Goal: Task Accomplishment & Management: Use online tool/utility

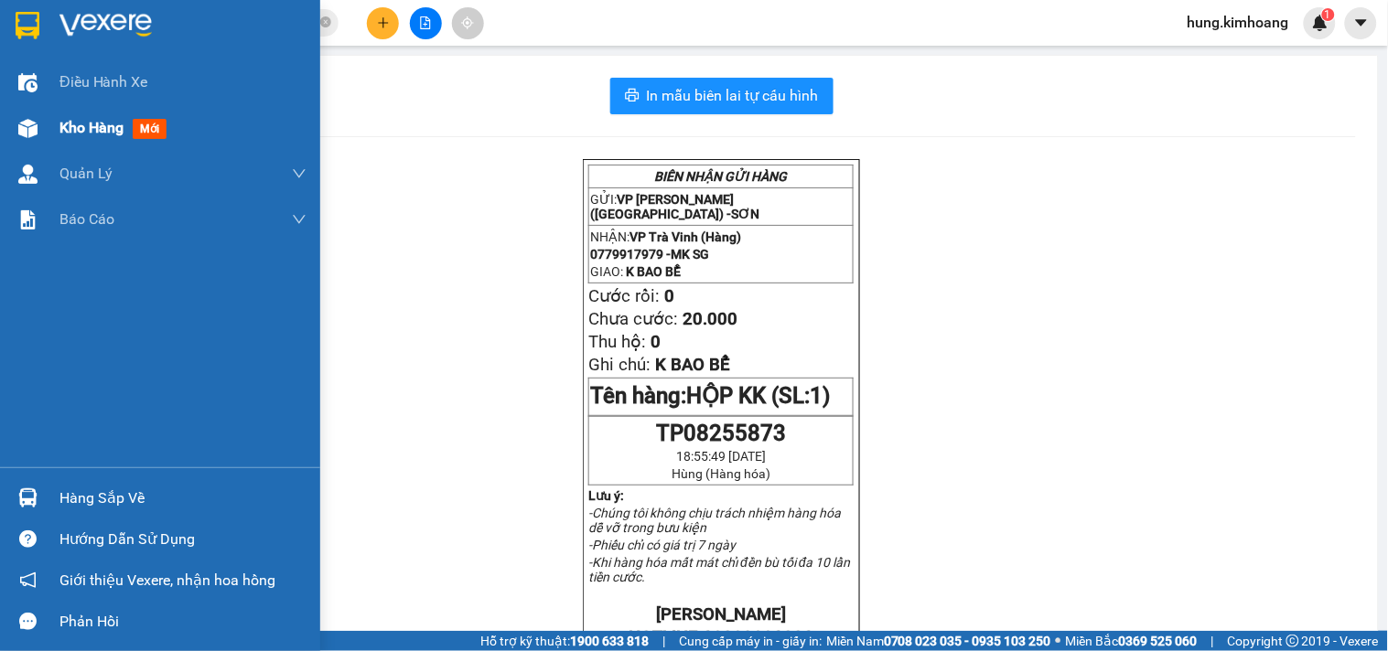
click at [51, 124] on div "Kho hàng mới" at bounding box center [160, 128] width 320 height 46
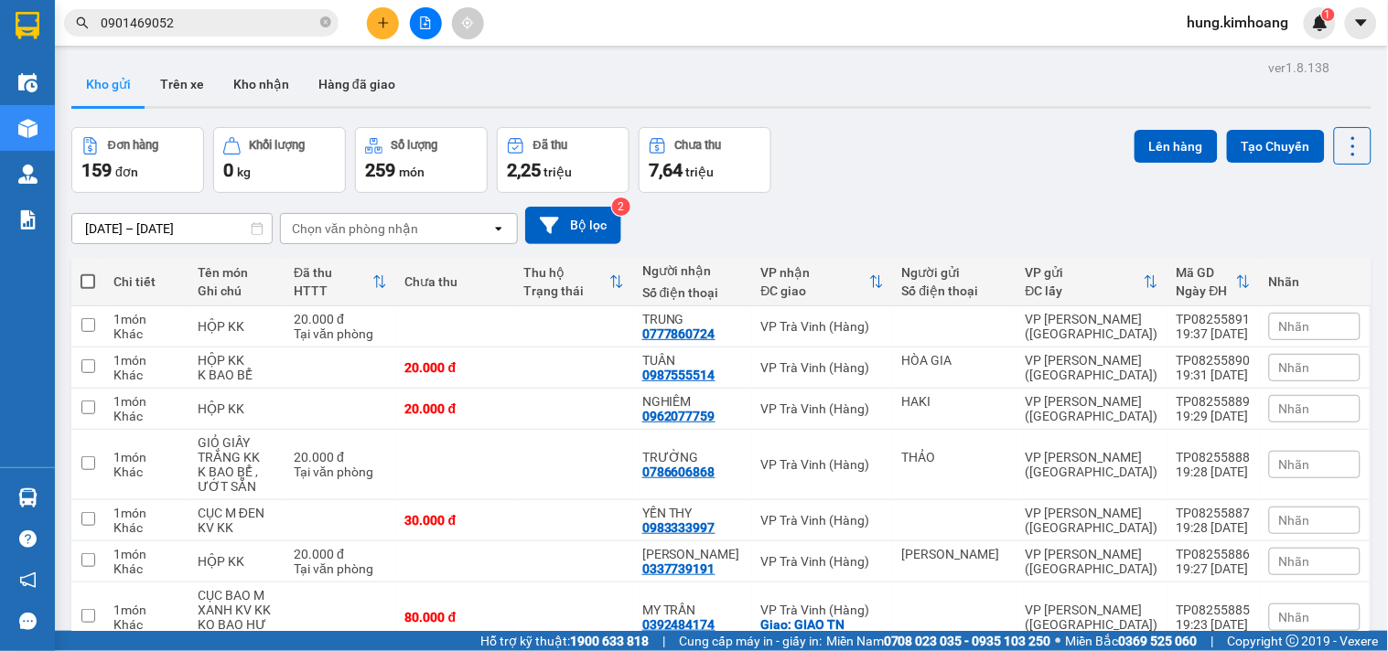
scroll to position [280, 0]
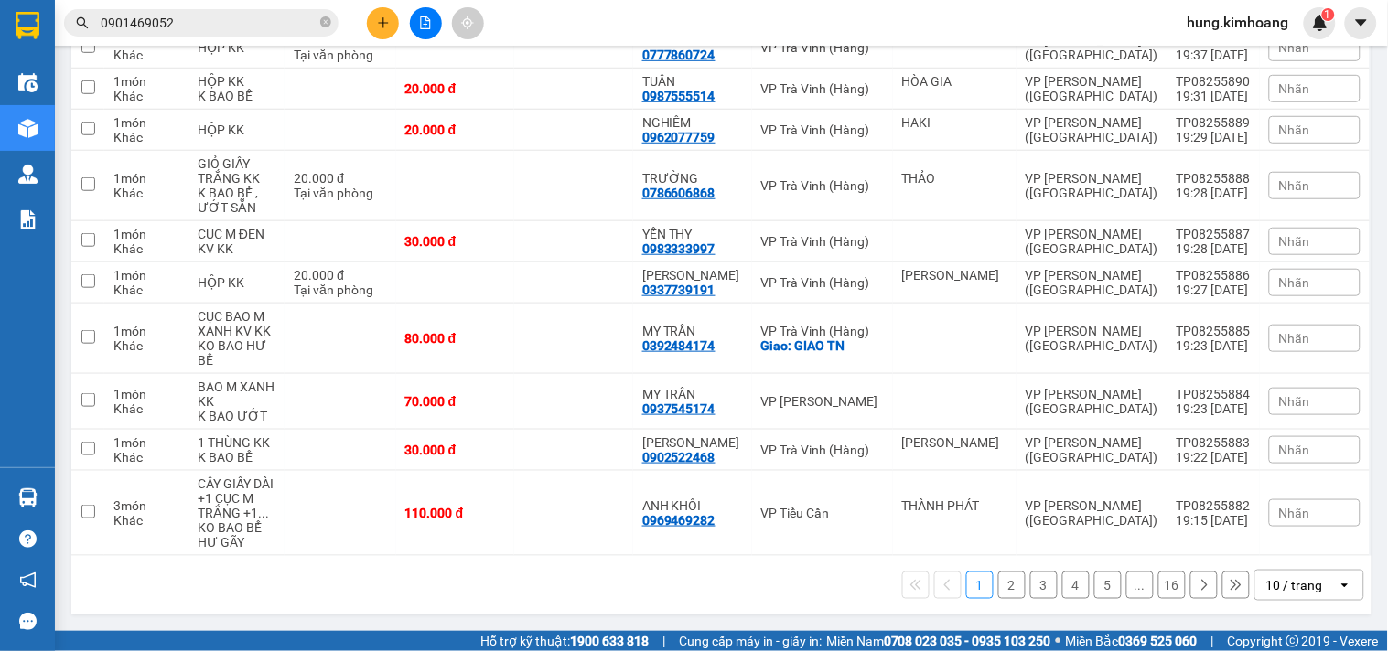
click at [1293, 579] on div "10 / trang" at bounding box center [1294, 585] width 57 height 18
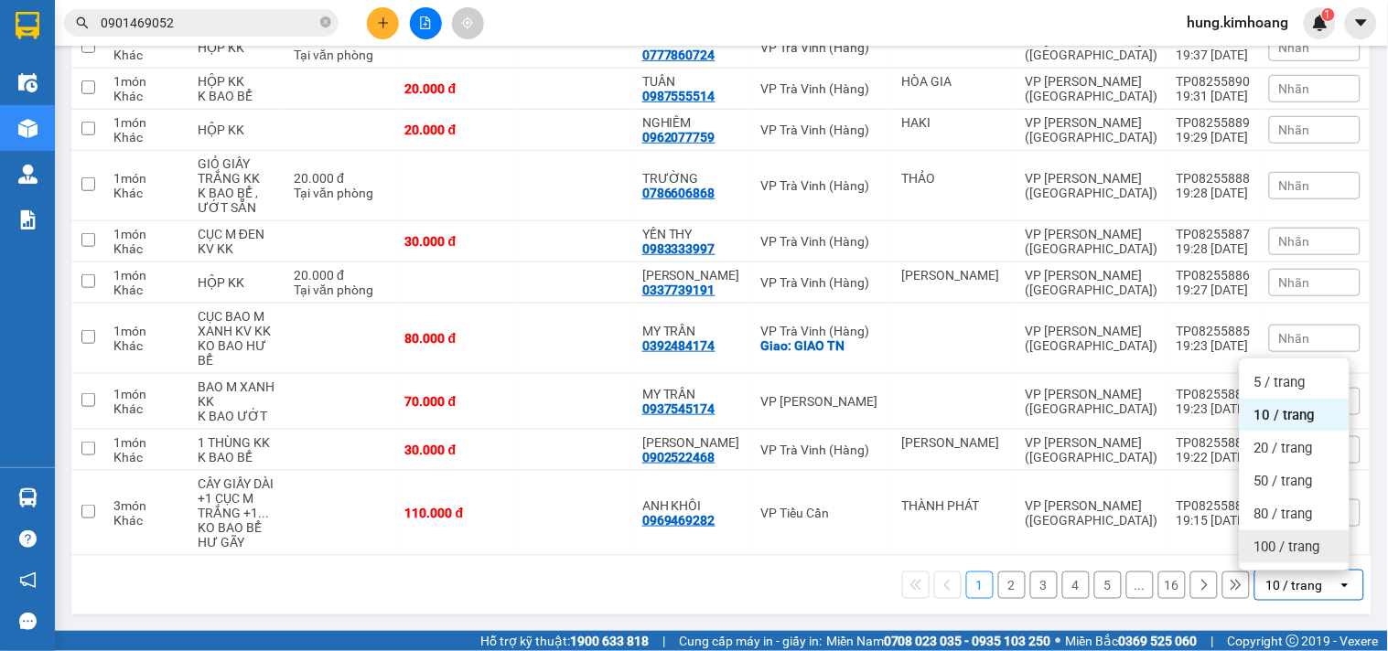
click at [1288, 540] on span "100 / trang" at bounding box center [1287, 547] width 66 height 18
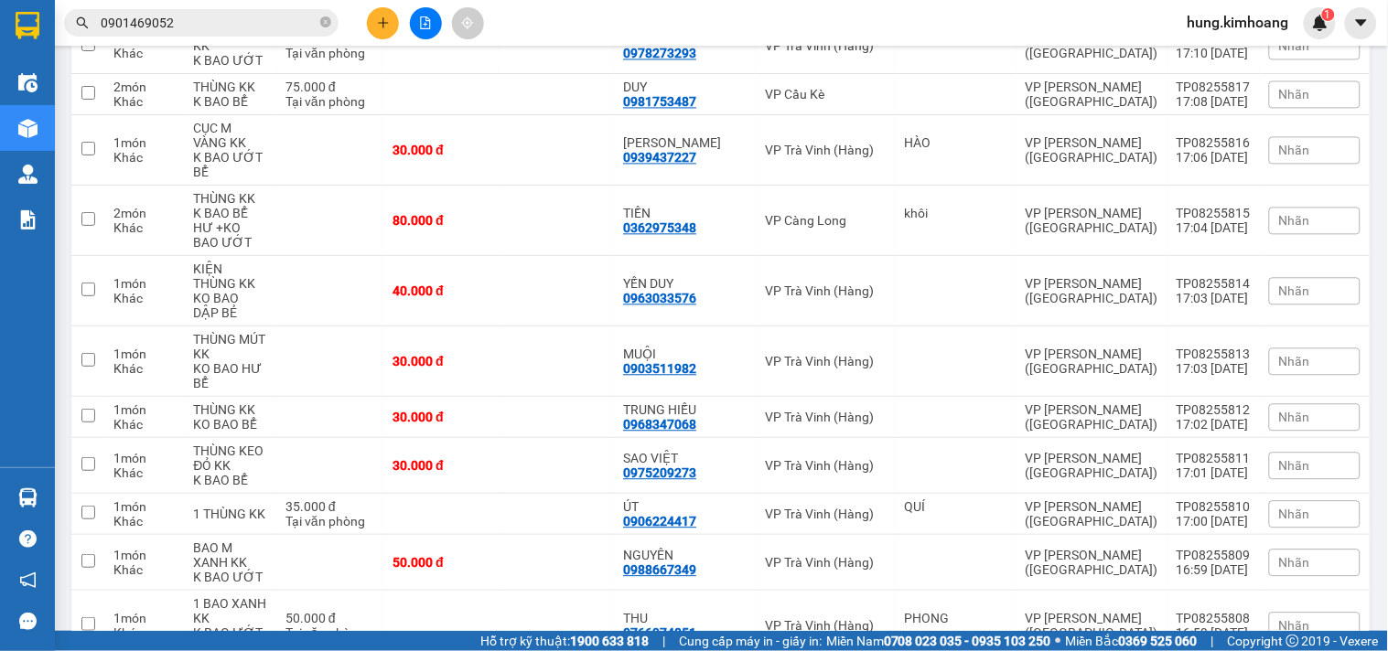
scroll to position [5078, 0]
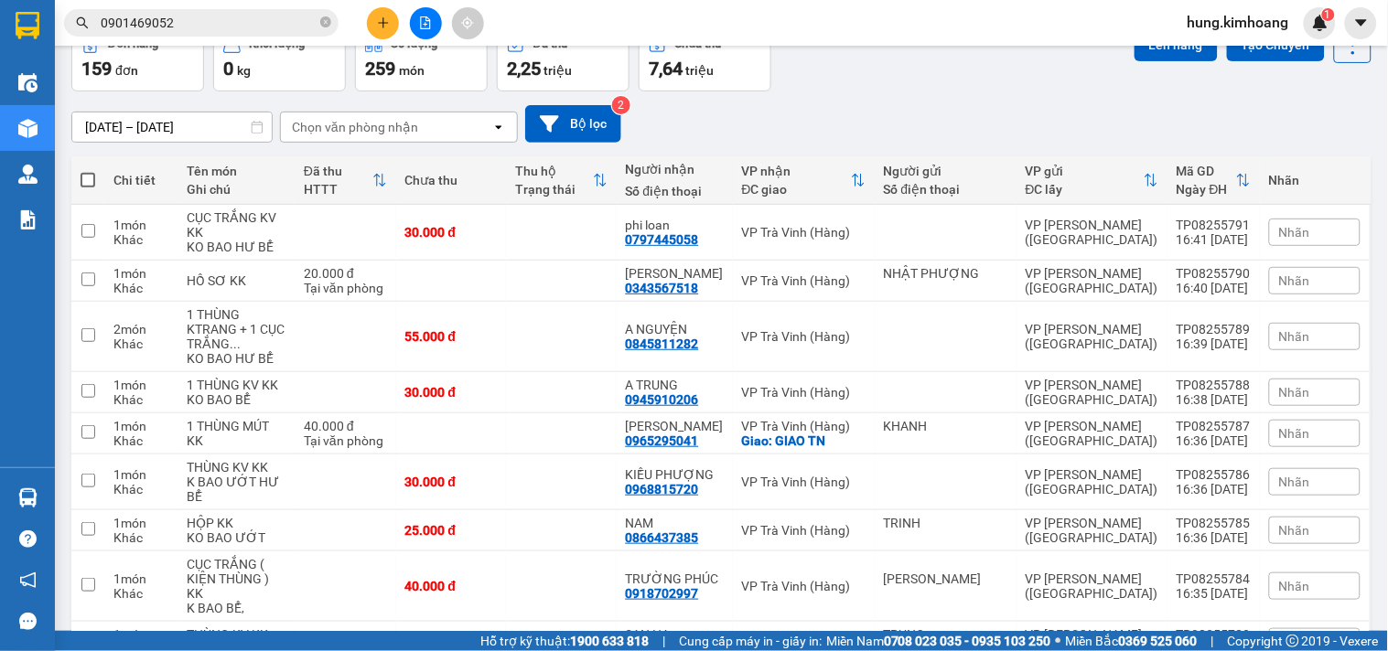
scroll to position [0, 0]
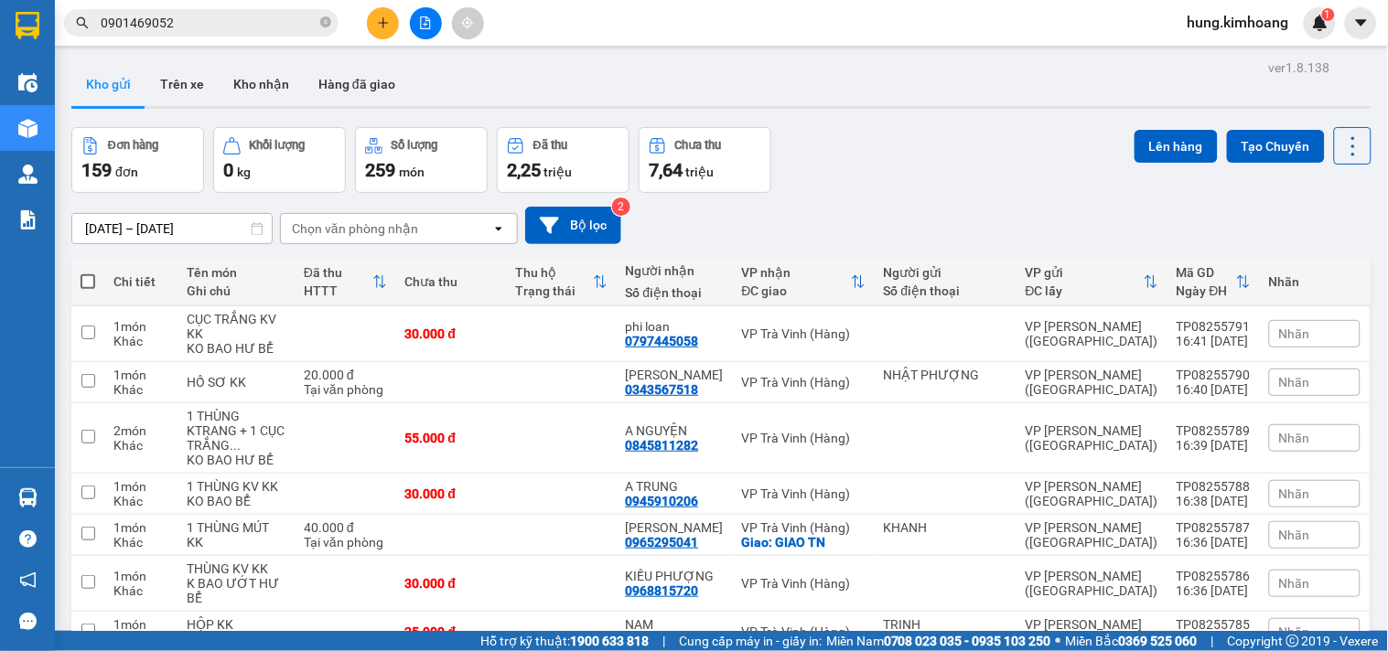
click at [92, 282] on span at bounding box center [88, 281] width 15 height 15
click at [88, 273] on input "checkbox" at bounding box center [88, 273] width 0 height 0
checkbox input "true"
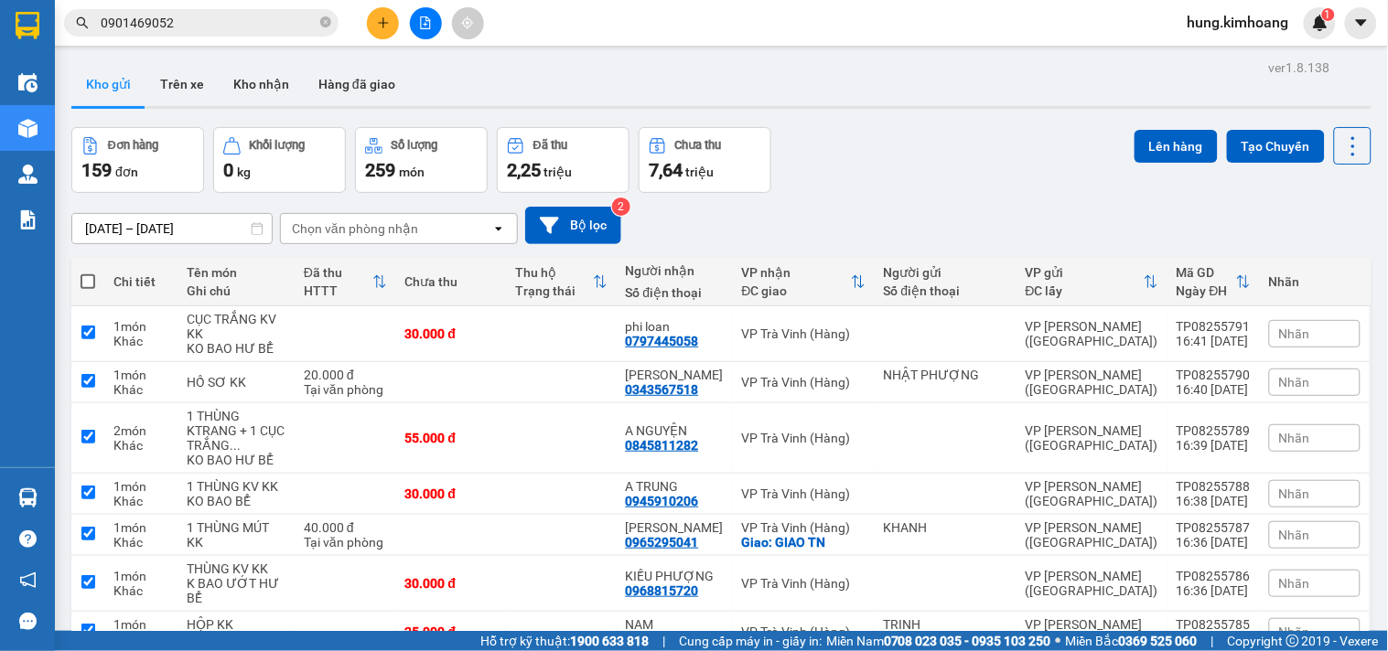
checkbox input "true"
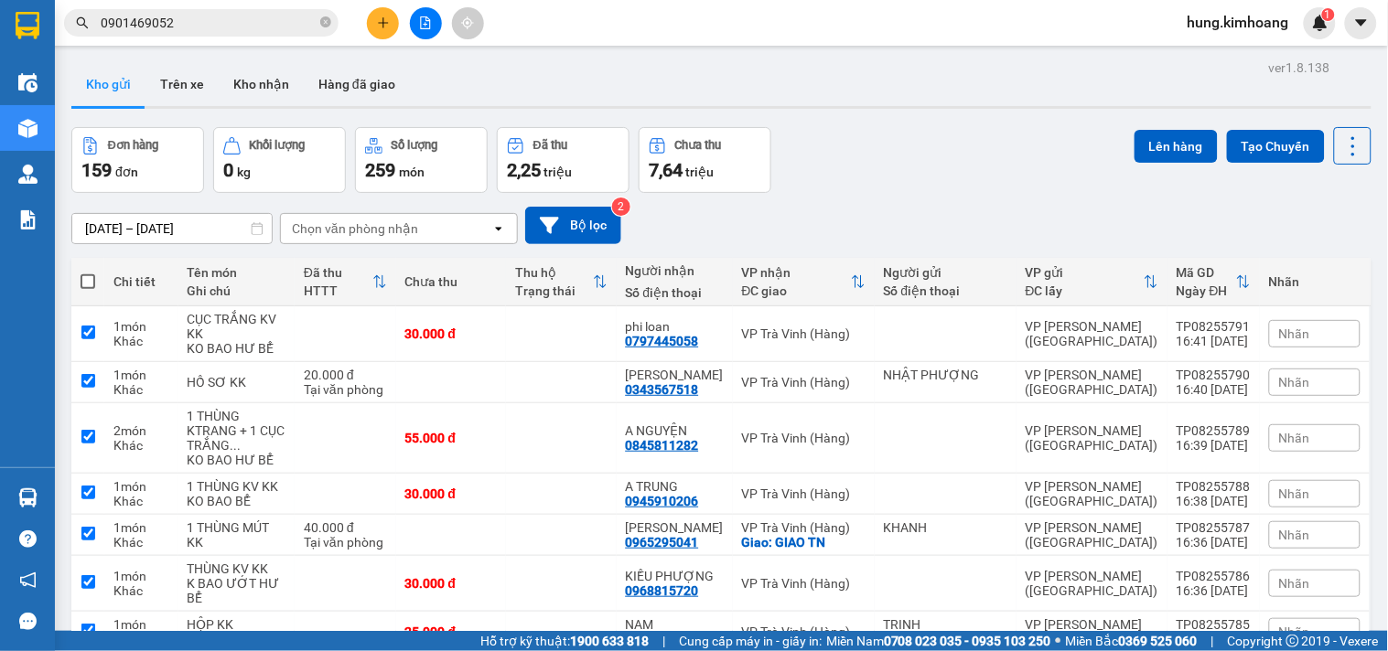
checkbox input "true"
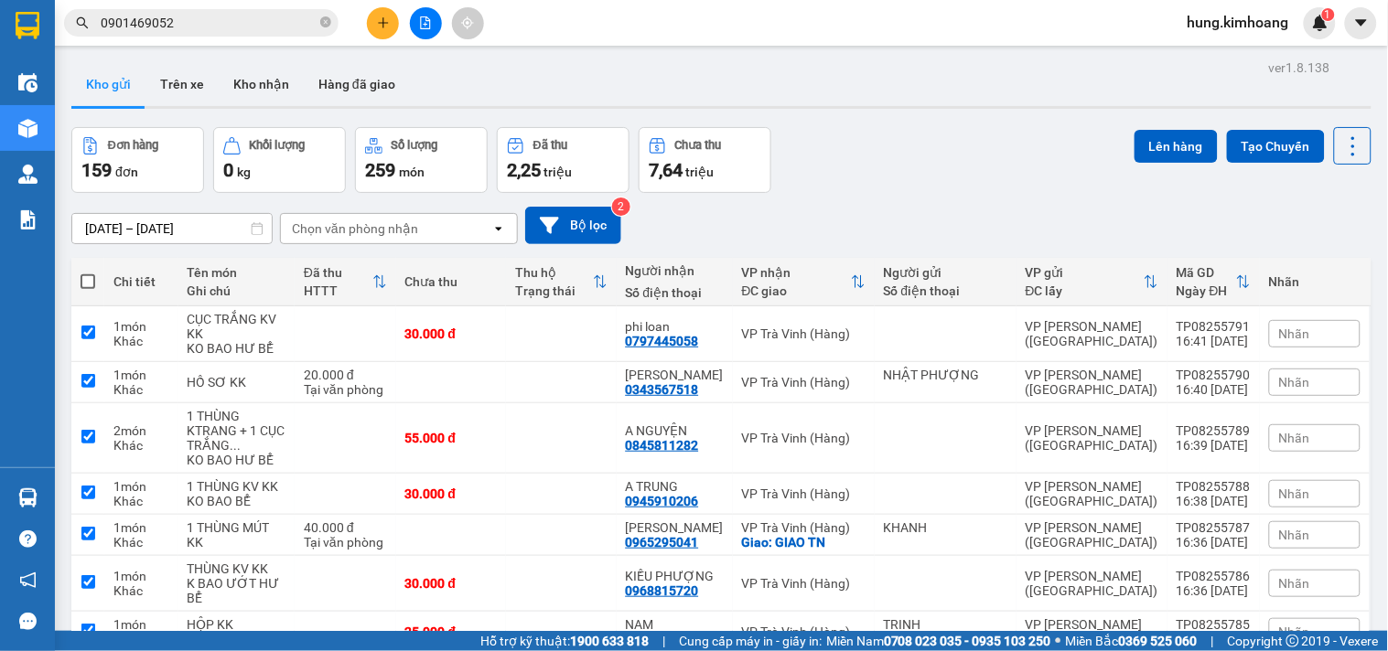
checkbox input "true"
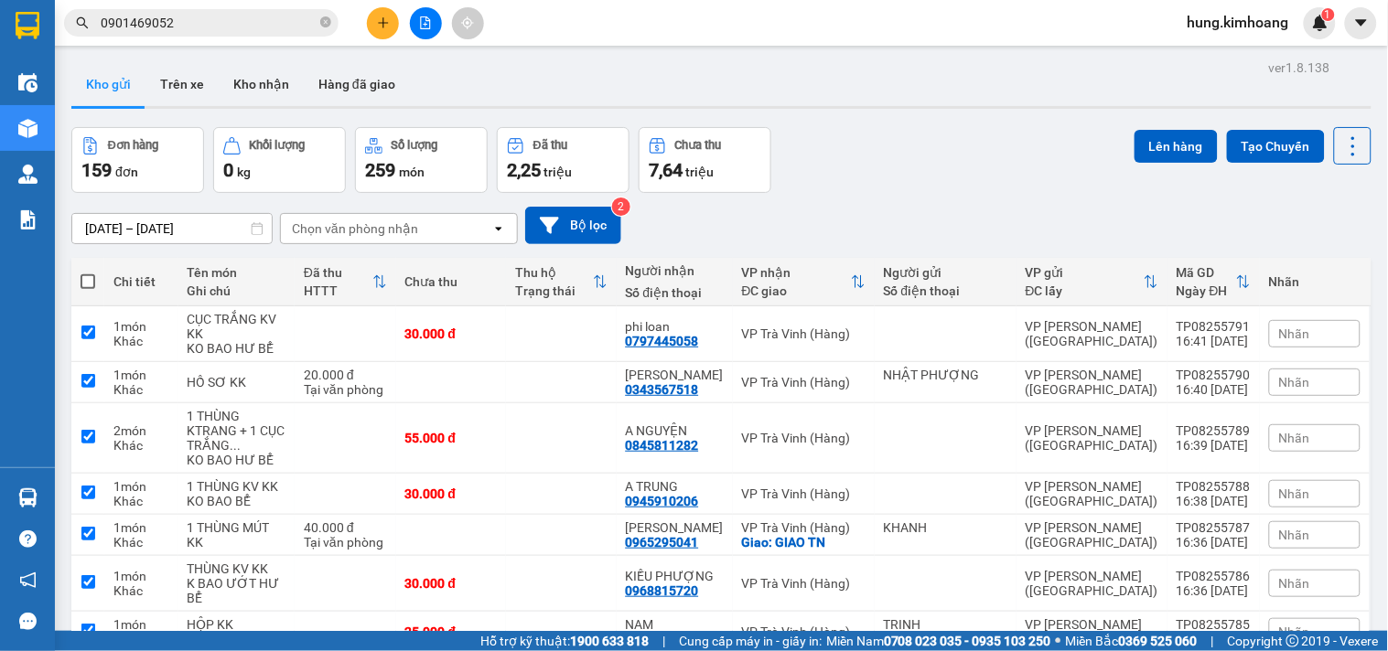
checkbox input "true"
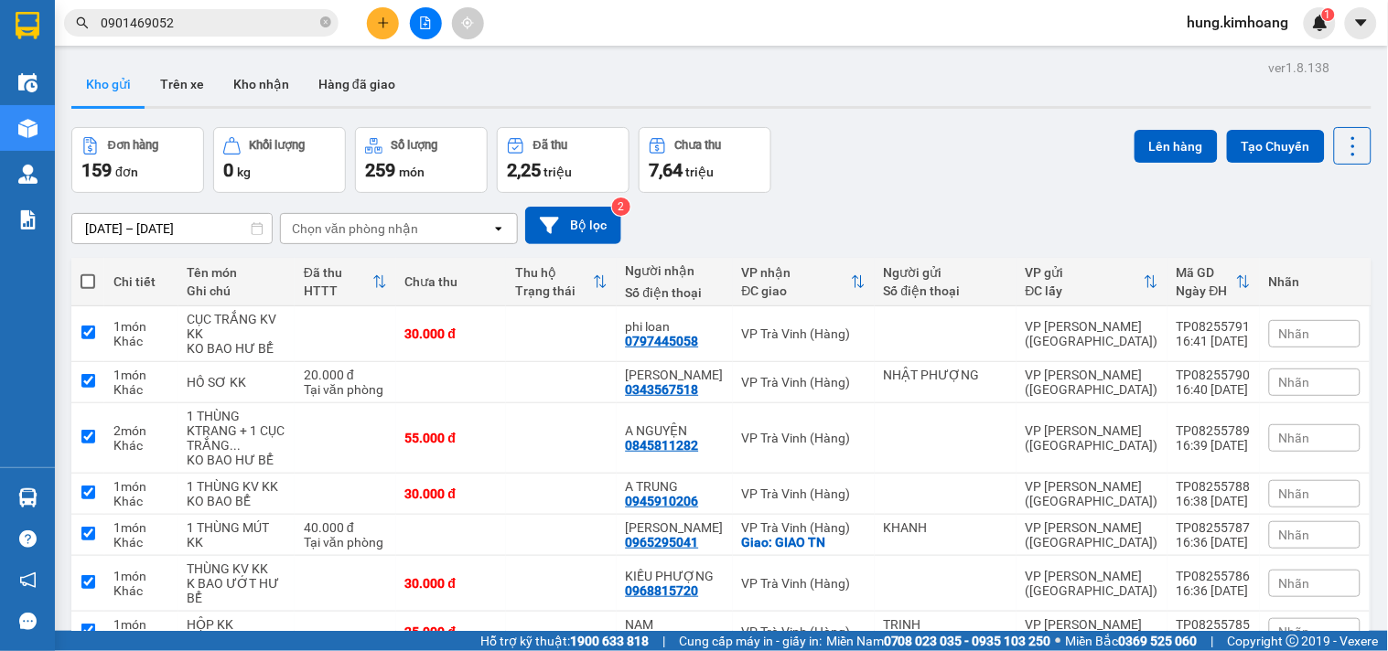
checkbox input "true"
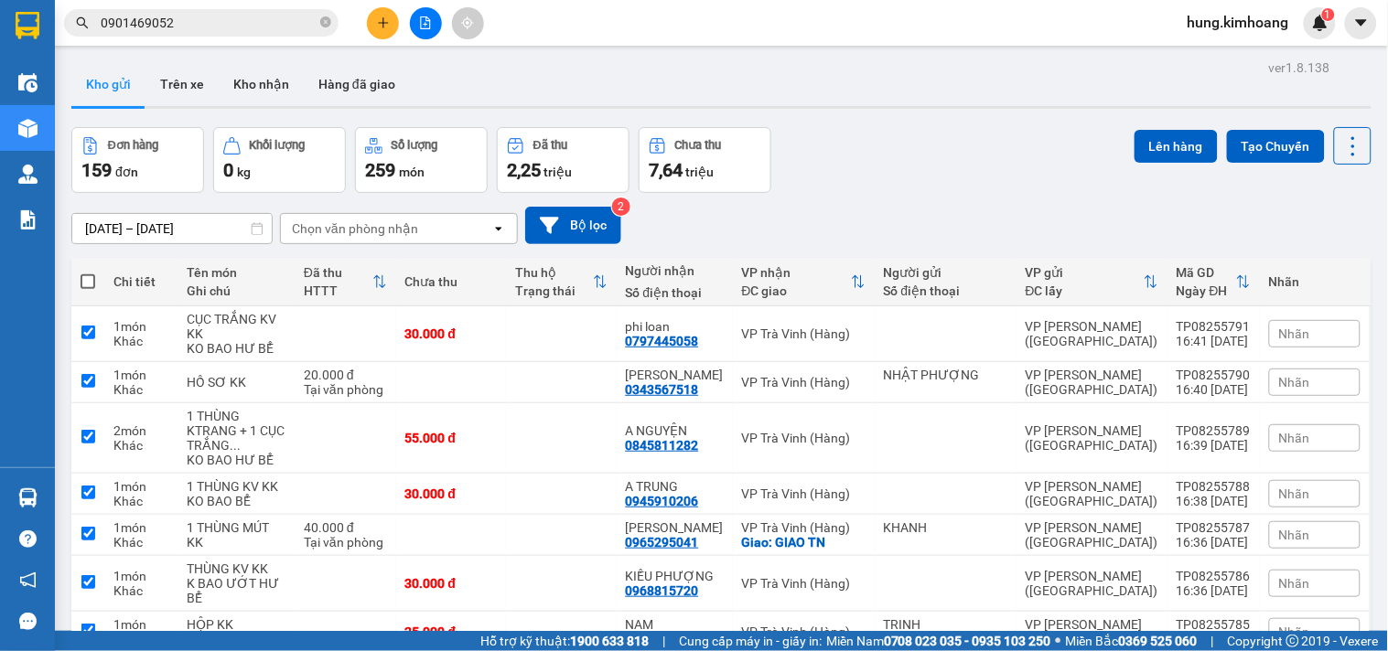
checkbox input "true"
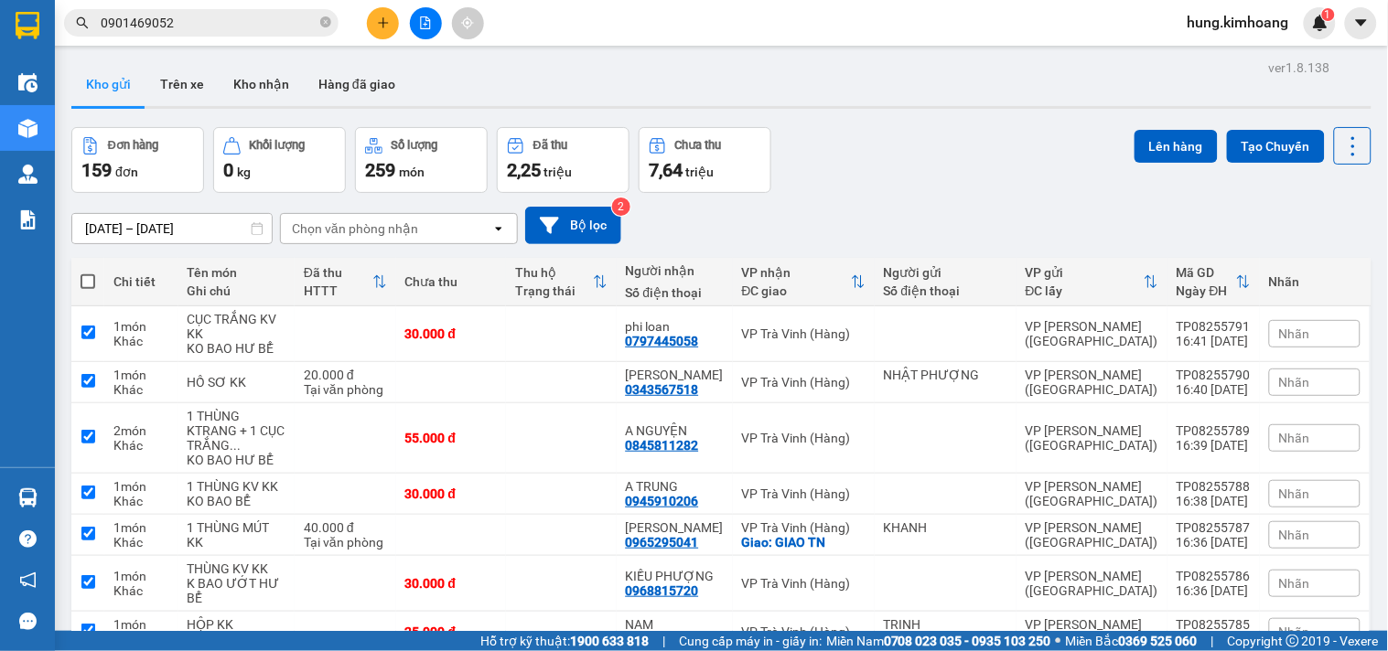
checkbox input "true"
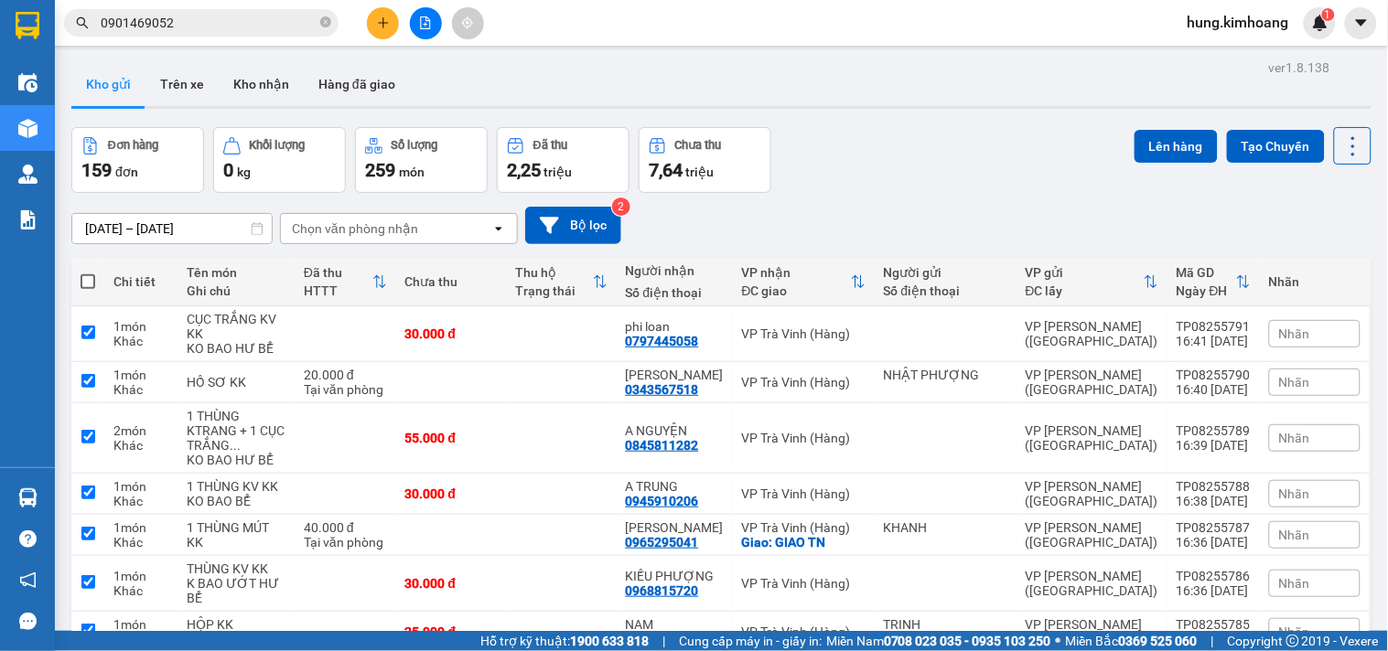
checkbox input "true"
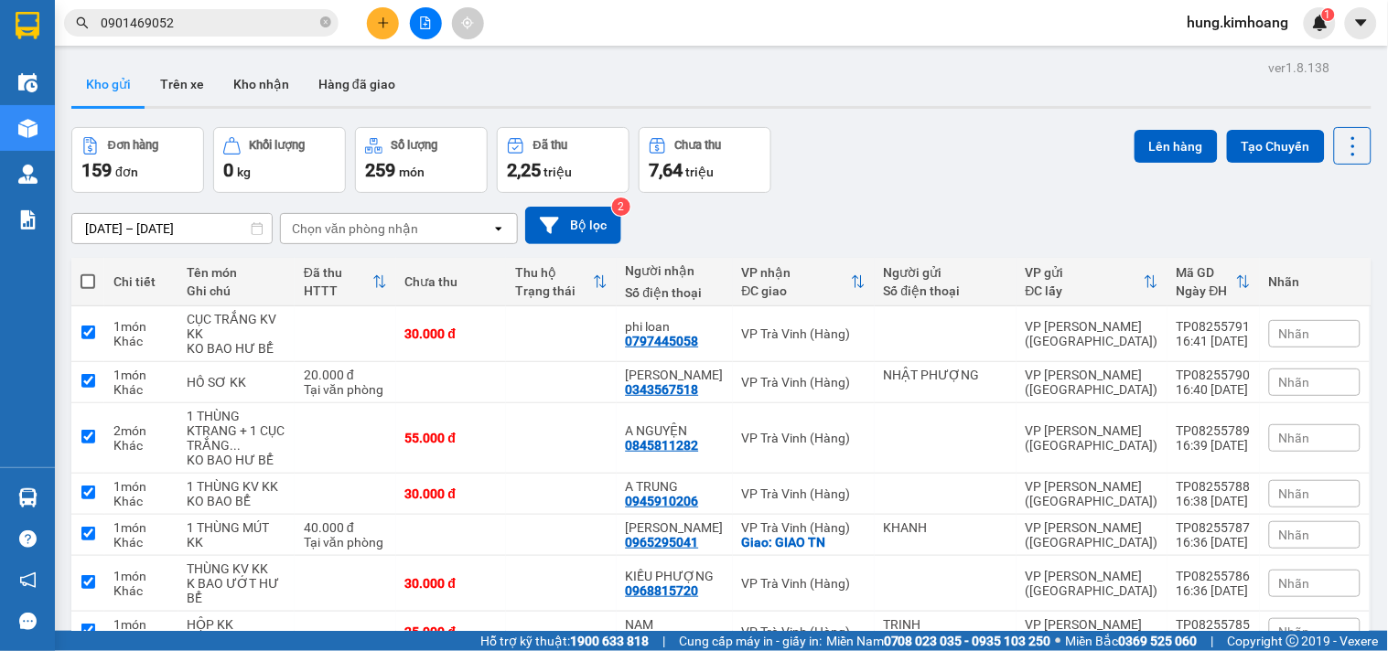
checkbox input "true"
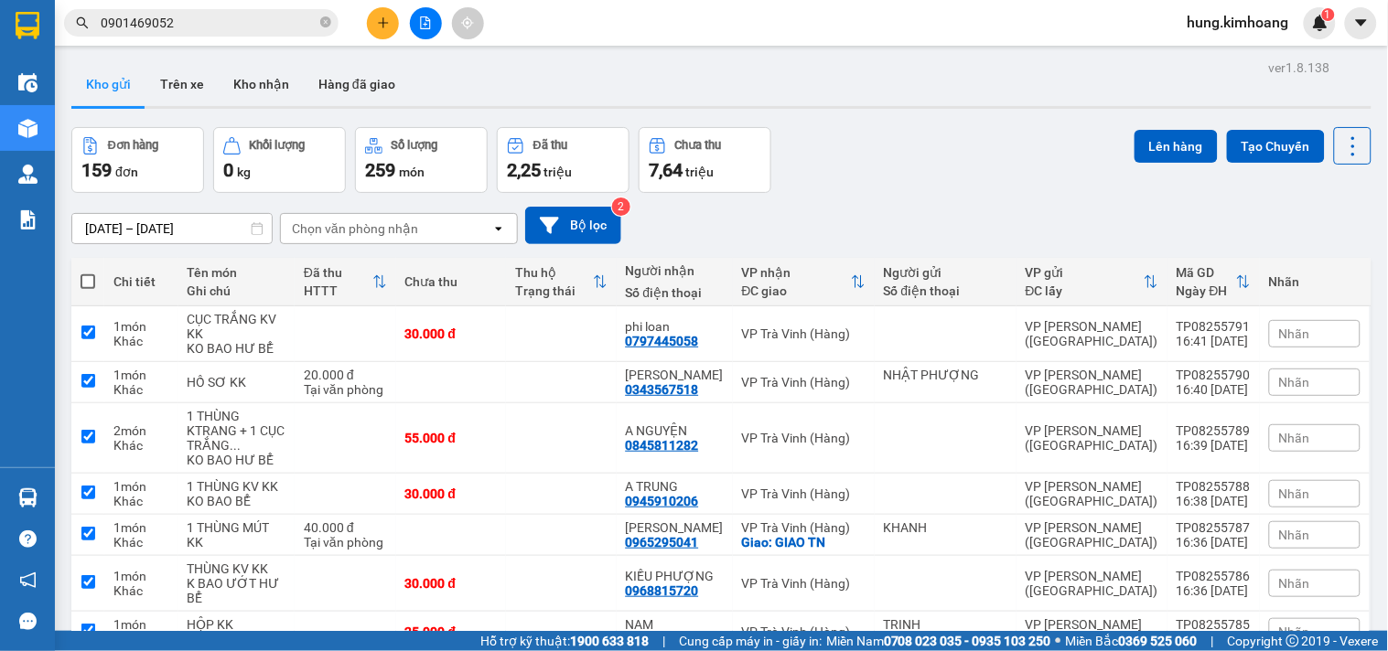
checkbox input "true"
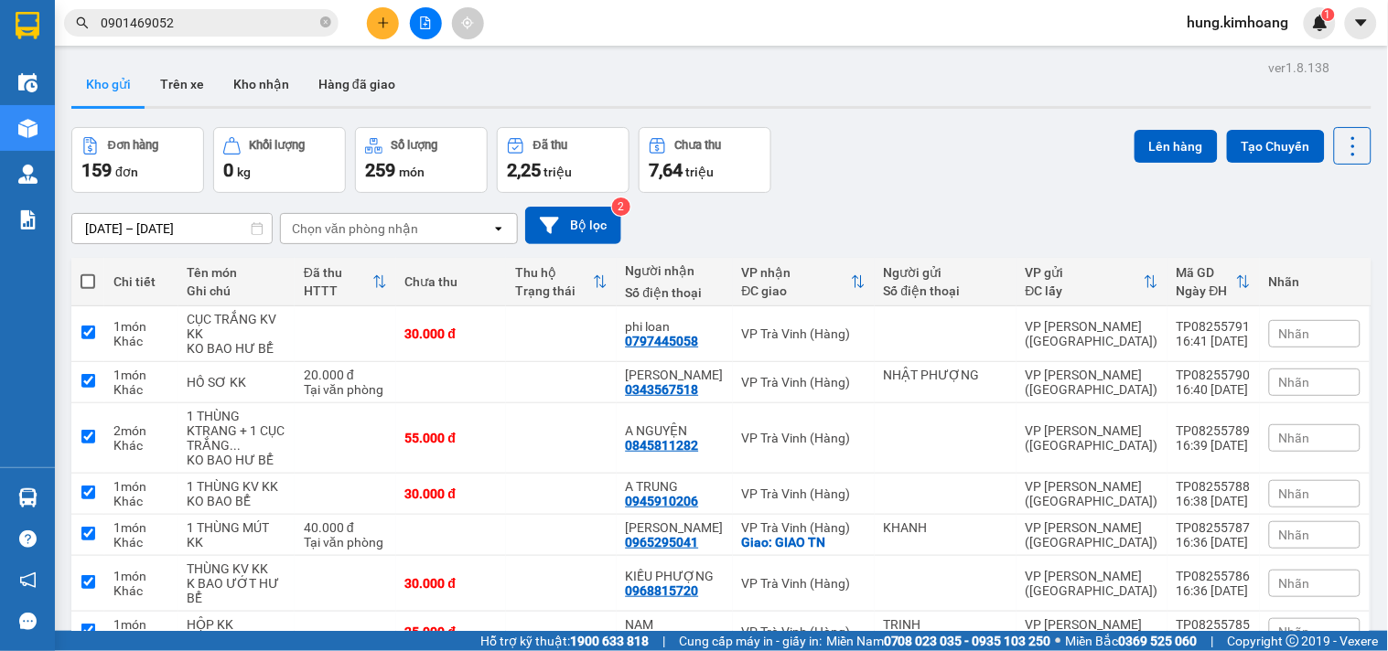
checkbox input "true"
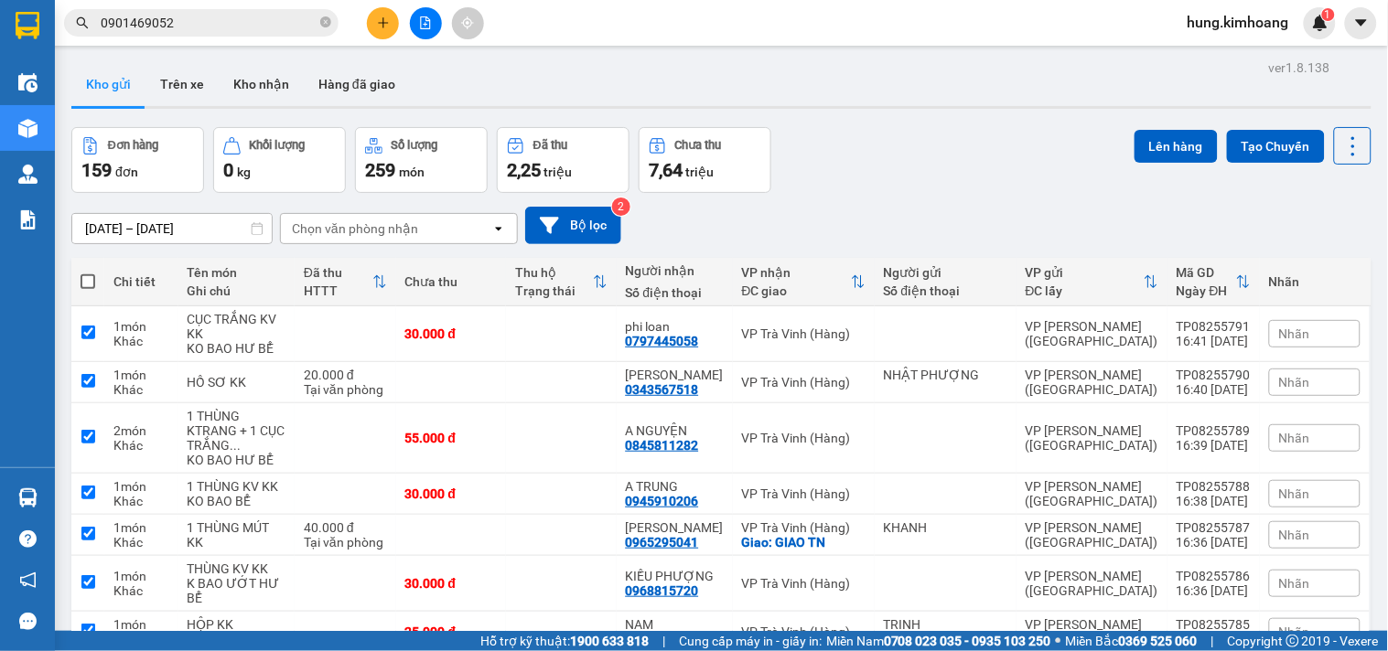
checkbox input "true"
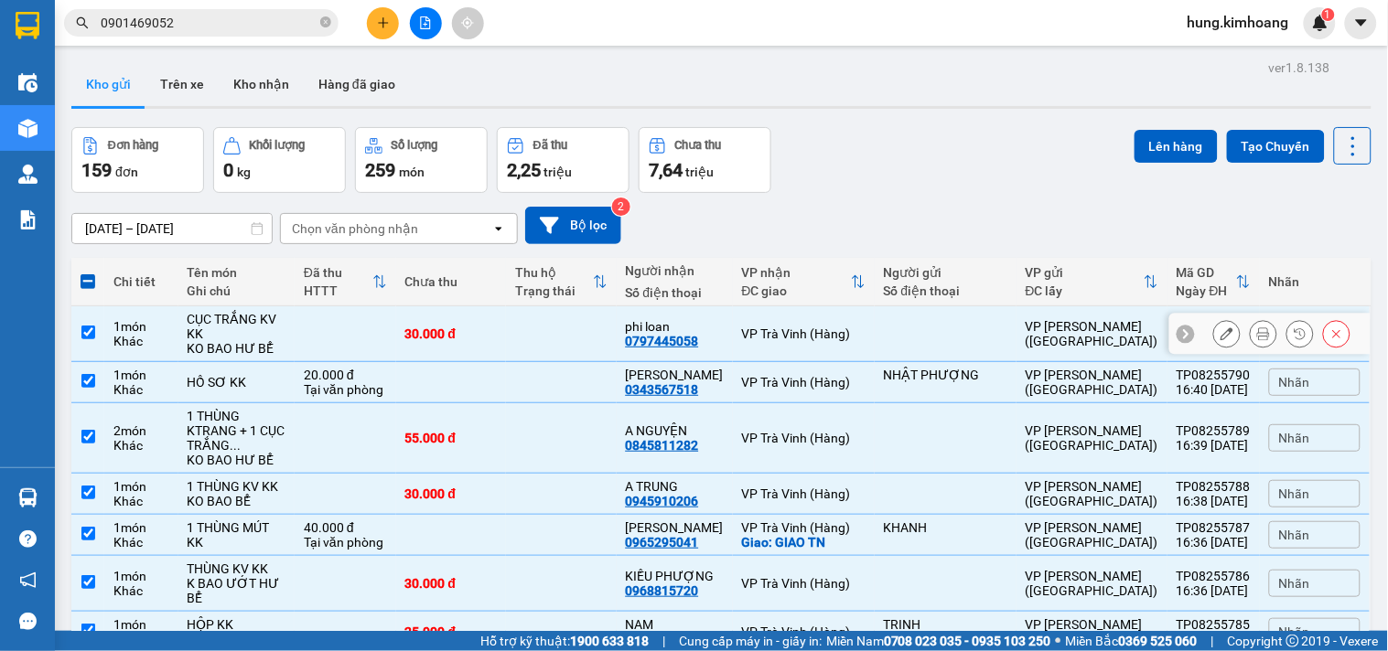
click at [122, 327] on div "1 món" at bounding box center [141, 326] width 56 height 15
checkbox input "false"
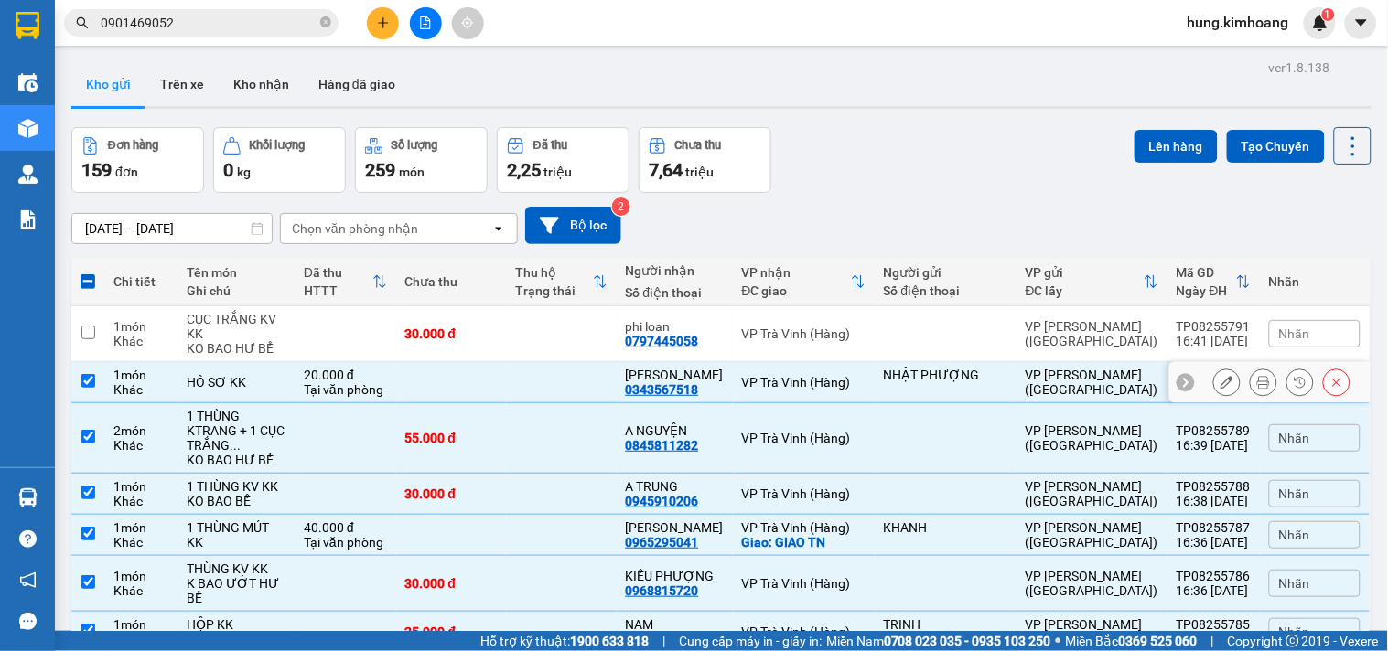
click at [174, 403] on td "1 món Khác" at bounding box center [141, 382] width 74 height 41
checkbox input "false"
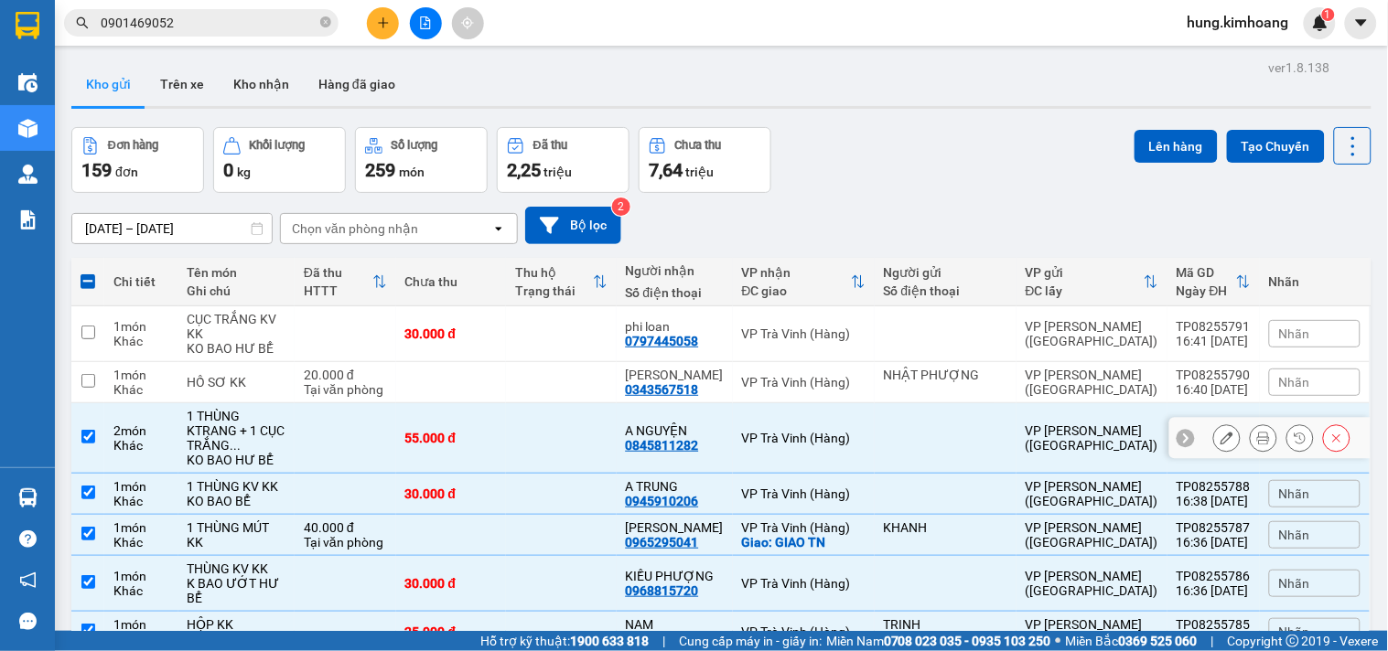
click at [178, 444] on td "2 món Khác" at bounding box center [141, 438] width 74 height 70
checkbox input "false"
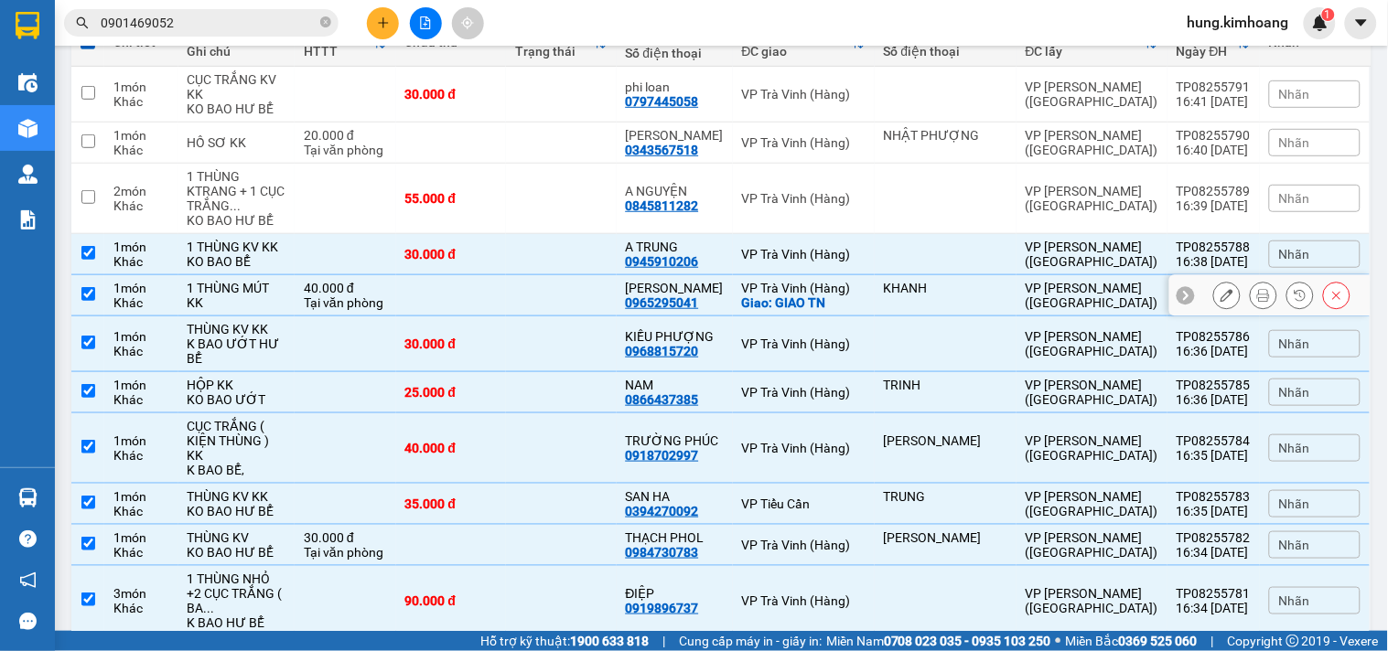
scroll to position [305, 0]
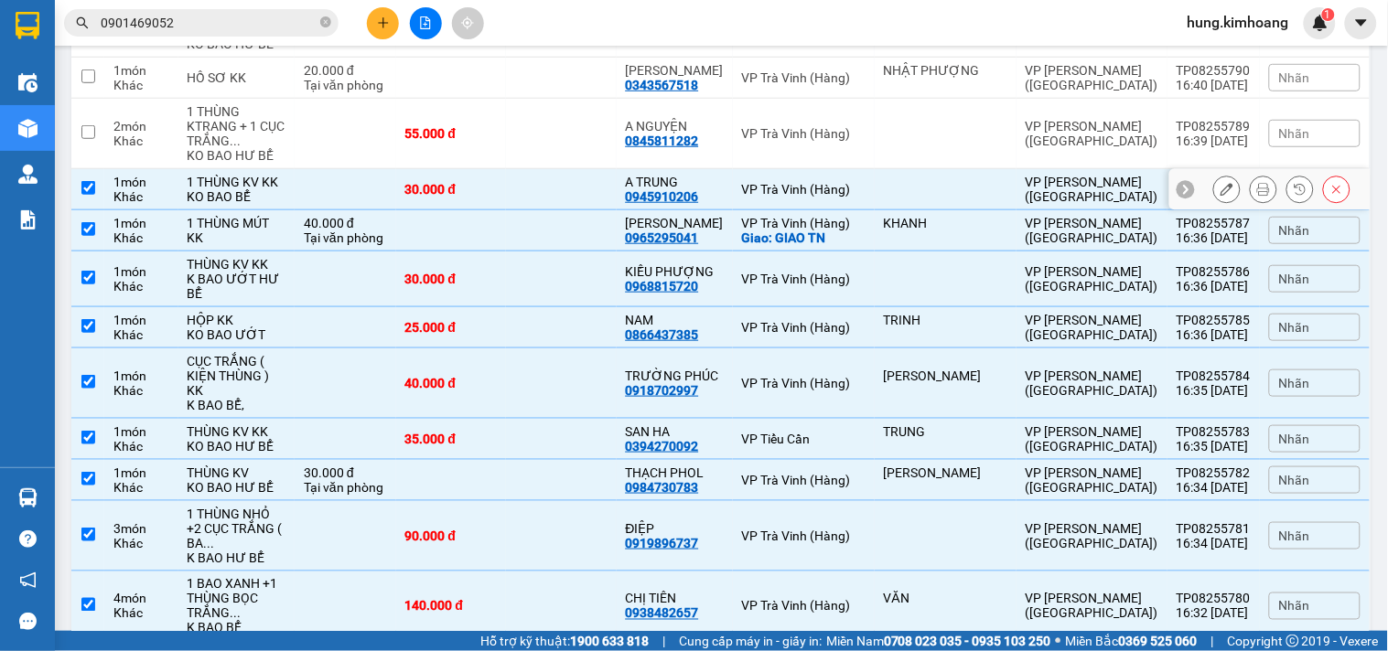
click at [935, 197] on div at bounding box center [946, 189] width 124 height 15
checkbox input "false"
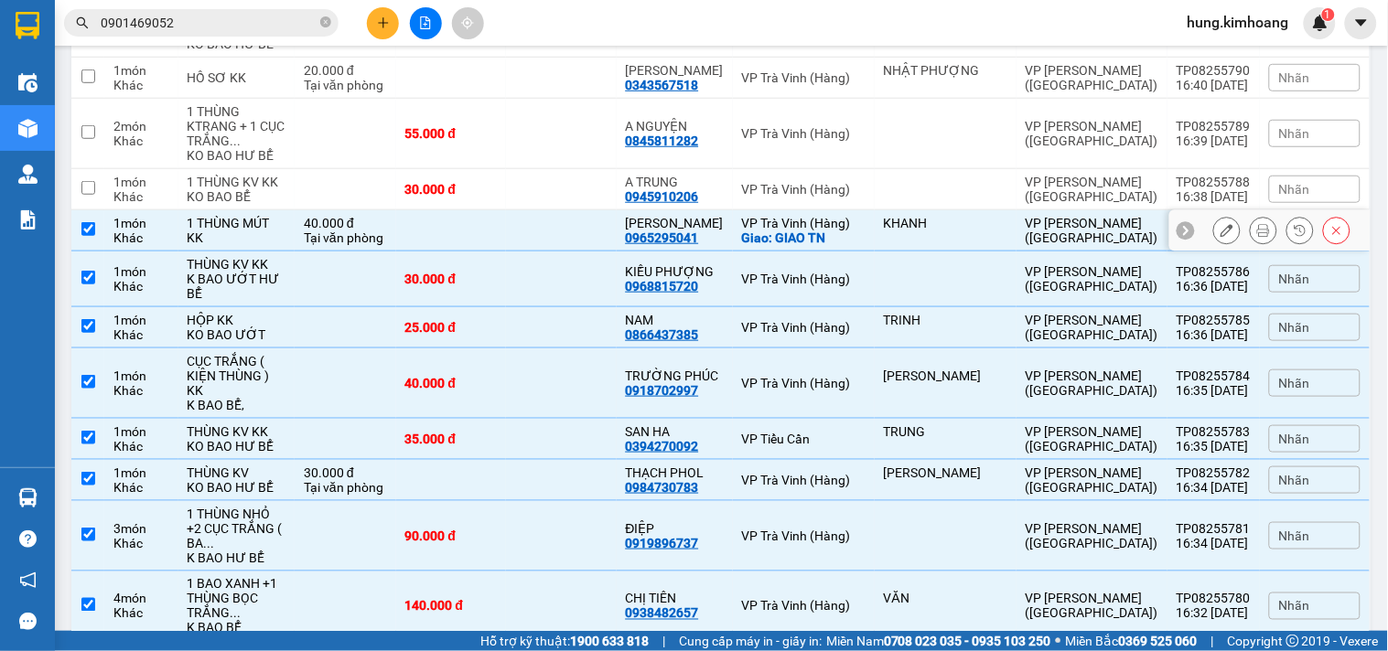
click at [944, 231] on div "KHANH" at bounding box center [946, 223] width 124 height 15
checkbox input "false"
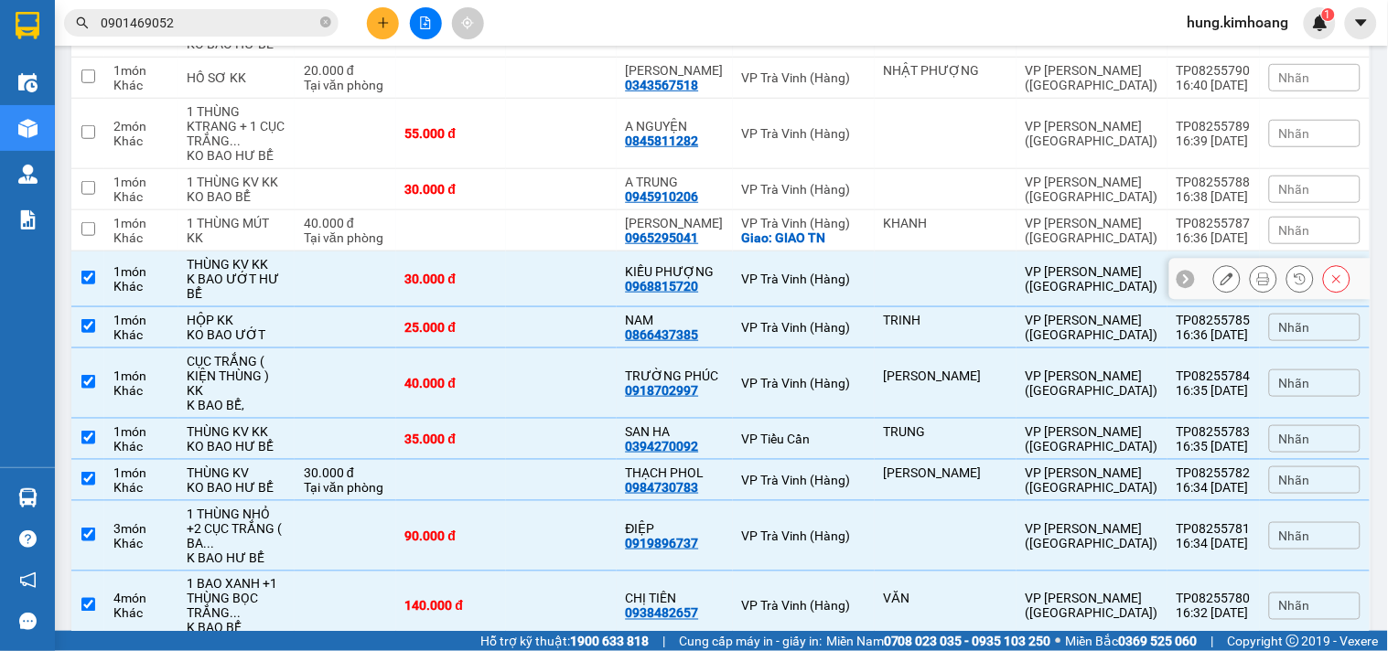
click at [946, 306] on td at bounding box center [946, 280] width 142 height 56
checkbox input "false"
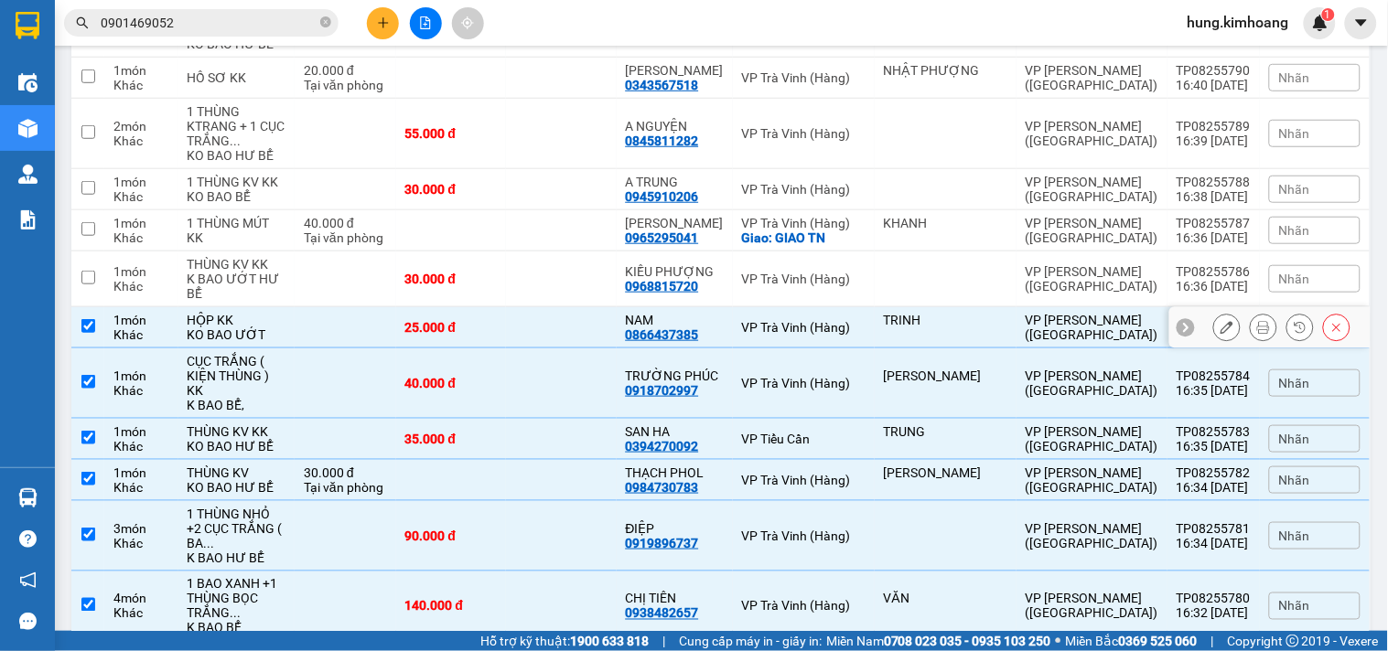
click at [964, 328] on div "TRINH" at bounding box center [946, 320] width 124 height 15
checkbox input "false"
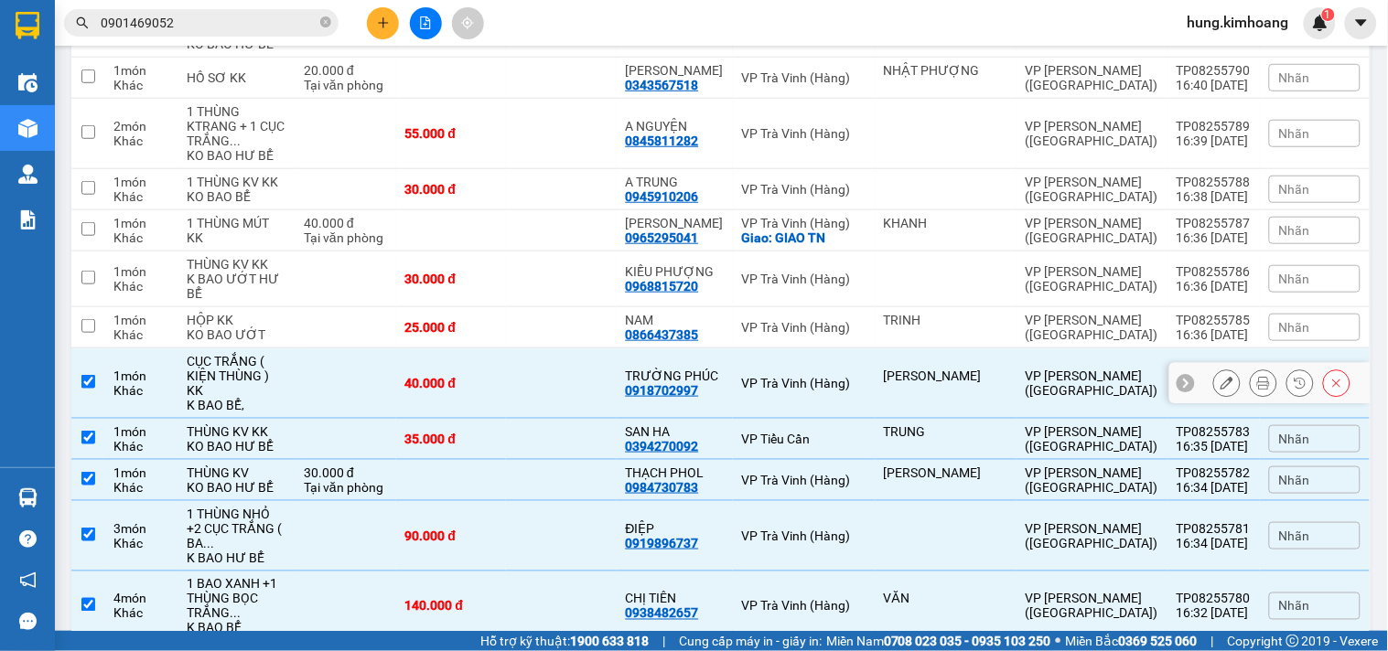
click at [975, 409] on td "[PERSON_NAME]" at bounding box center [946, 384] width 142 height 70
checkbox input "false"
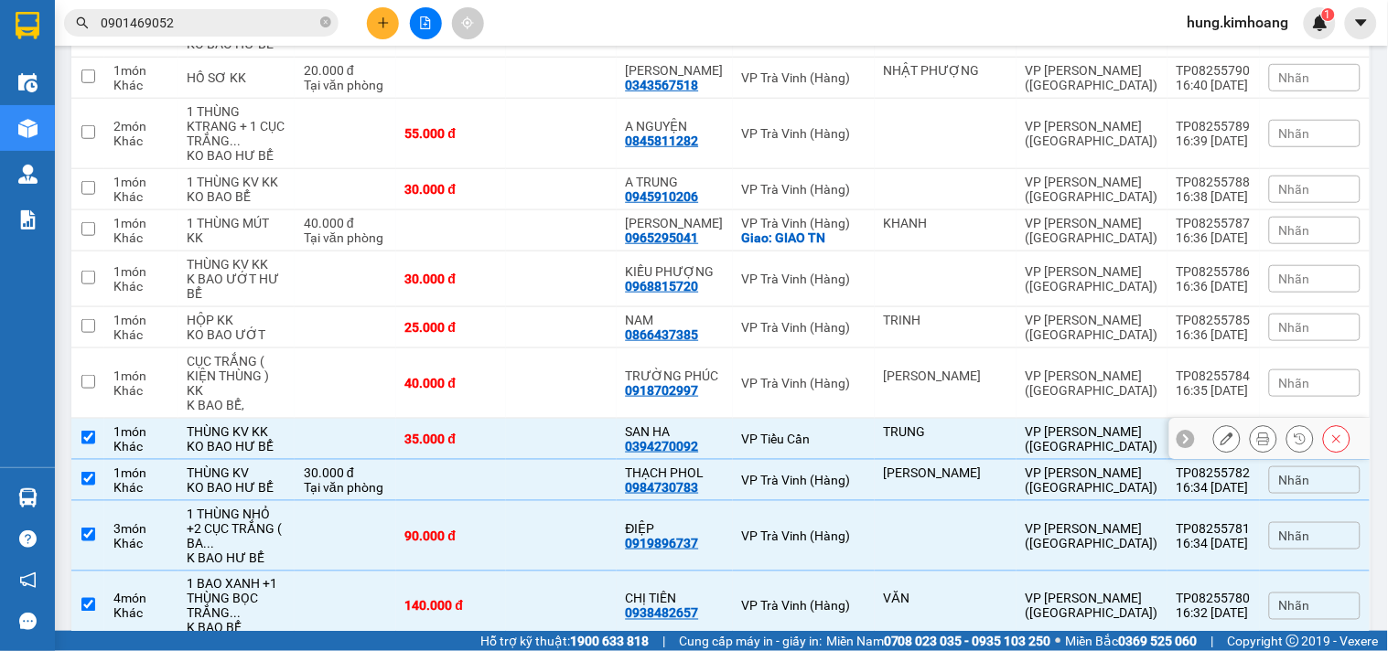
drag, startPoint x: 1071, startPoint y: 489, endPoint x: 1061, endPoint y: 368, distance: 122.1
click at [1071, 454] on div "VP [PERSON_NAME] ([GEOGRAPHIC_DATA])" at bounding box center [1092, 439] width 133 height 29
checkbox input "false"
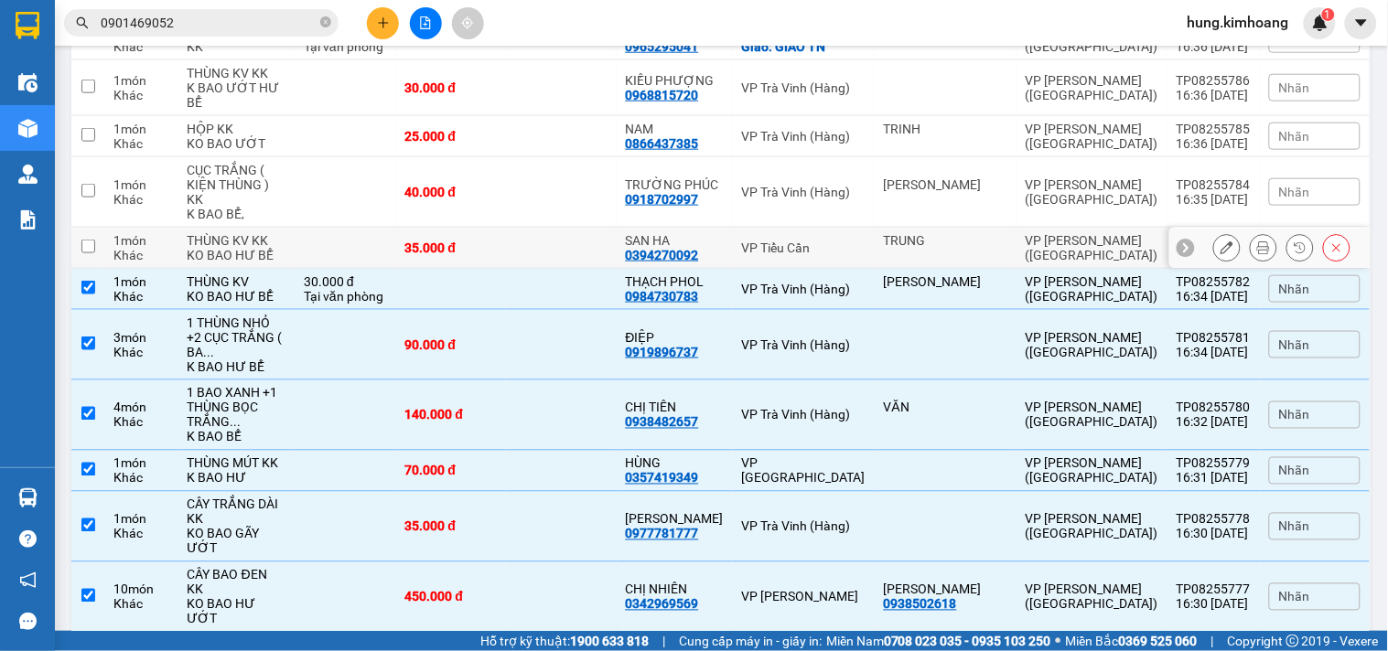
scroll to position [508, 0]
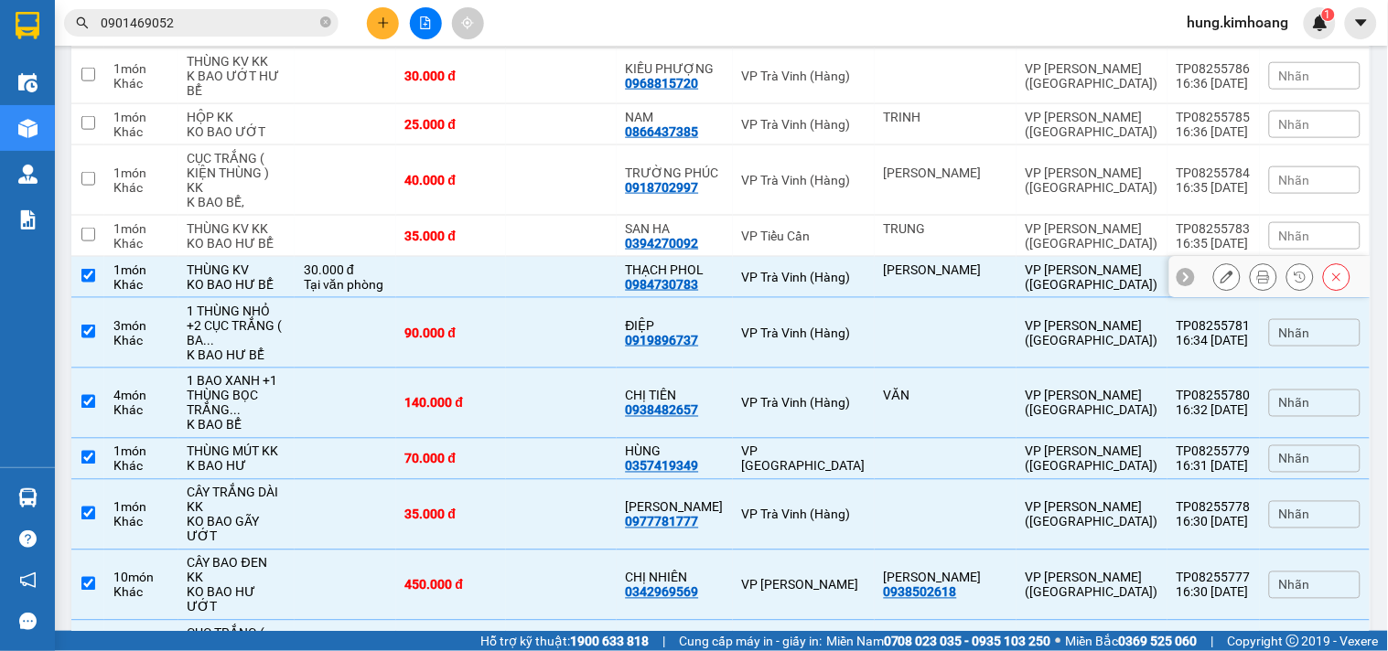
click at [1070, 298] on td "VP [PERSON_NAME] ([GEOGRAPHIC_DATA])" at bounding box center [1091, 277] width 151 height 41
checkbox input "false"
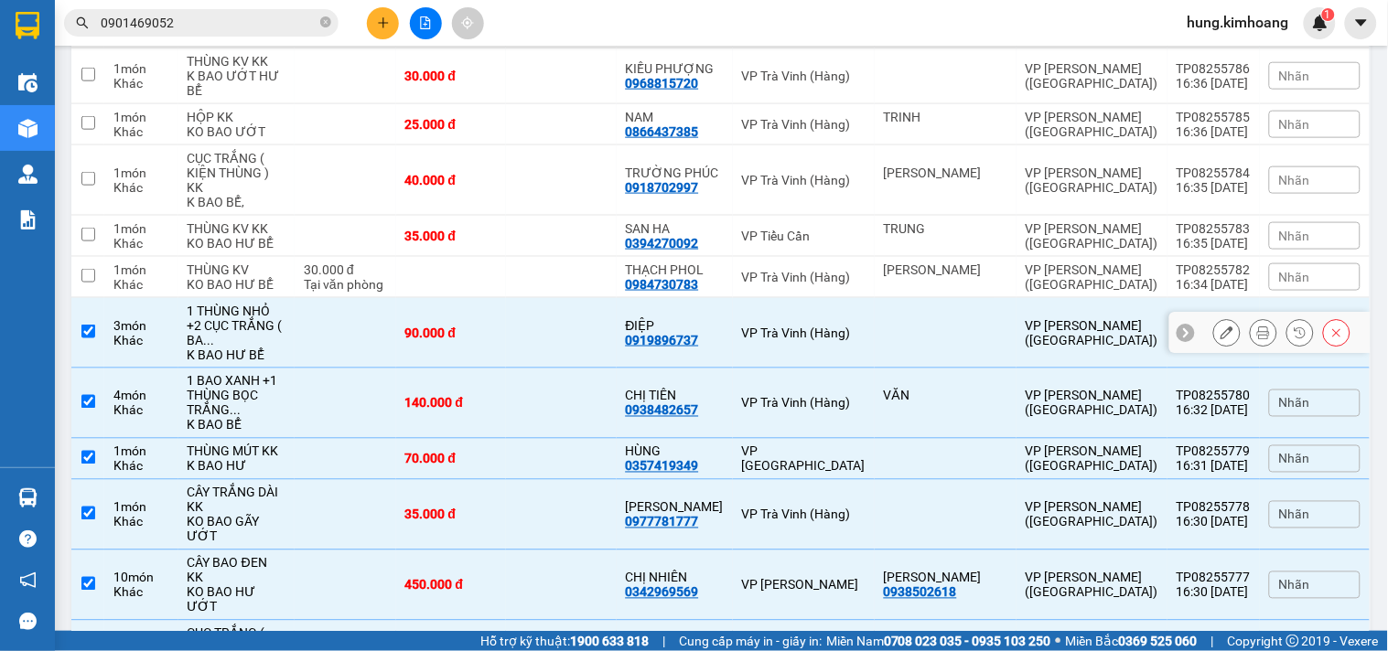
click at [1076, 369] on td "VP [PERSON_NAME] ([GEOGRAPHIC_DATA])" at bounding box center [1091, 333] width 151 height 70
checkbox input "false"
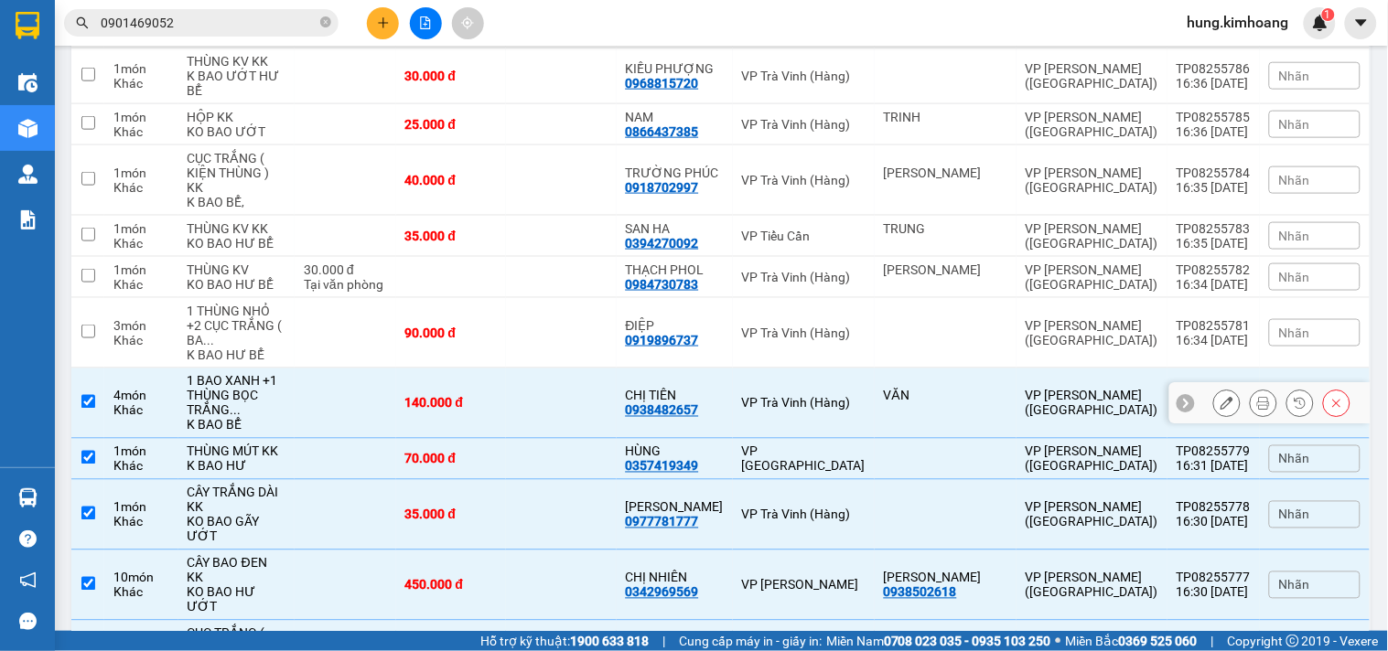
click at [1102, 439] on td "VP [PERSON_NAME] ([GEOGRAPHIC_DATA])" at bounding box center [1091, 404] width 151 height 70
checkbox input "false"
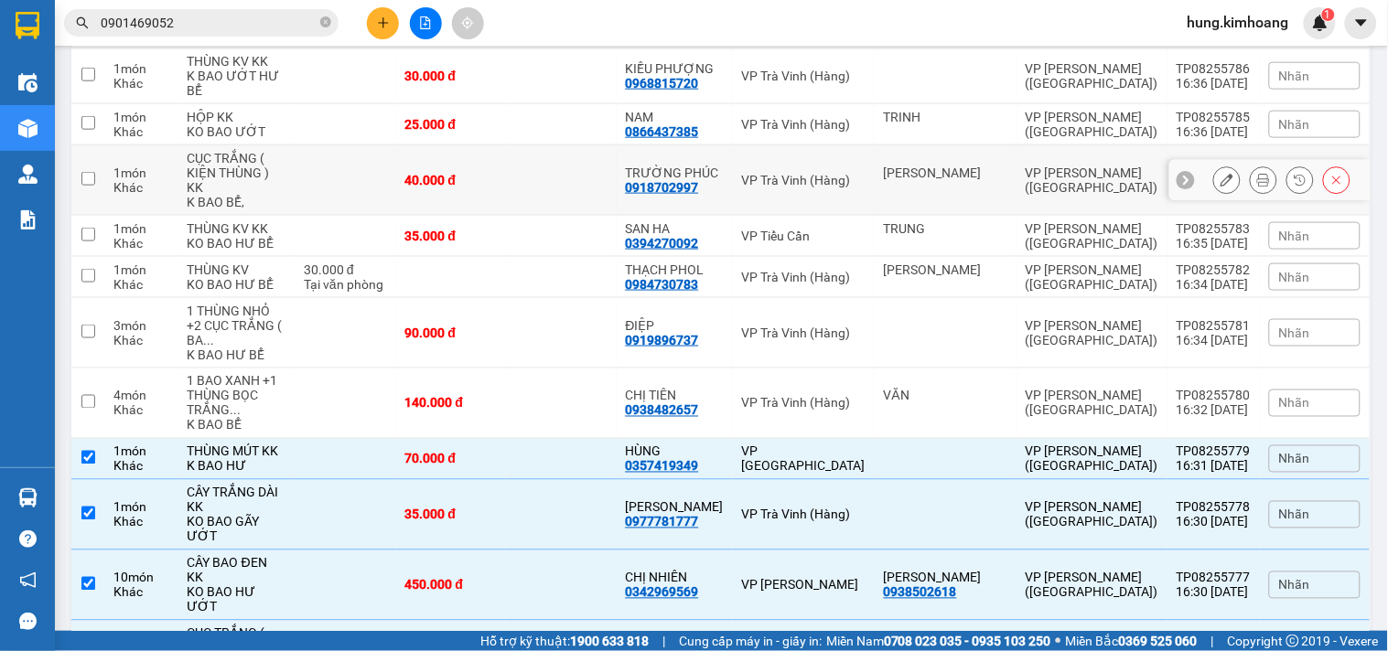
scroll to position [0, 0]
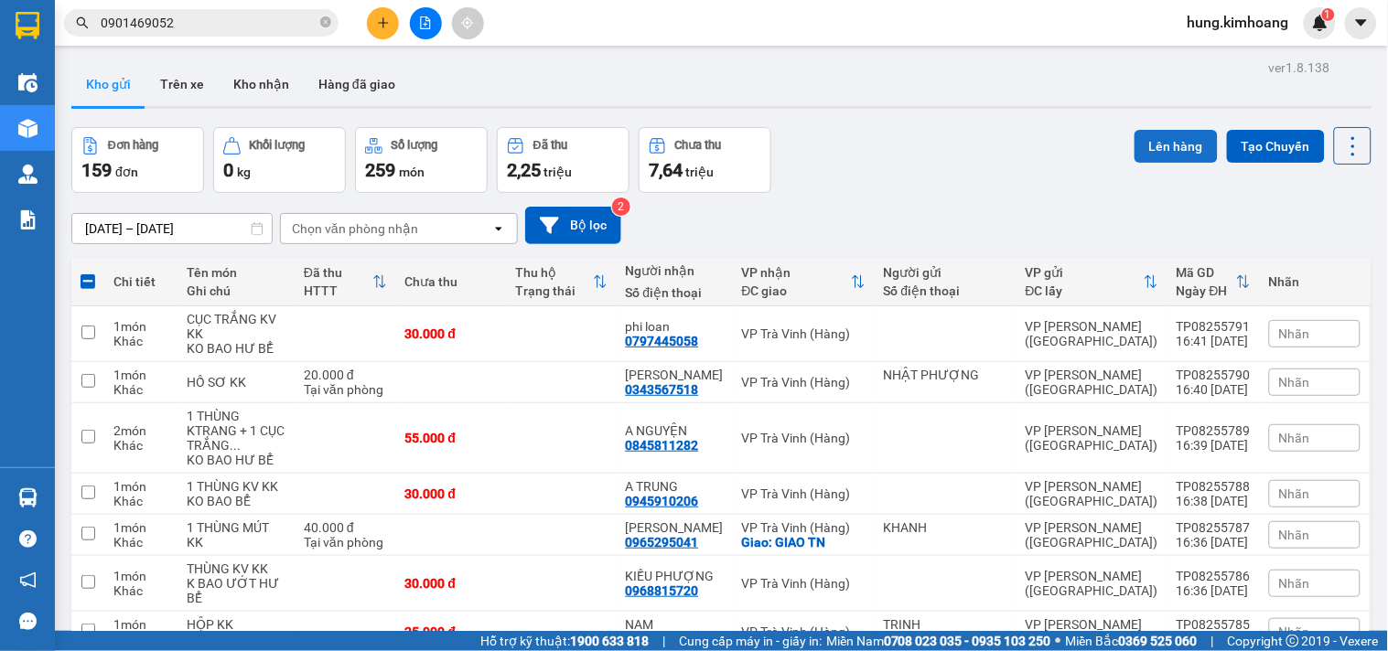
click at [1169, 153] on button "Lên hàng" at bounding box center [1175, 146] width 83 height 33
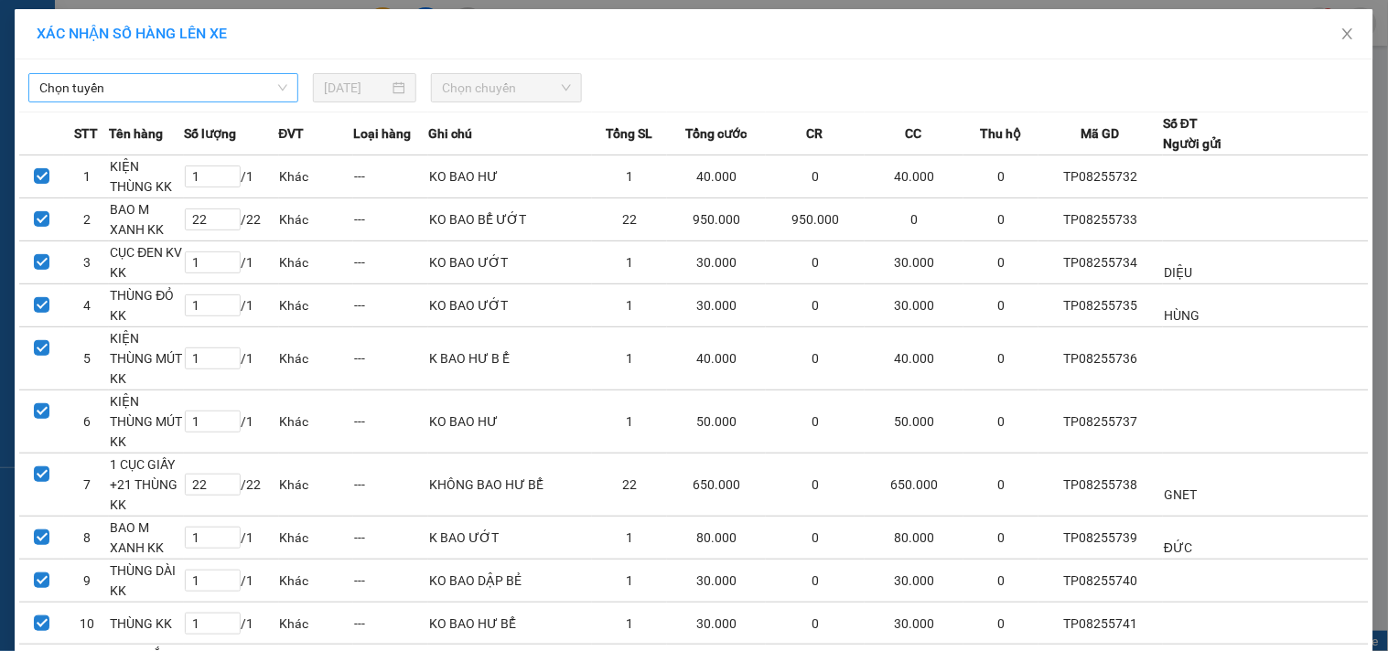
click at [161, 89] on span "Chọn tuyến" at bounding box center [163, 87] width 248 height 27
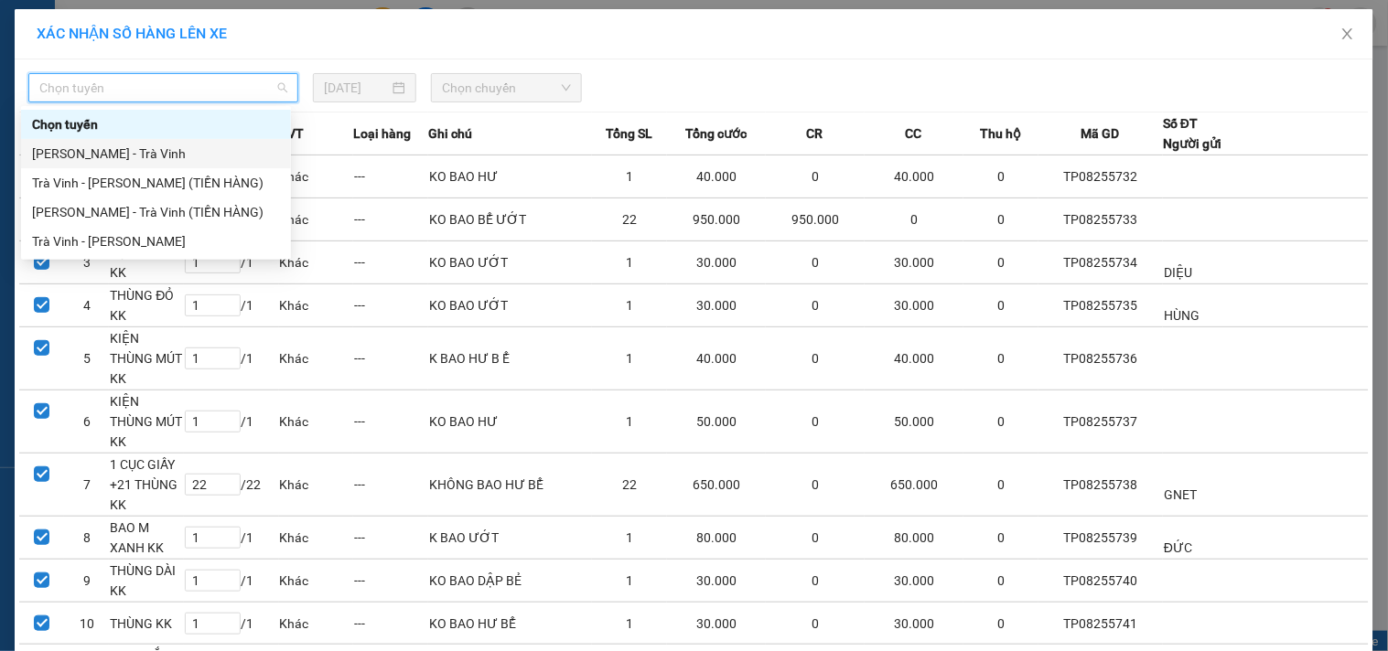
click at [102, 151] on div "[PERSON_NAME] - Trà Vinh" at bounding box center [156, 154] width 248 height 20
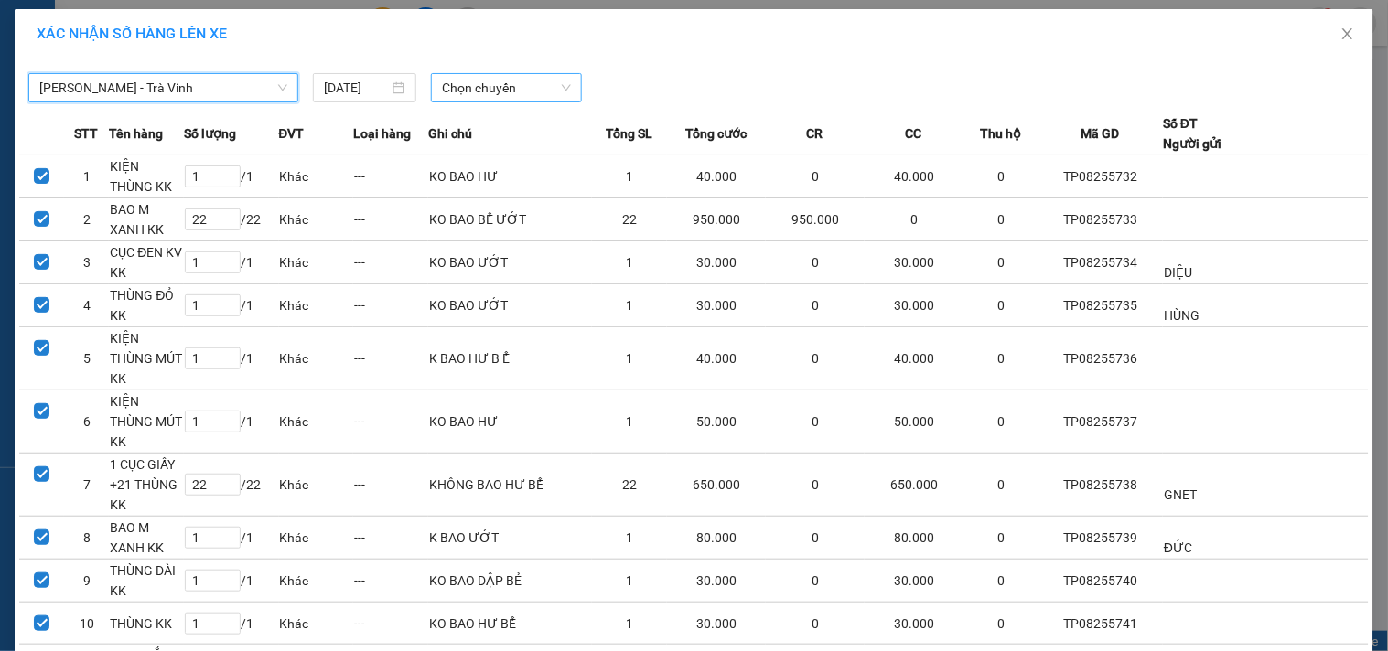
click at [523, 81] on span "Chọn chuyến" at bounding box center [506, 87] width 129 height 27
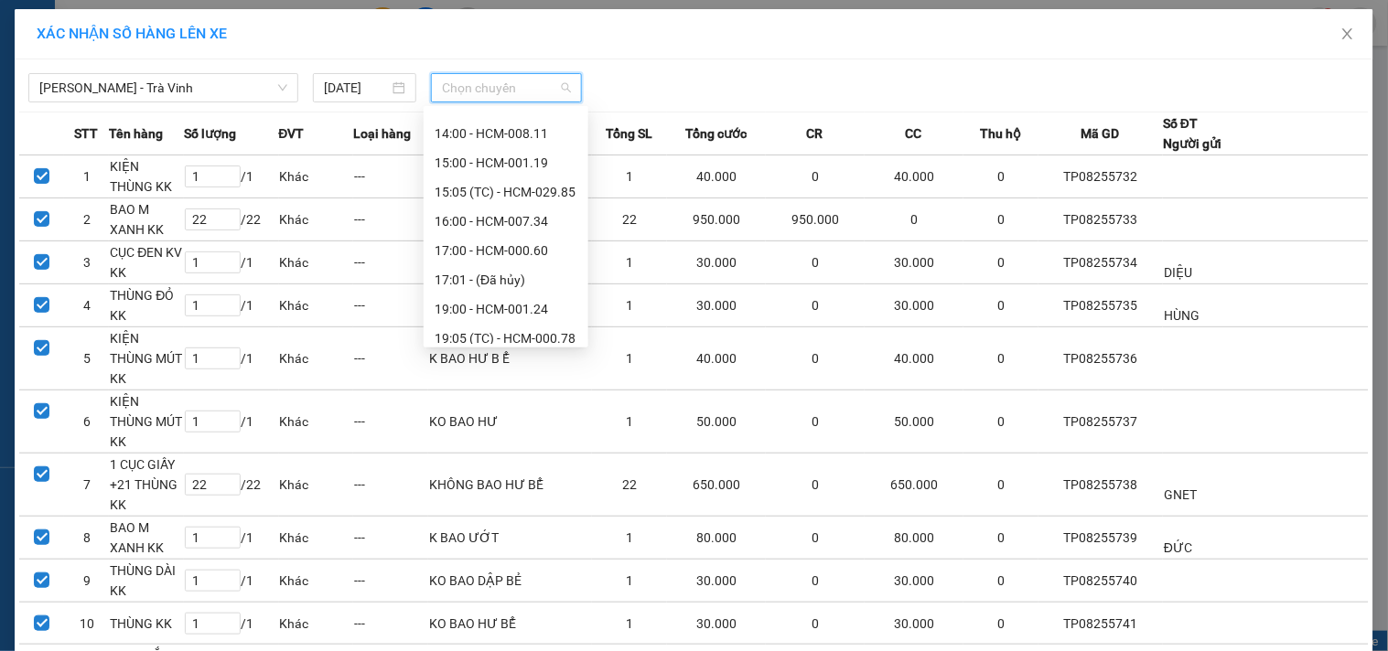
scroll to position [412, 0]
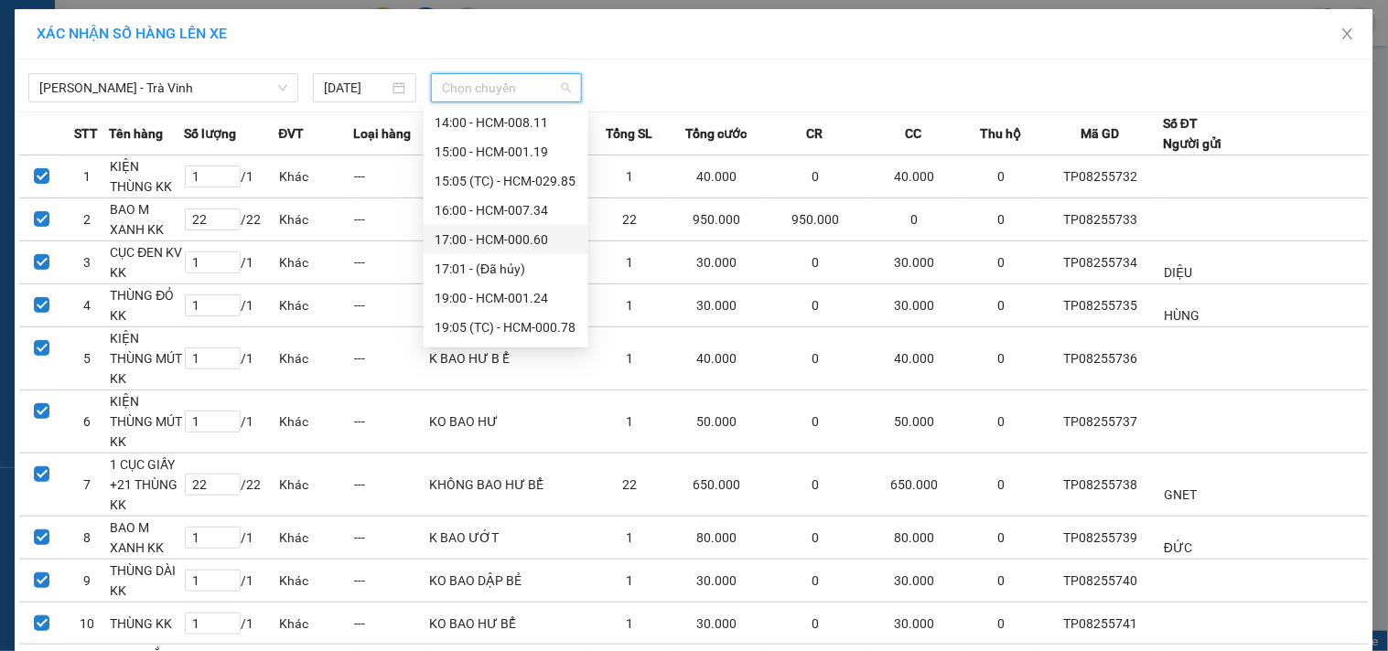
click at [503, 241] on div "17:00 - HCM-000.60" at bounding box center [506, 240] width 143 height 20
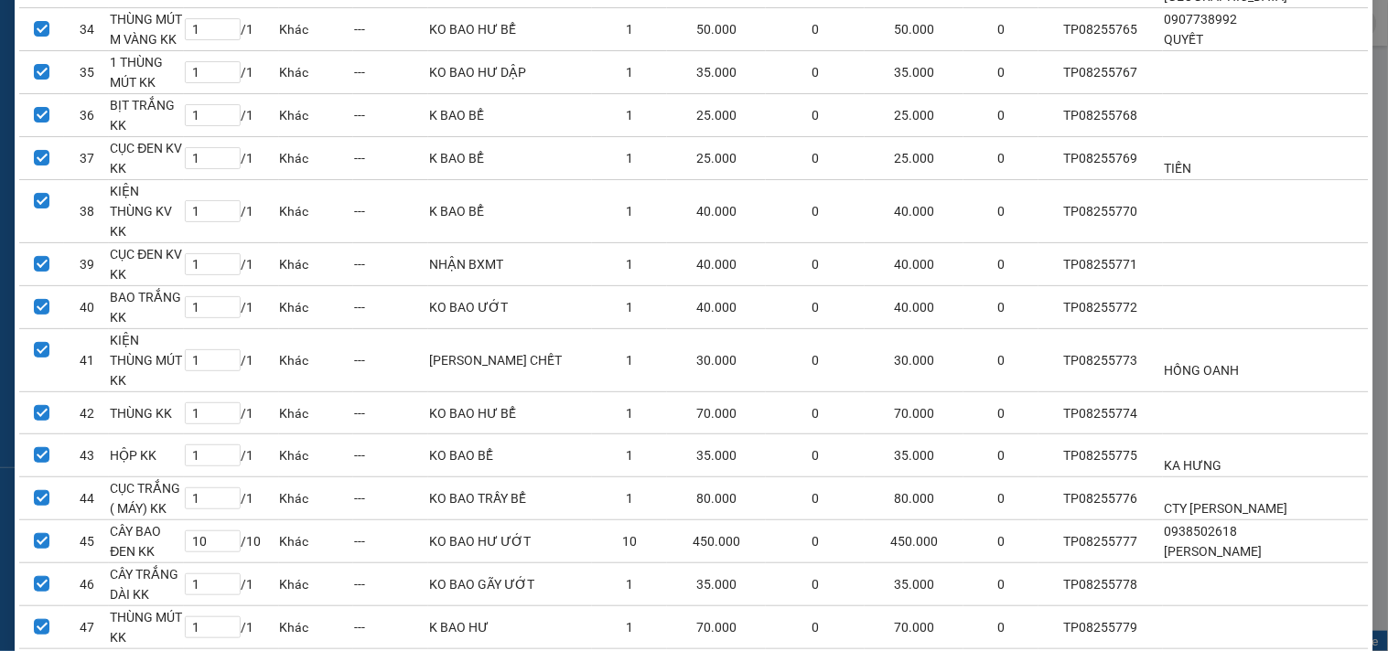
scroll to position [1734, 0]
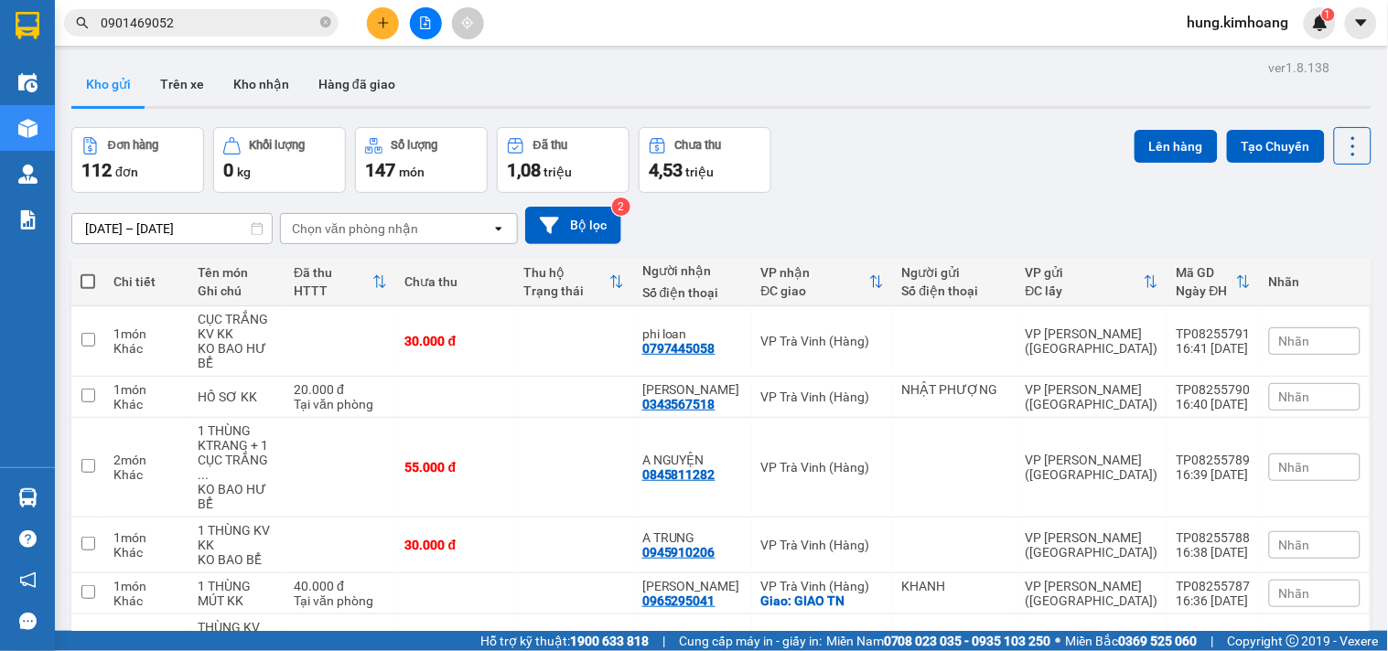
click at [81, 280] on span at bounding box center [88, 281] width 15 height 15
click at [88, 273] on input "checkbox" at bounding box center [88, 273] width 0 height 0
checkbox input "true"
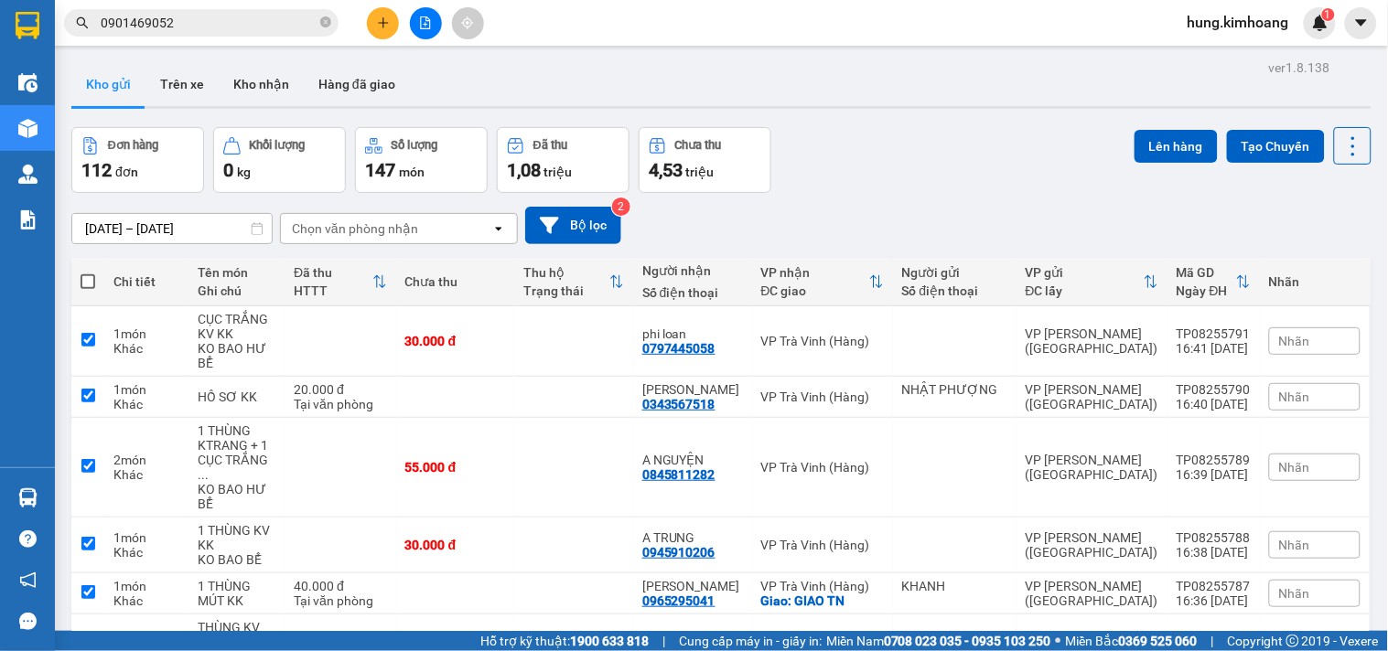
checkbox input "true"
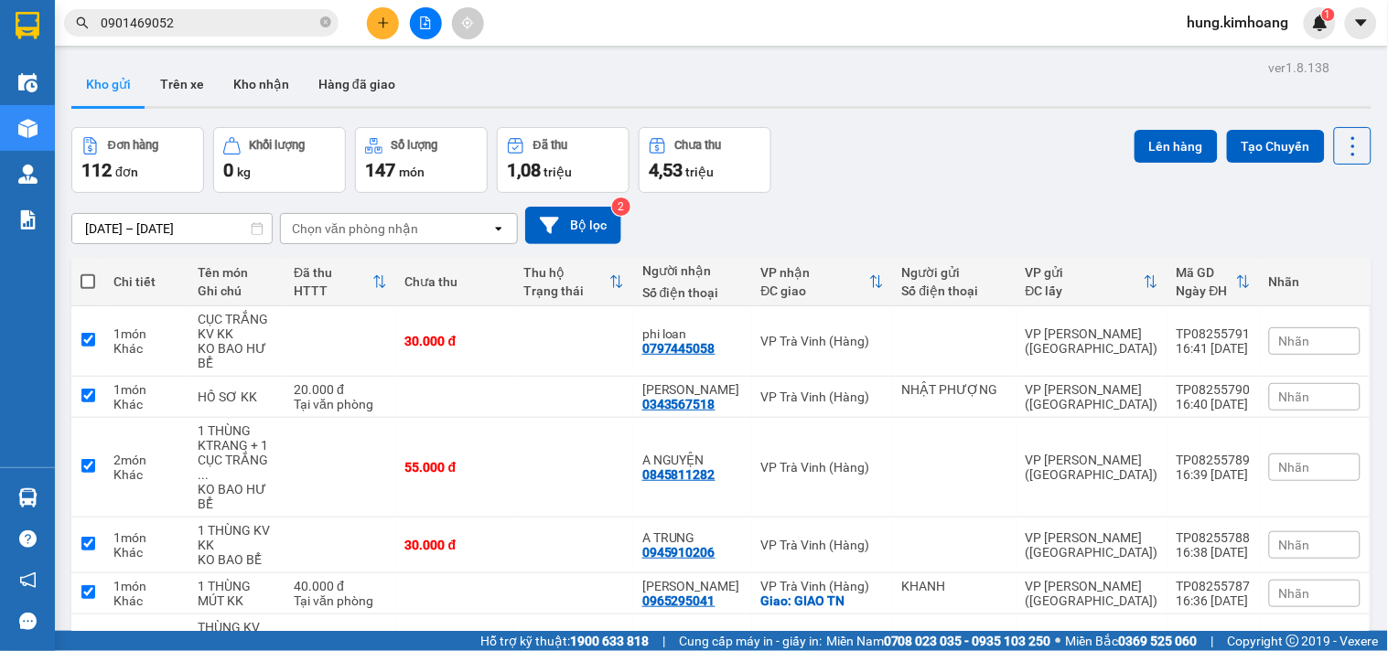
checkbox input "true"
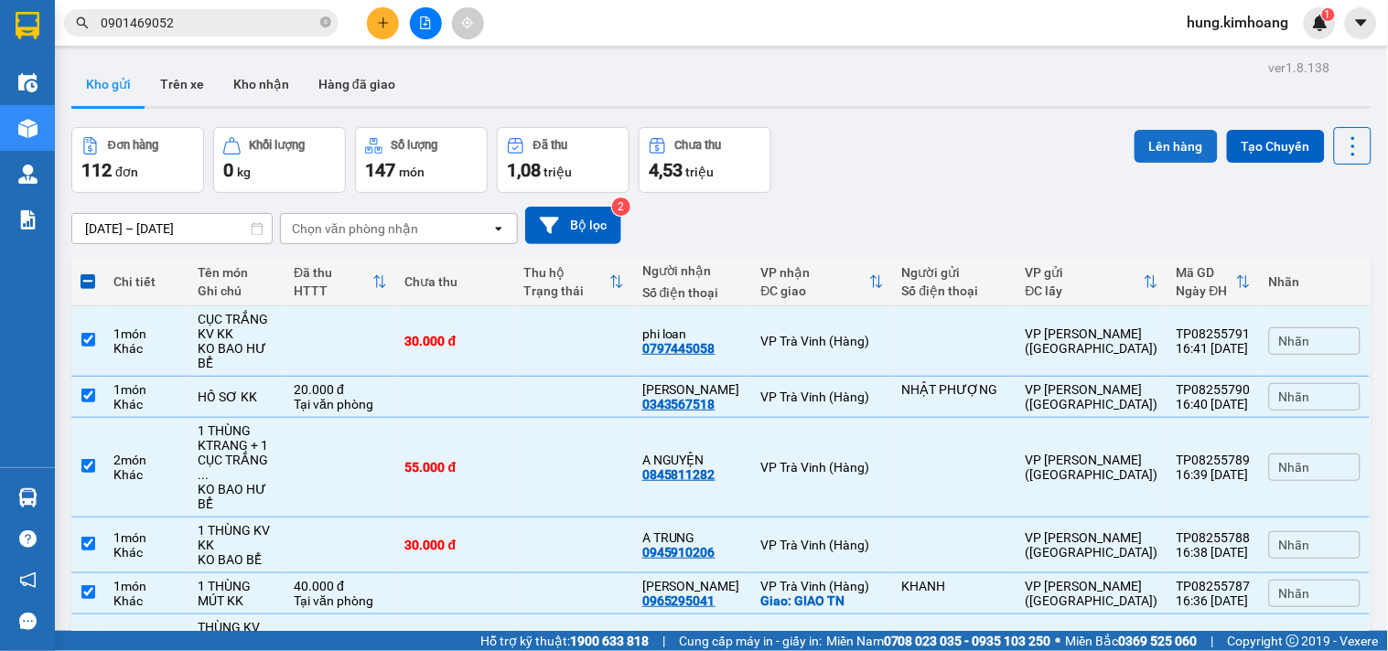
click at [1164, 144] on button "Lên hàng" at bounding box center [1175, 146] width 83 height 33
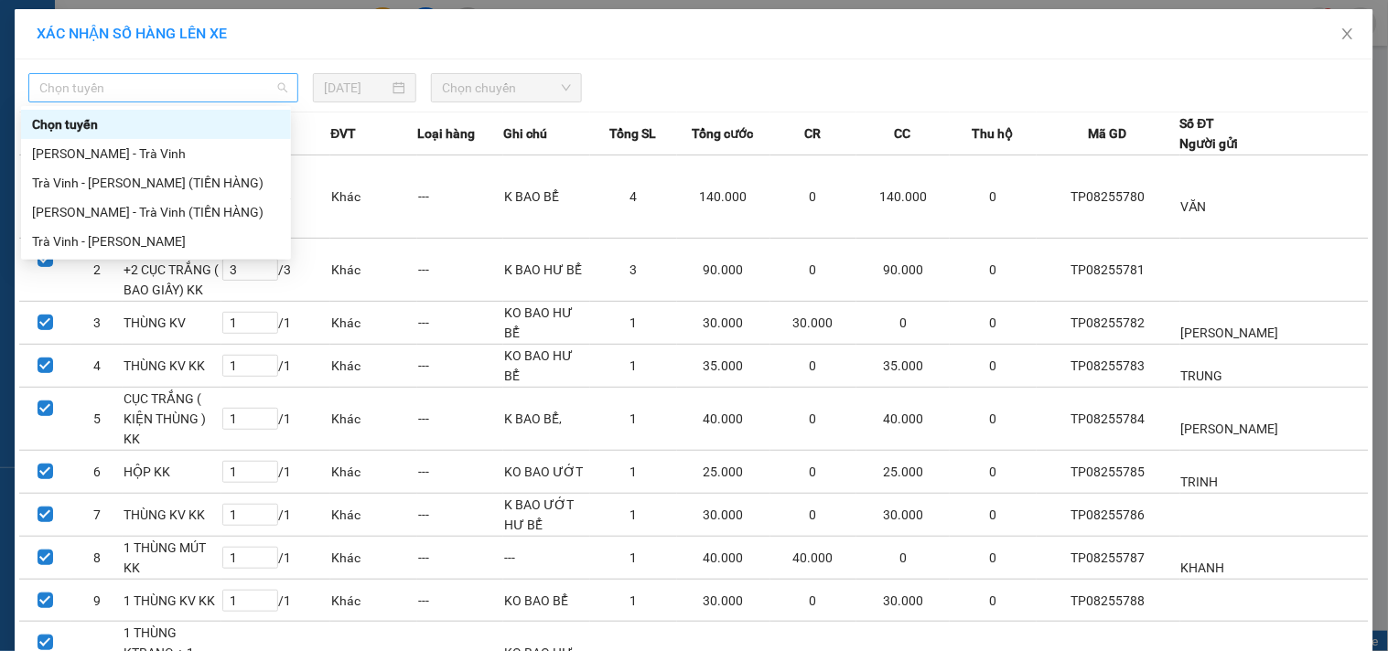
click at [207, 89] on span "Chọn tuyến" at bounding box center [163, 87] width 248 height 27
click at [114, 154] on div "[PERSON_NAME] - Trà Vinh" at bounding box center [156, 154] width 248 height 20
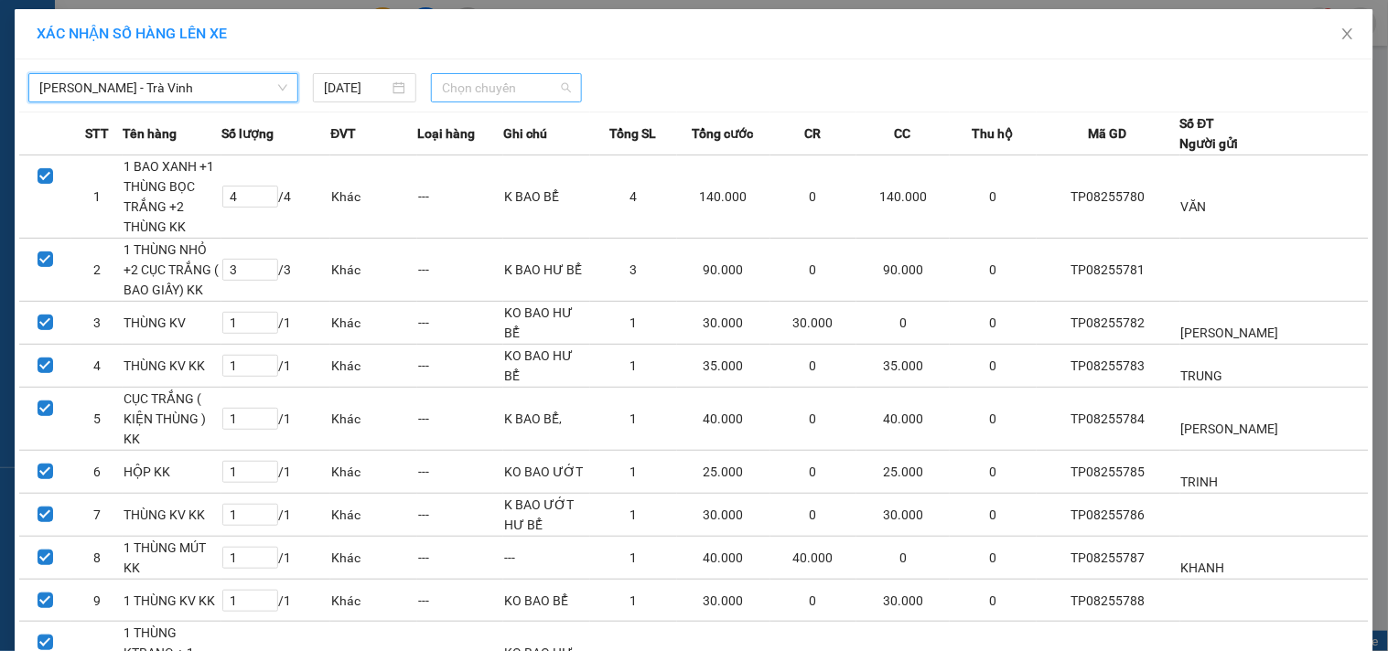
click at [537, 89] on span "Chọn chuyến" at bounding box center [506, 87] width 129 height 27
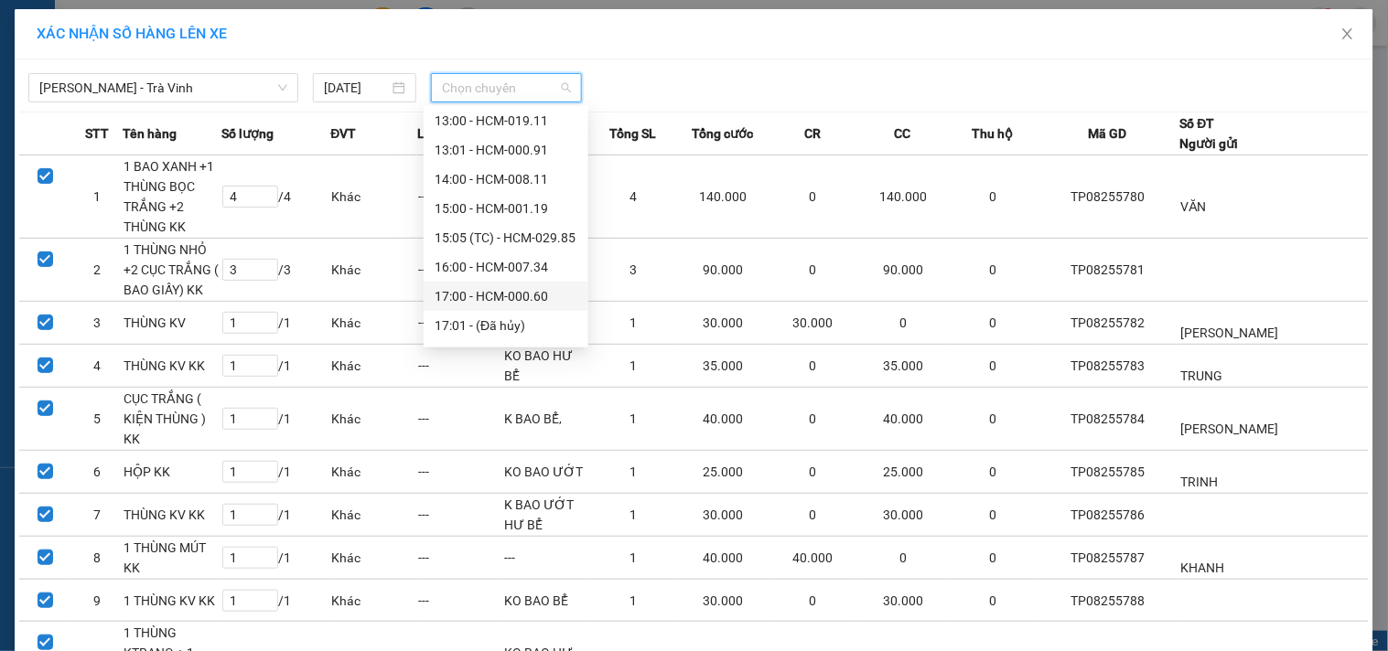
scroll to position [439, 0]
click at [500, 268] on div "19:00 - HCM-001.24" at bounding box center [506, 271] width 143 height 20
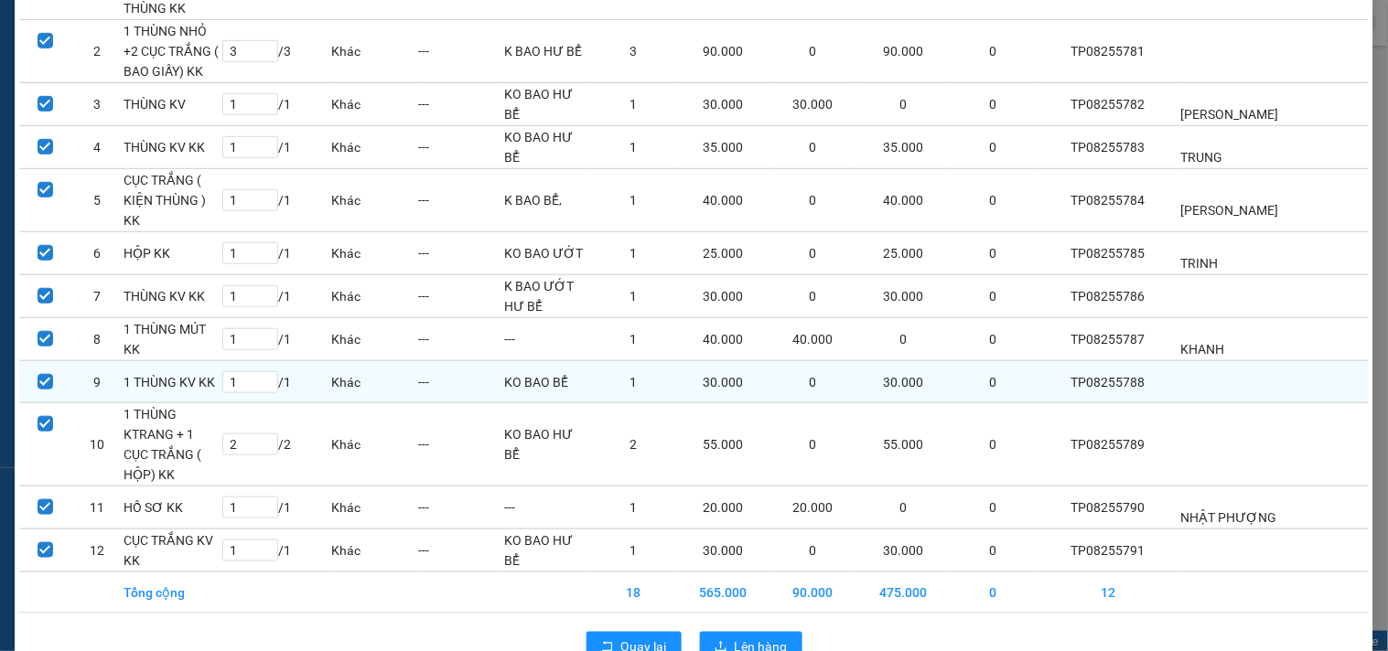
scroll to position [235, 0]
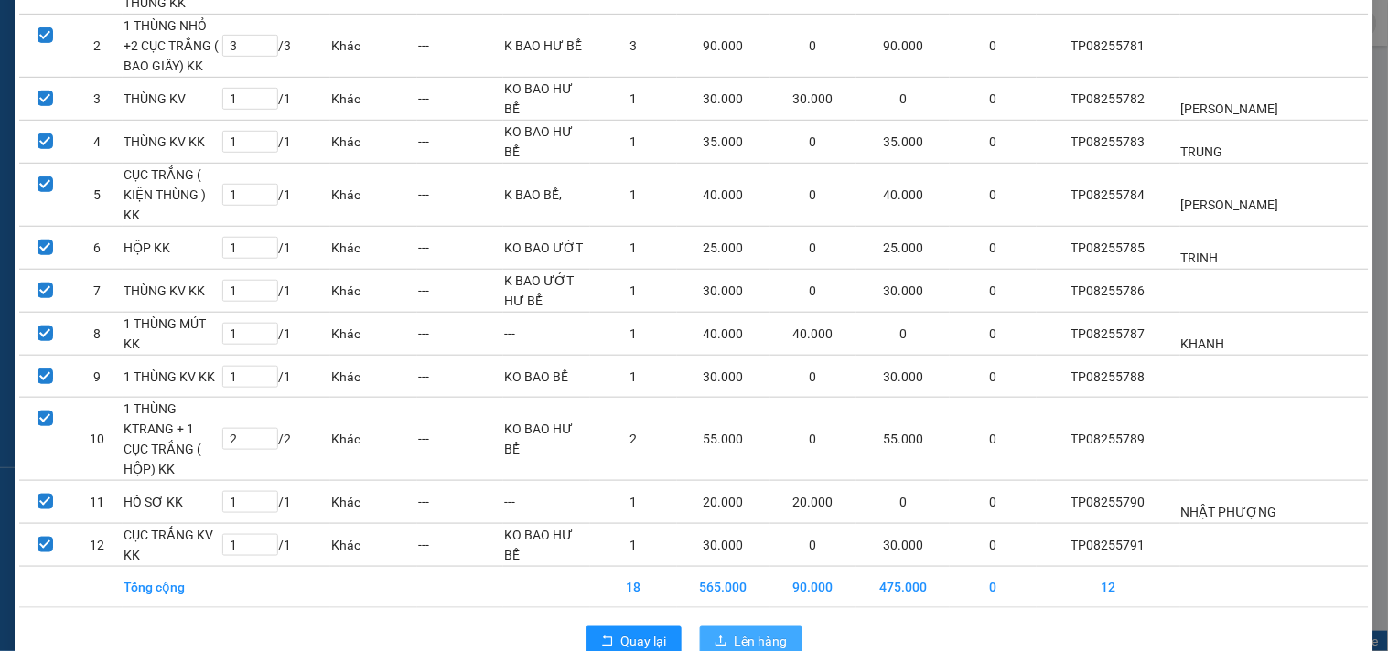
click at [738, 631] on span "Lên hàng" at bounding box center [761, 641] width 53 height 20
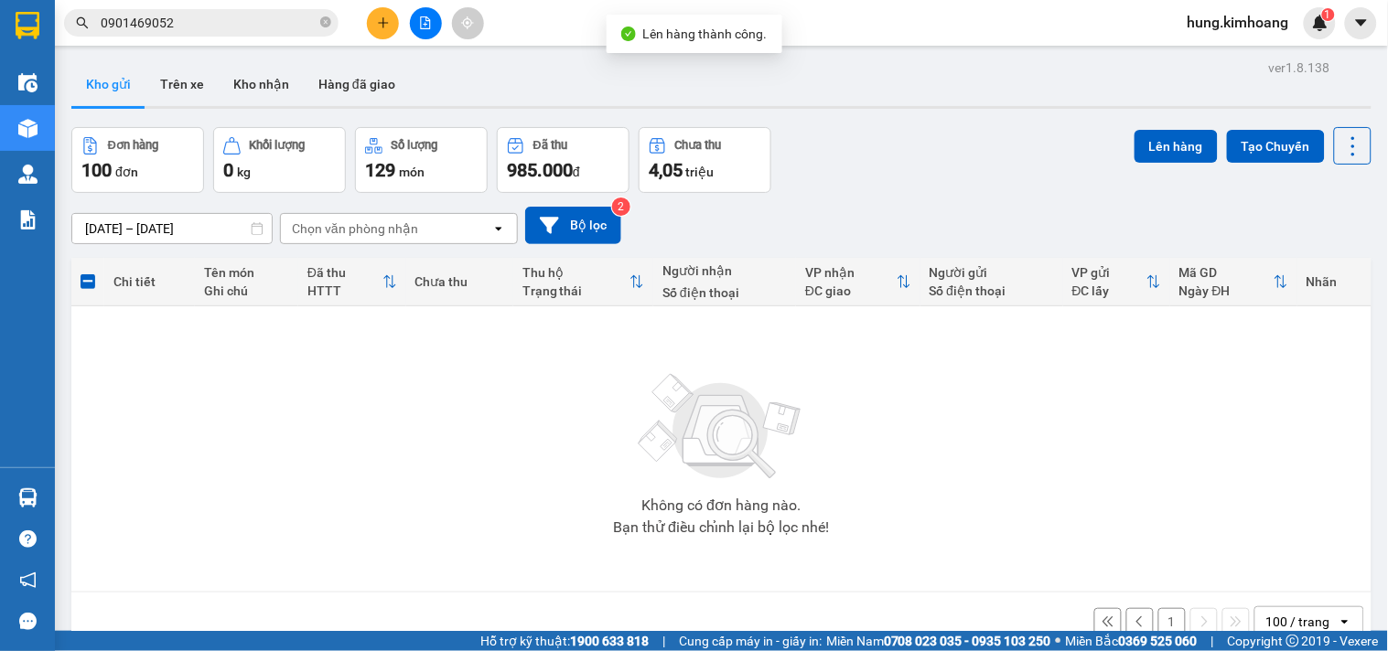
click at [1158, 614] on button "1" at bounding box center [1171, 621] width 27 height 27
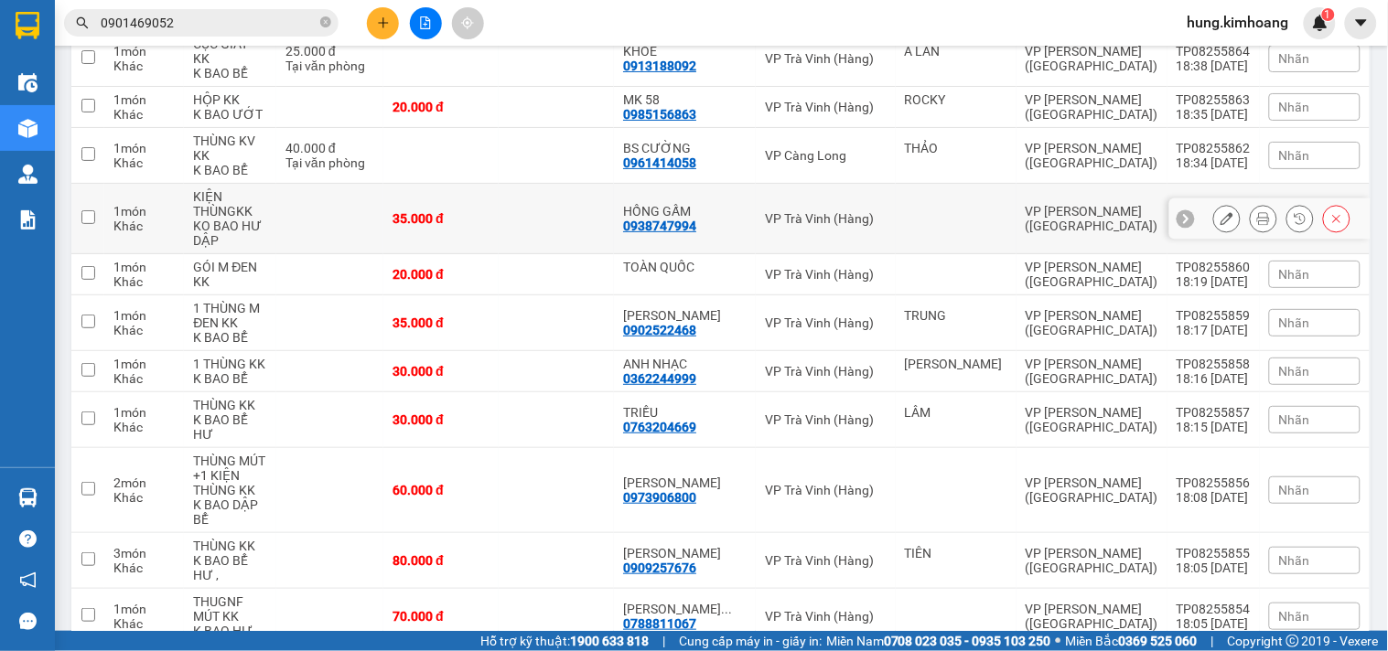
scroll to position [1727, 0]
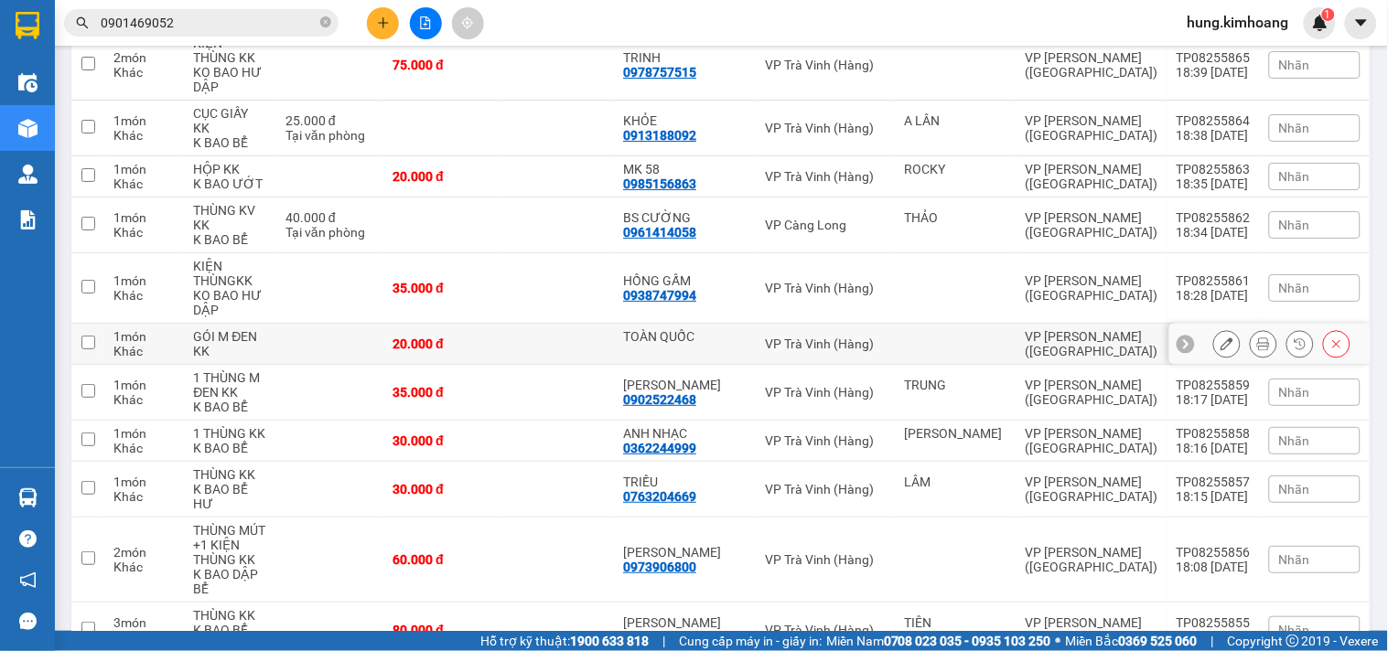
click at [1013, 324] on td at bounding box center [956, 344] width 121 height 41
checkbox input "true"
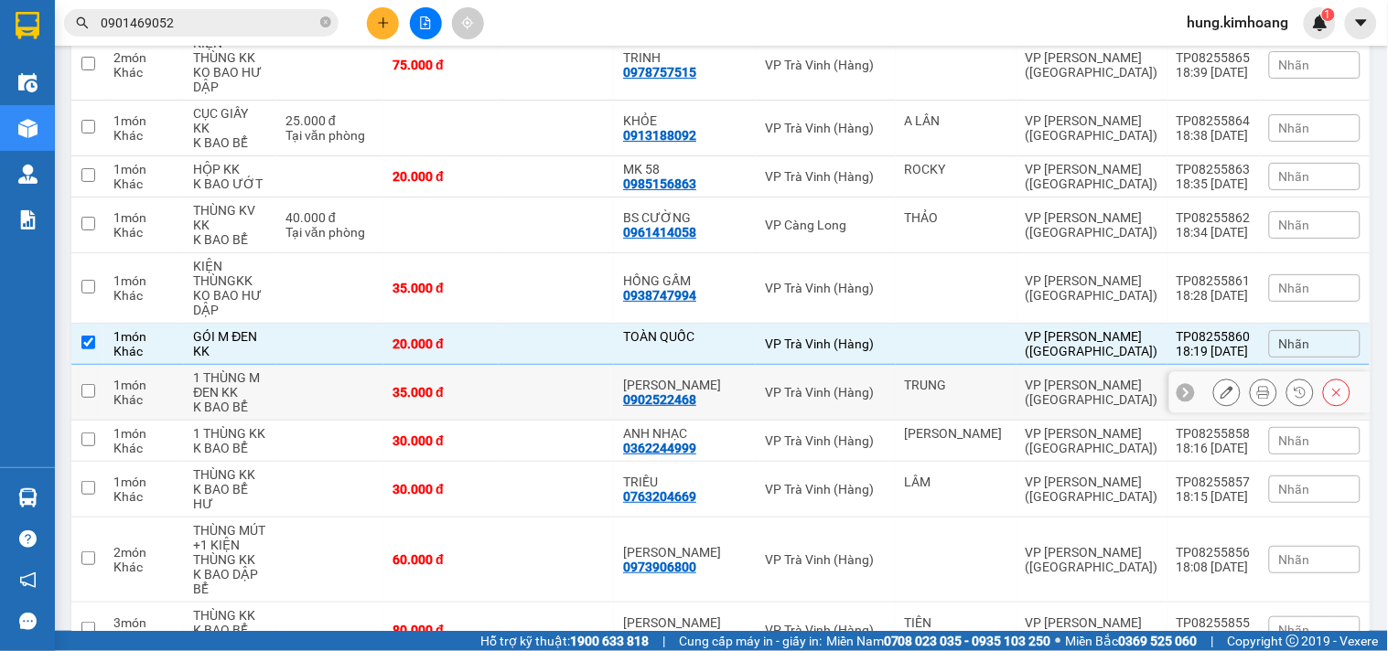
click at [1013, 365] on td "TRUNG" at bounding box center [956, 393] width 121 height 56
checkbox input "true"
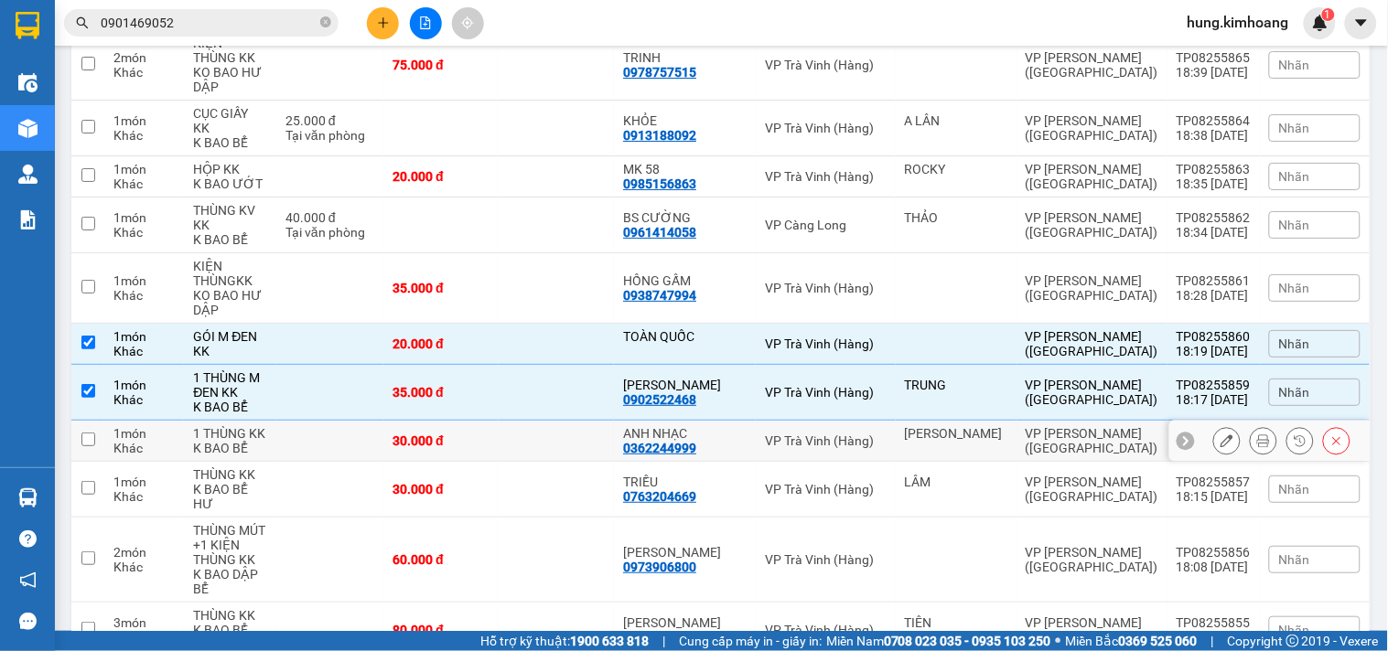
click at [1034, 421] on td "VP [PERSON_NAME] ([GEOGRAPHIC_DATA])" at bounding box center [1091, 441] width 151 height 41
checkbox input "true"
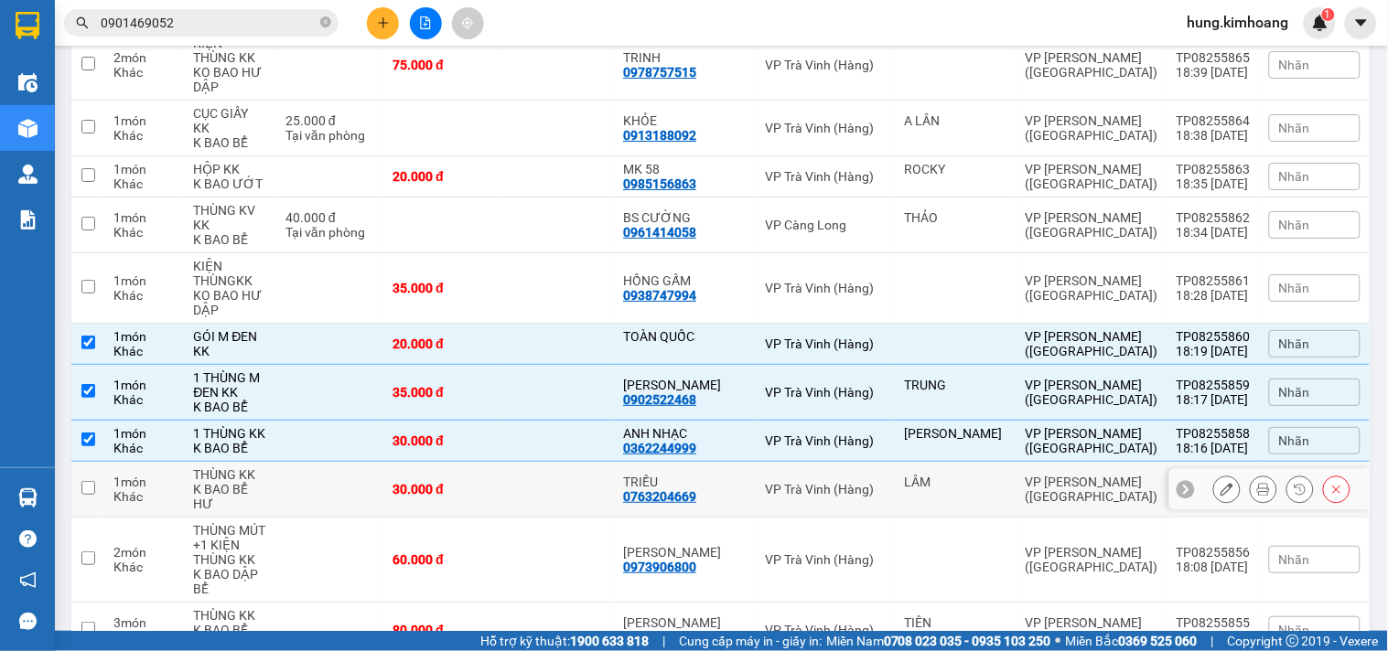
drag, startPoint x: 1037, startPoint y: 379, endPoint x: 1040, endPoint y: 404, distance: 25.9
click at [1039, 462] on td "VP [PERSON_NAME] ([GEOGRAPHIC_DATA])" at bounding box center [1091, 490] width 151 height 56
checkbox input "true"
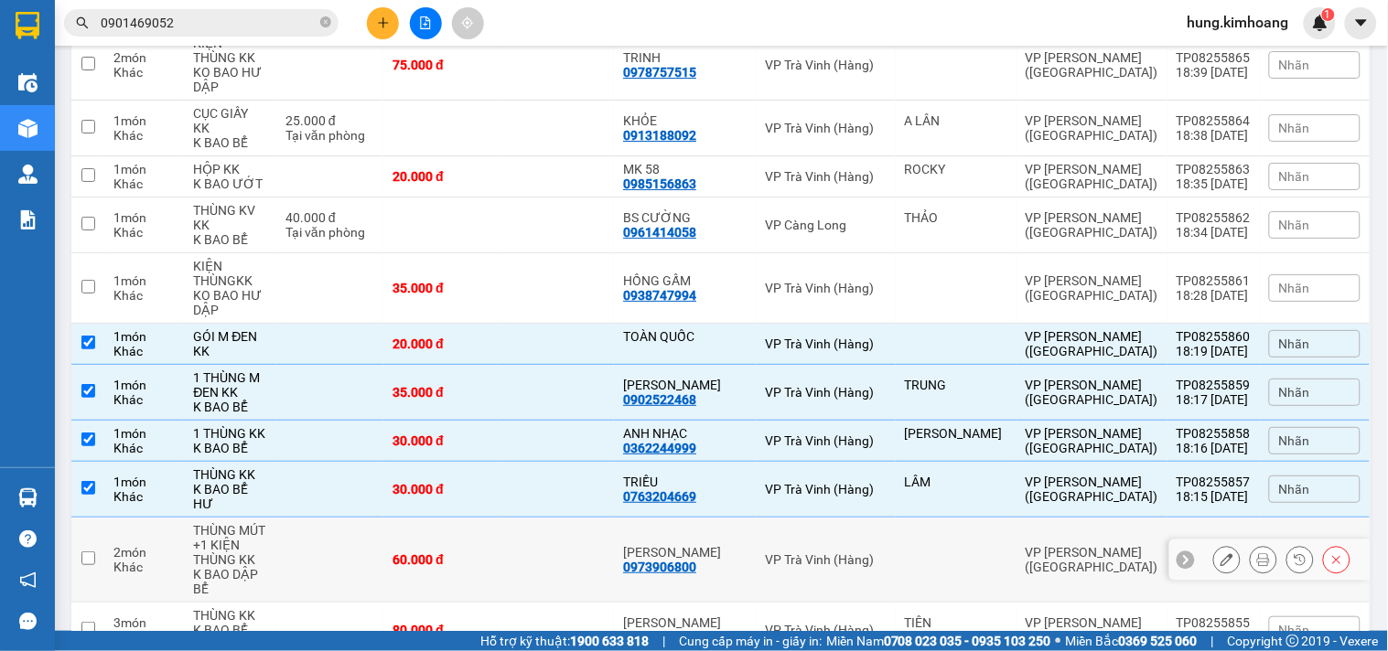
drag, startPoint x: 1045, startPoint y: 419, endPoint x: 1050, endPoint y: 441, distance: 22.6
click at [1046, 545] on div "VP [PERSON_NAME] ([GEOGRAPHIC_DATA])" at bounding box center [1092, 559] width 133 height 29
checkbox input "true"
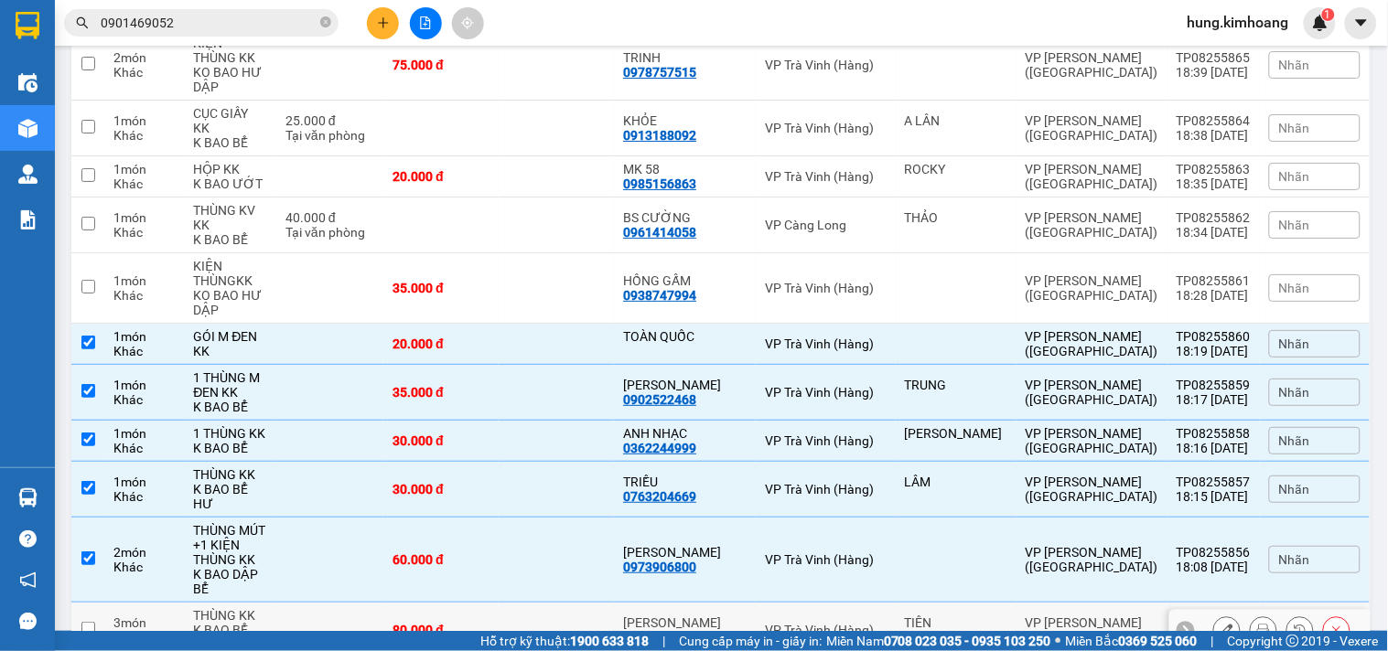
click at [1048, 603] on td "VP [PERSON_NAME] ([GEOGRAPHIC_DATA])" at bounding box center [1091, 631] width 151 height 56
checkbox input "true"
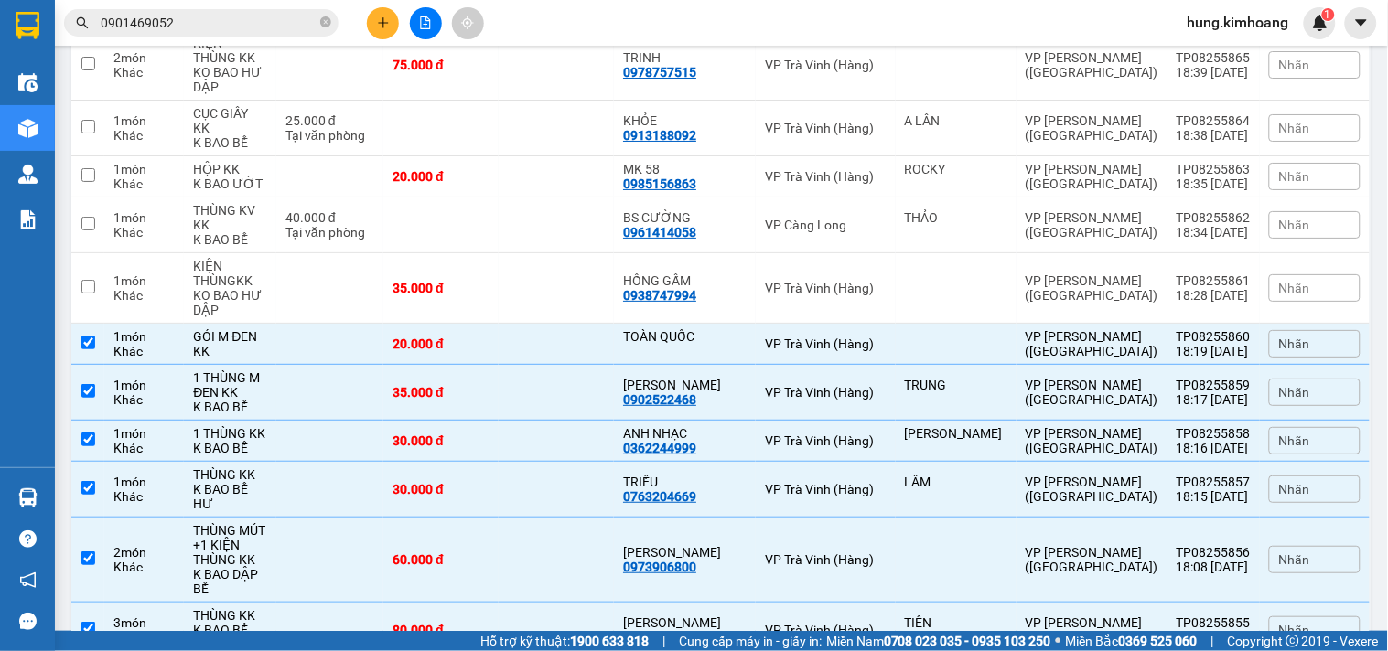
checkbox input "true"
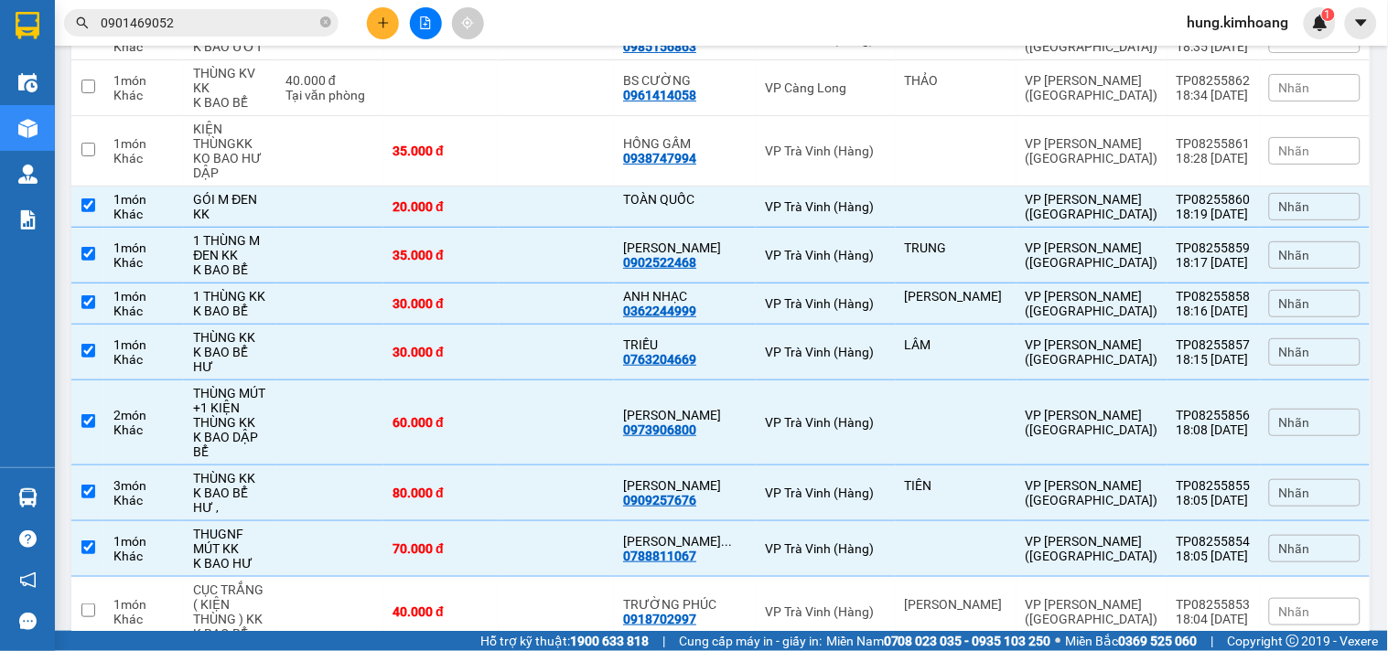
scroll to position [2033, 0]
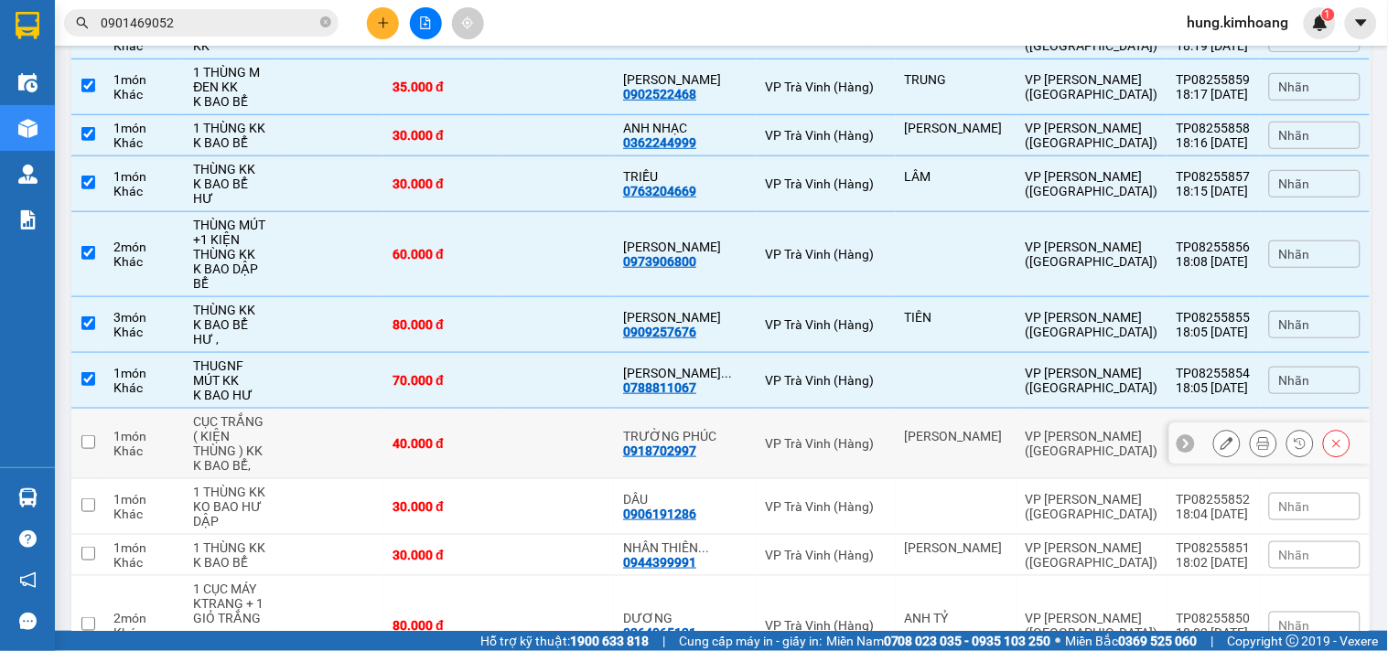
click at [1030, 429] on div "VP [PERSON_NAME] ([GEOGRAPHIC_DATA])" at bounding box center [1092, 443] width 133 height 29
checkbox input "true"
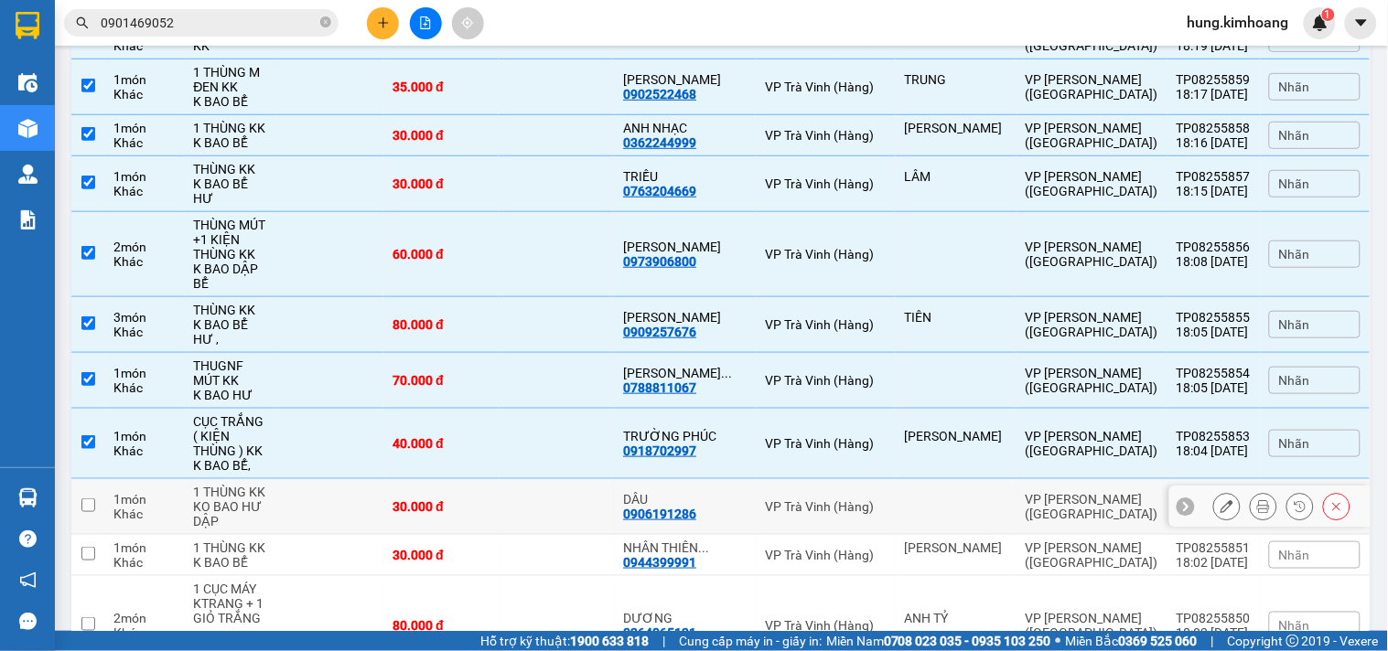
drag, startPoint x: 1045, startPoint y: 349, endPoint x: 1059, endPoint y: 395, distance: 47.8
click at [1049, 479] on td "VP [PERSON_NAME] ([GEOGRAPHIC_DATA])" at bounding box center [1091, 507] width 151 height 56
checkbox input "true"
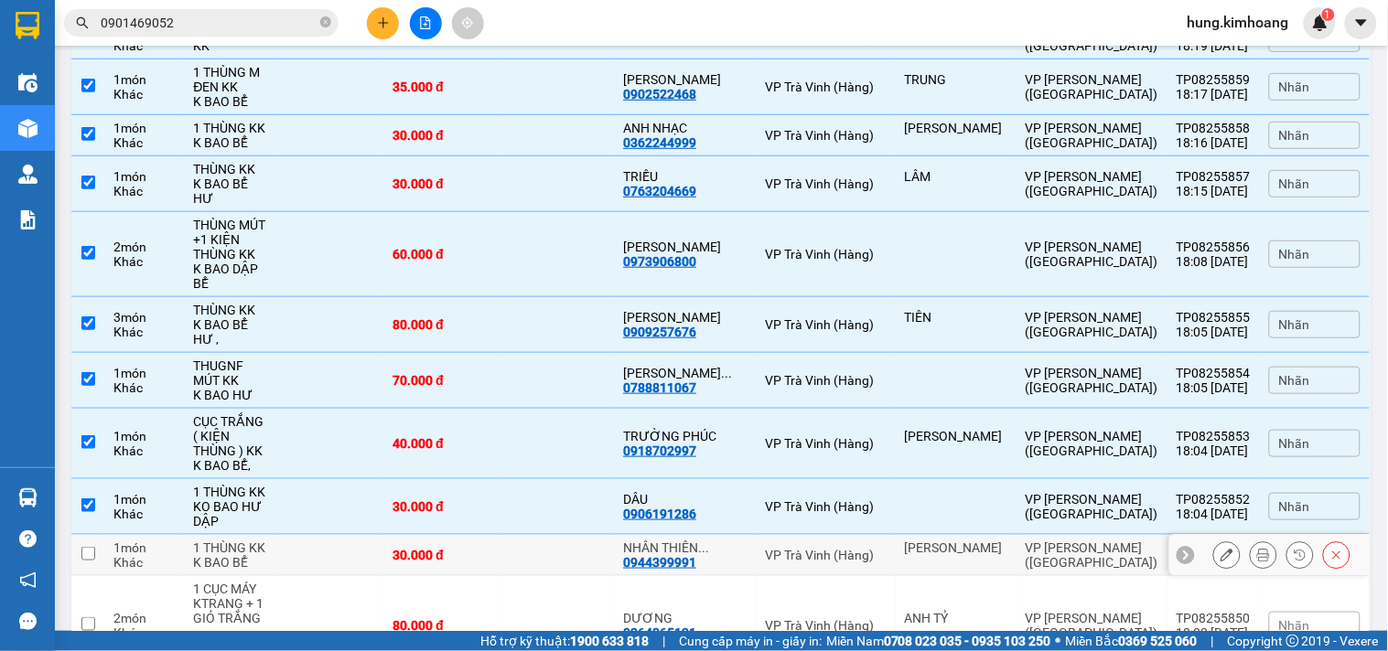
drag, startPoint x: 1059, startPoint y: 404, endPoint x: 1052, endPoint y: 443, distance: 39.0
click at [1059, 535] on td "VP [PERSON_NAME] ([GEOGRAPHIC_DATA])" at bounding box center [1091, 555] width 151 height 41
checkbox input "true"
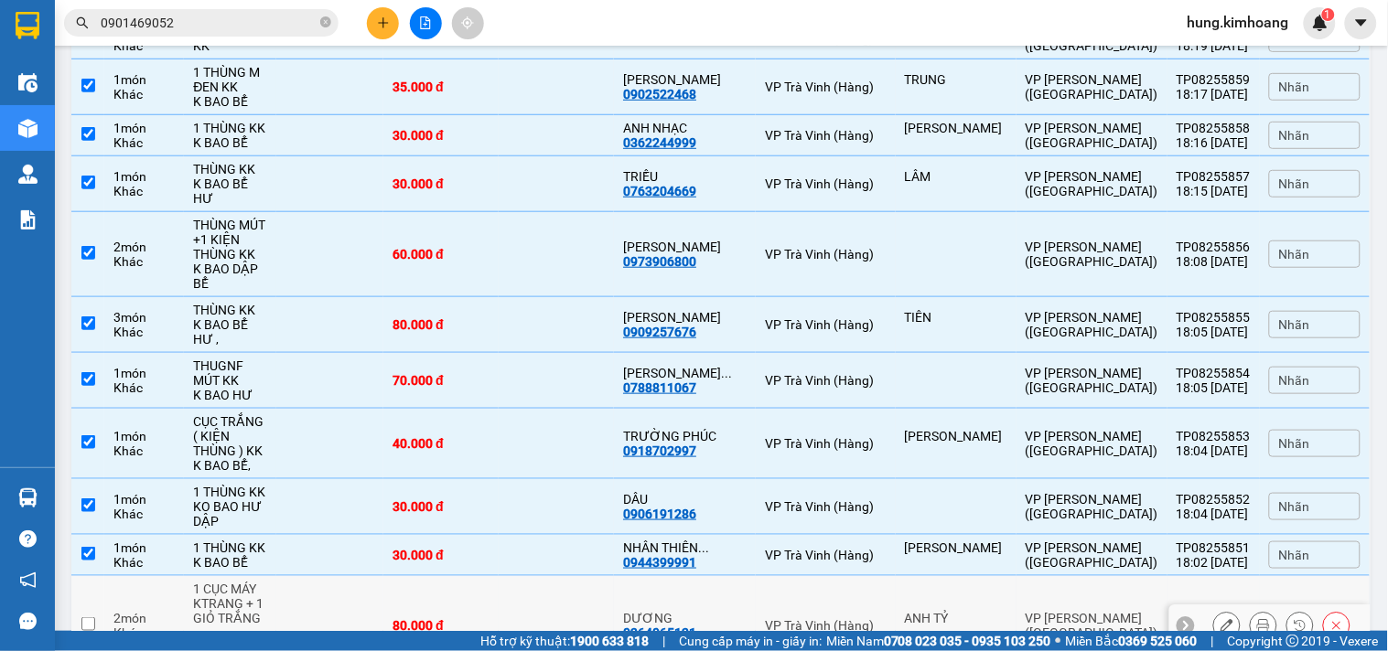
drag, startPoint x: 1052, startPoint y: 443, endPoint x: 1046, endPoint y: 497, distance: 54.4
click at [1052, 576] on td "VP [PERSON_NAME] ([GEOGRAPHIC_DATA])" at bounding box center [1091, 626] width 151 height 100
checkbox input "true"
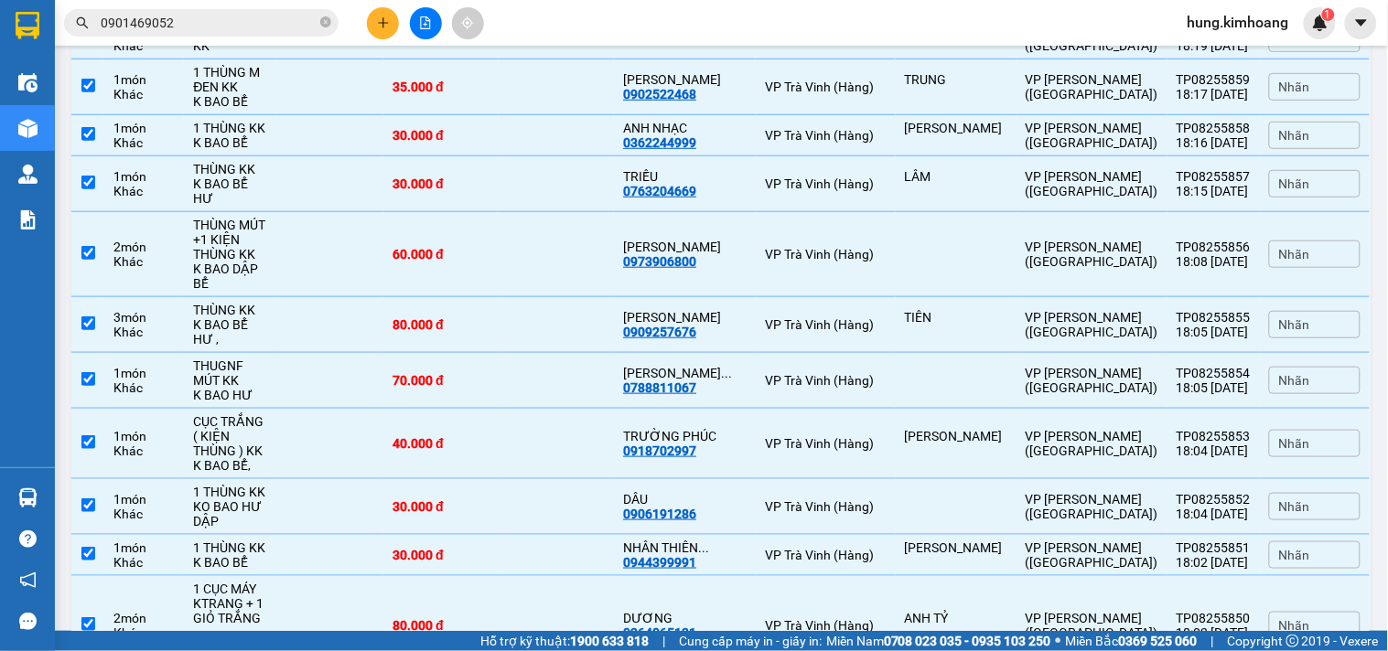
drag, startPoint x: 1043, startPoint y: 528, endPoint x: 1049, endPoint y: 486, distance: 42.6
checkbox input "true"
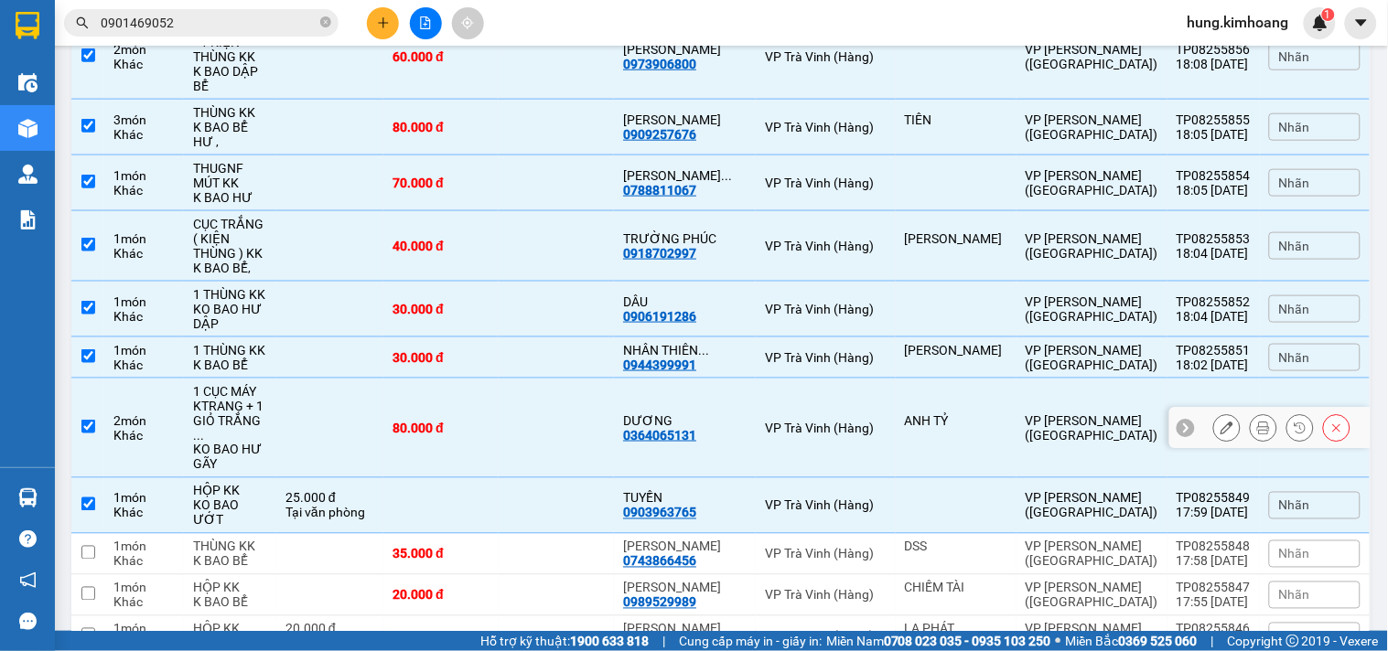
scroll to position [2236, 0]
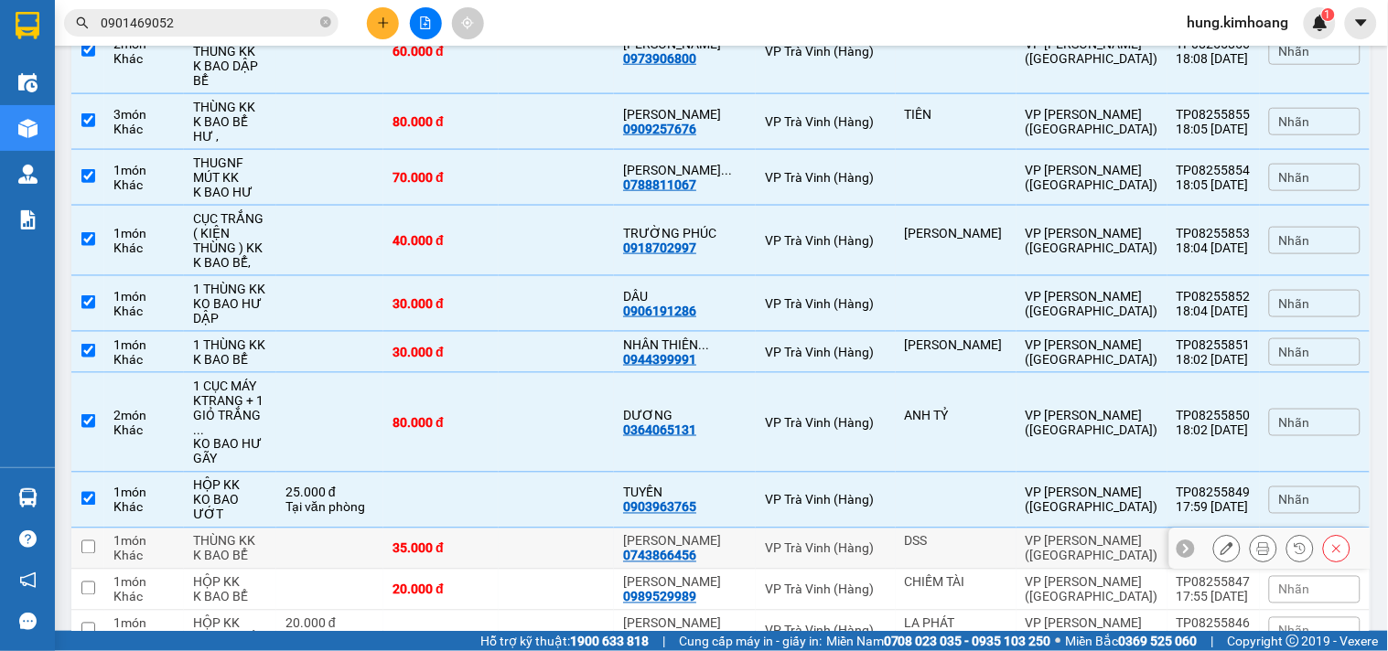
click at [1059, 529] on td "VP [PERSON_NAME] ([GEOGRAPHIC_DATA])" at bounding box center [1091, 549] width 151 height 41
checkbox input "true"
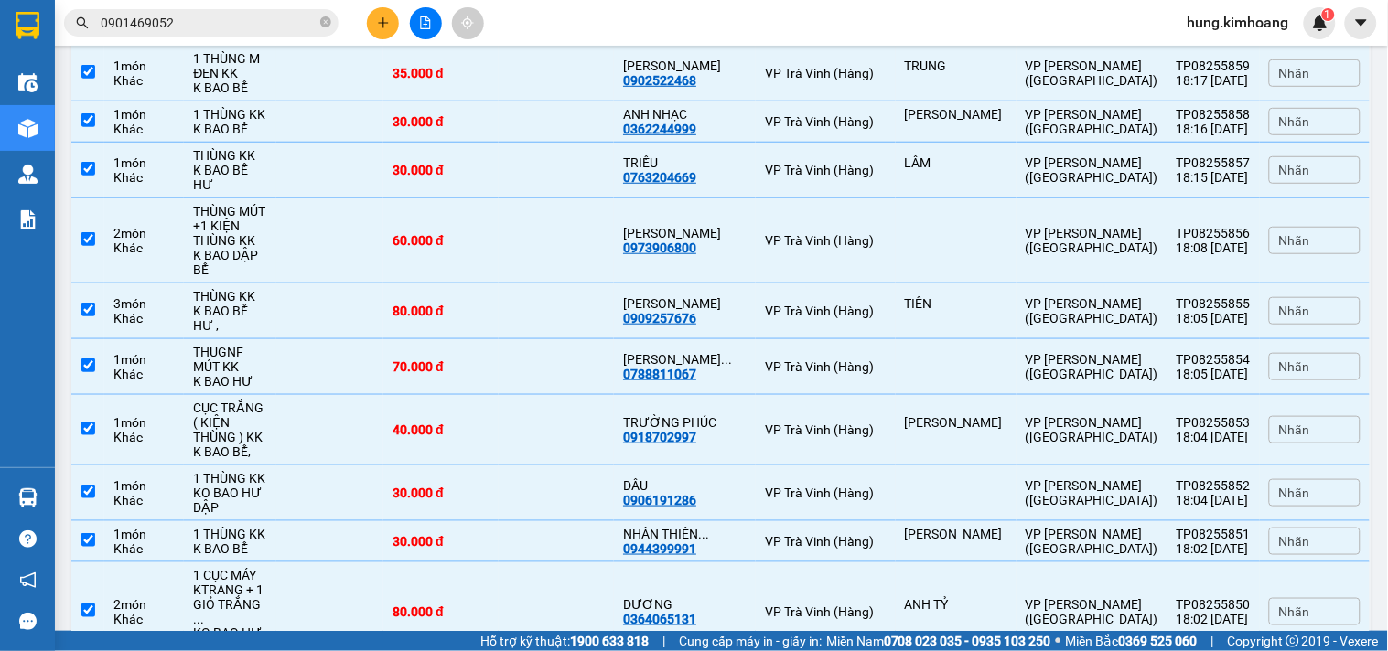
scroll to position [2337, 0]
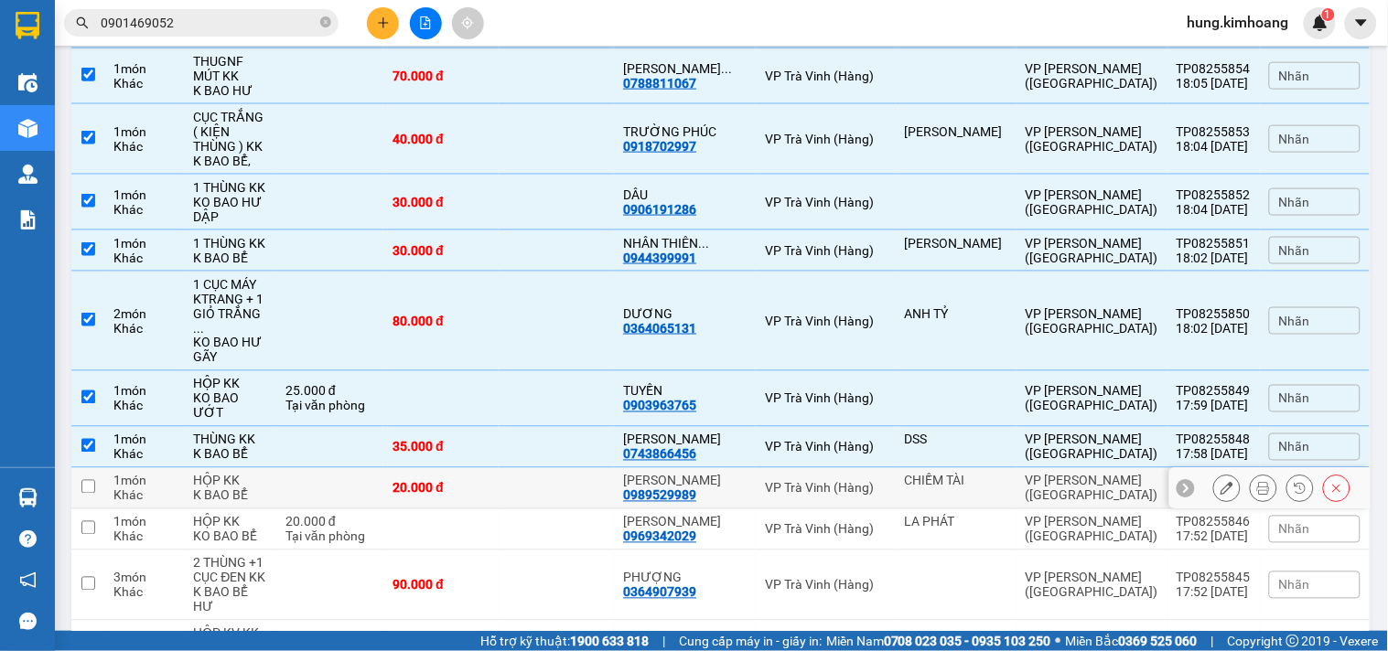
click at [768, 468] on td "VP Trà Vinh (Hàng)" at bounding box center [825, 488] width 139 height 41
checkbox input "true"
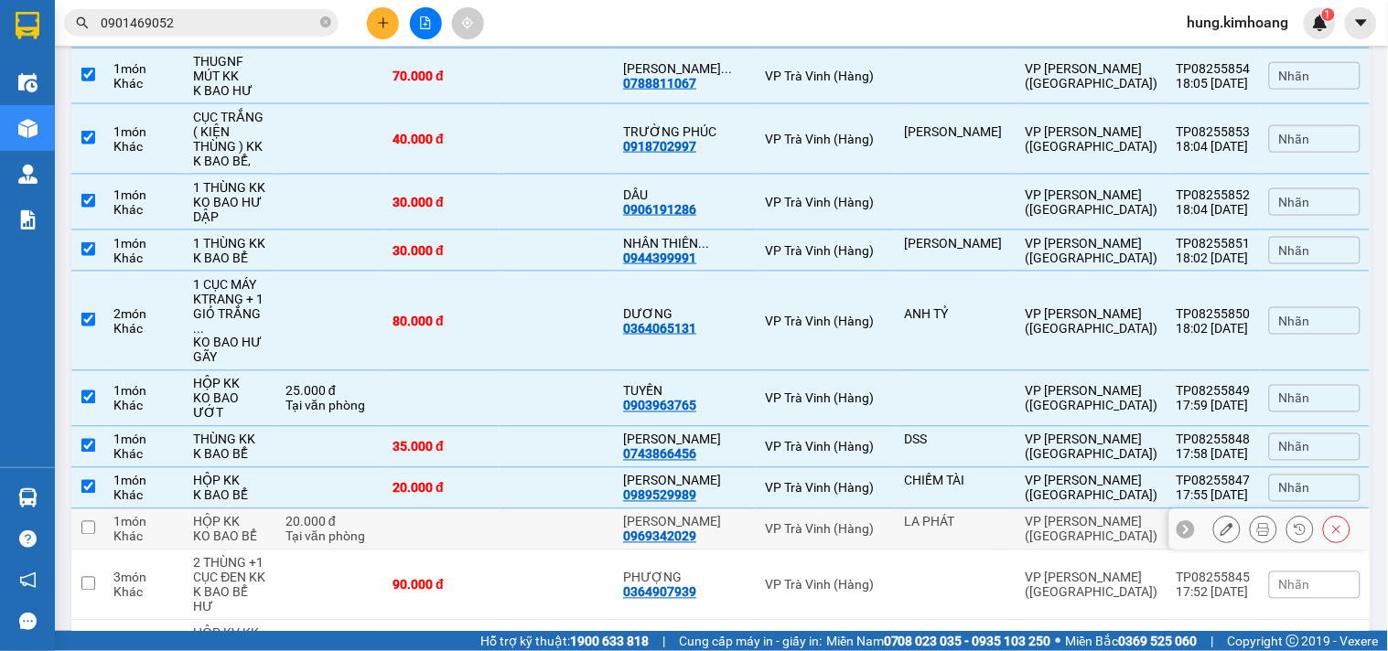
click at [781, 510] on td "VP Trà Vinh (Hàng)" at bounding box center [825, 530] width 139 height 41
checkbox input "true"
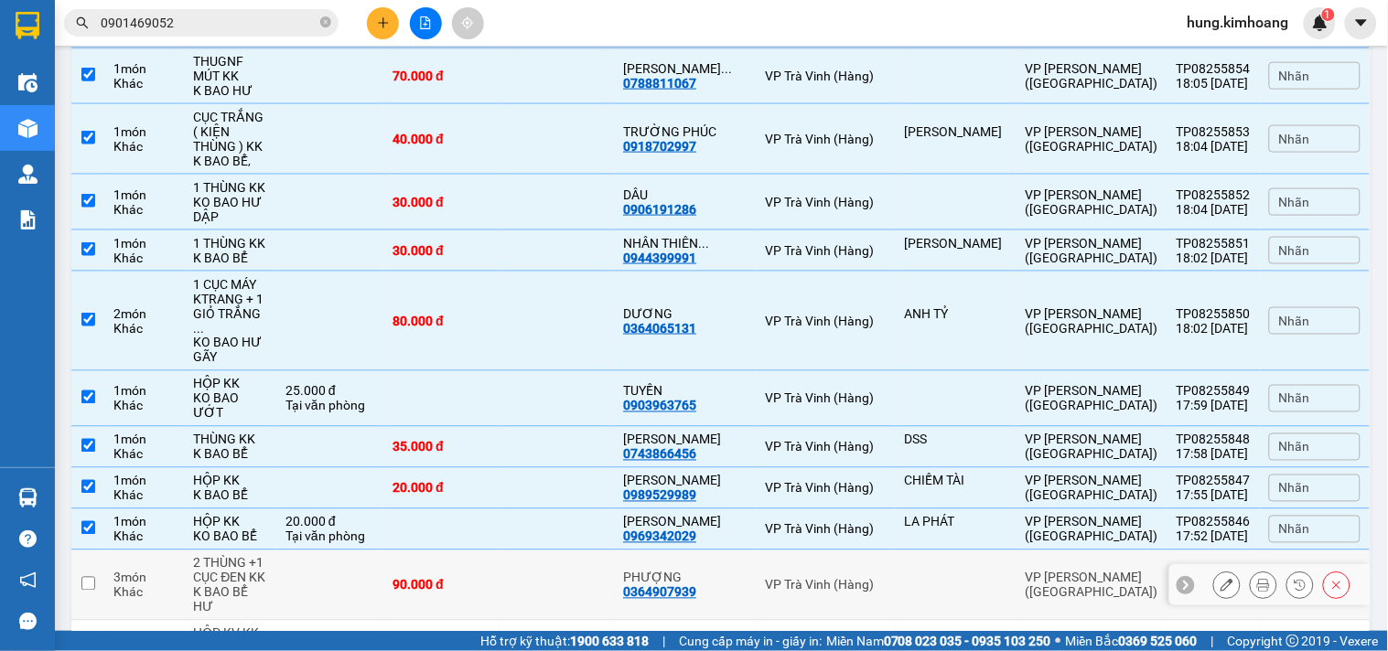
click at [789, 578] on div "VP Trà Vinh (Hàng)" at bounding box center [825, 585] width 121 height 15
checkbox input "true"
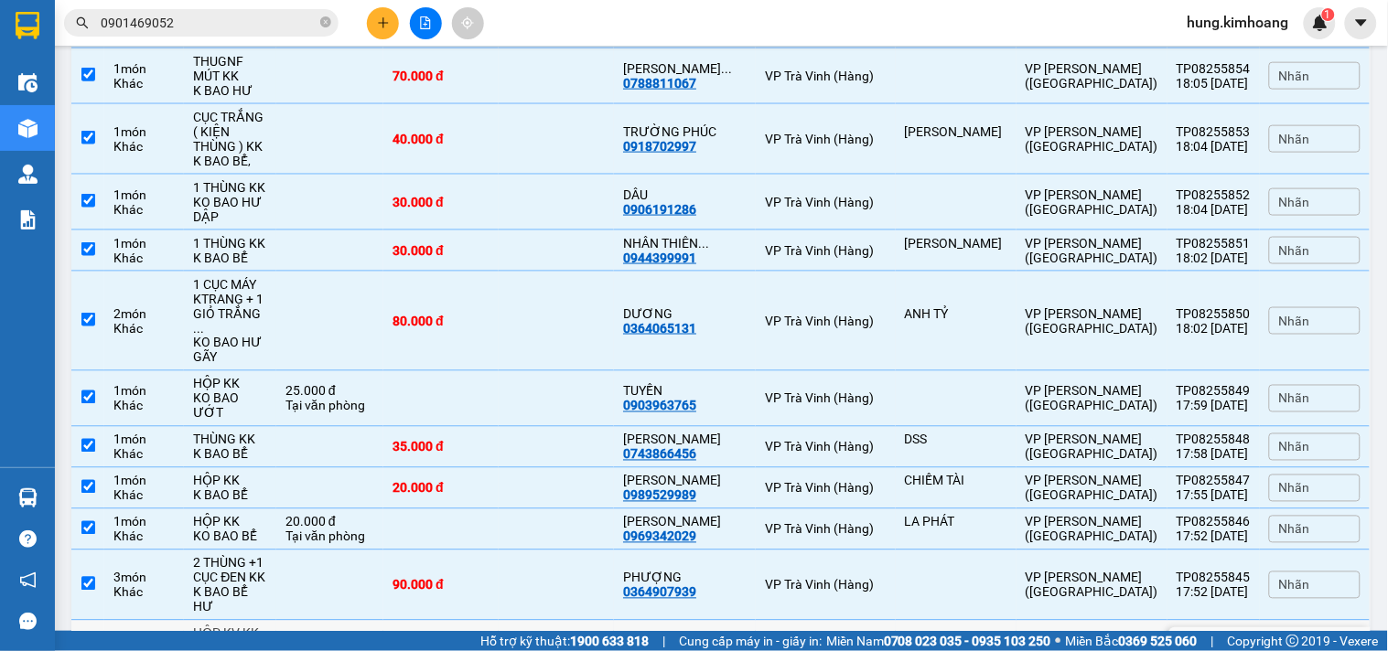
drag, startPoint x: 794, startPoint y: 445, endPoint x: 801, endPoint y: 481, distance: 37.3
click at [797, 621] on td "VP Trà Vinh (Hàng)" at bounding box center [825, 649] width 139 height 56
checkbox input "true"
drag, startPoint x: 806, startPoint y: 489, endPoint x: 819, endPoint y: 525, distance: 37.9
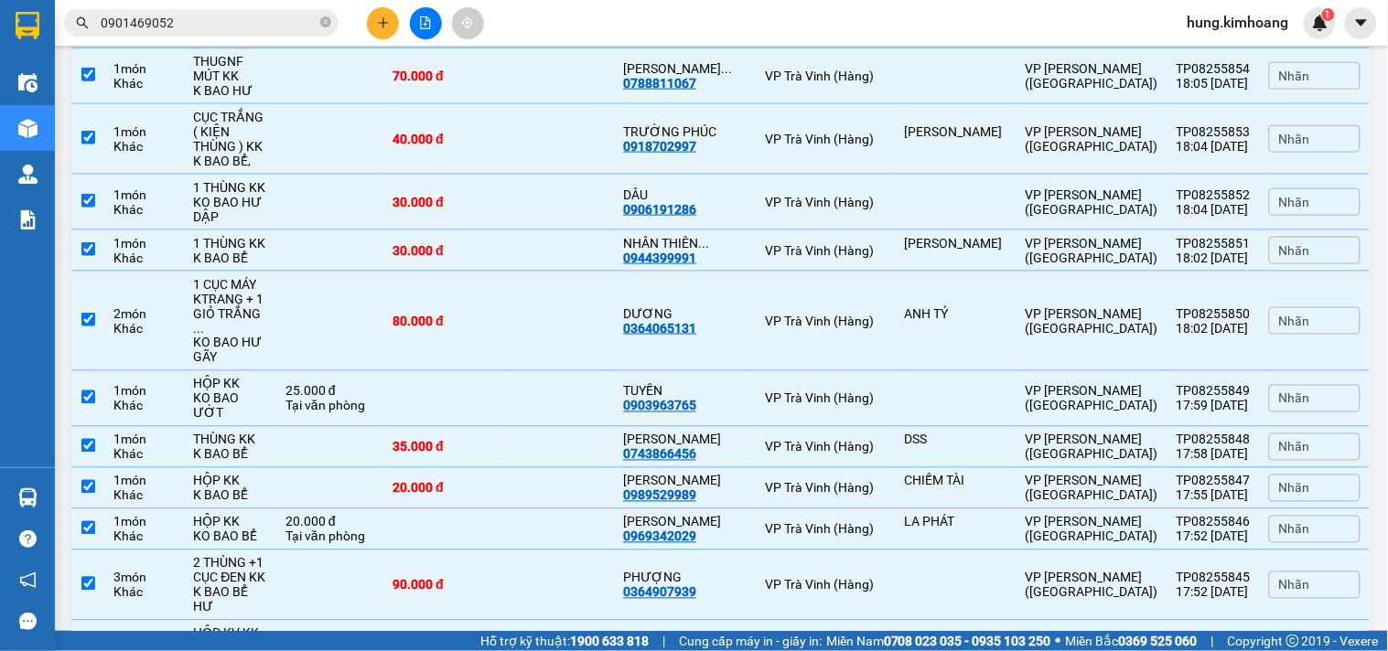
checkbox input "true"
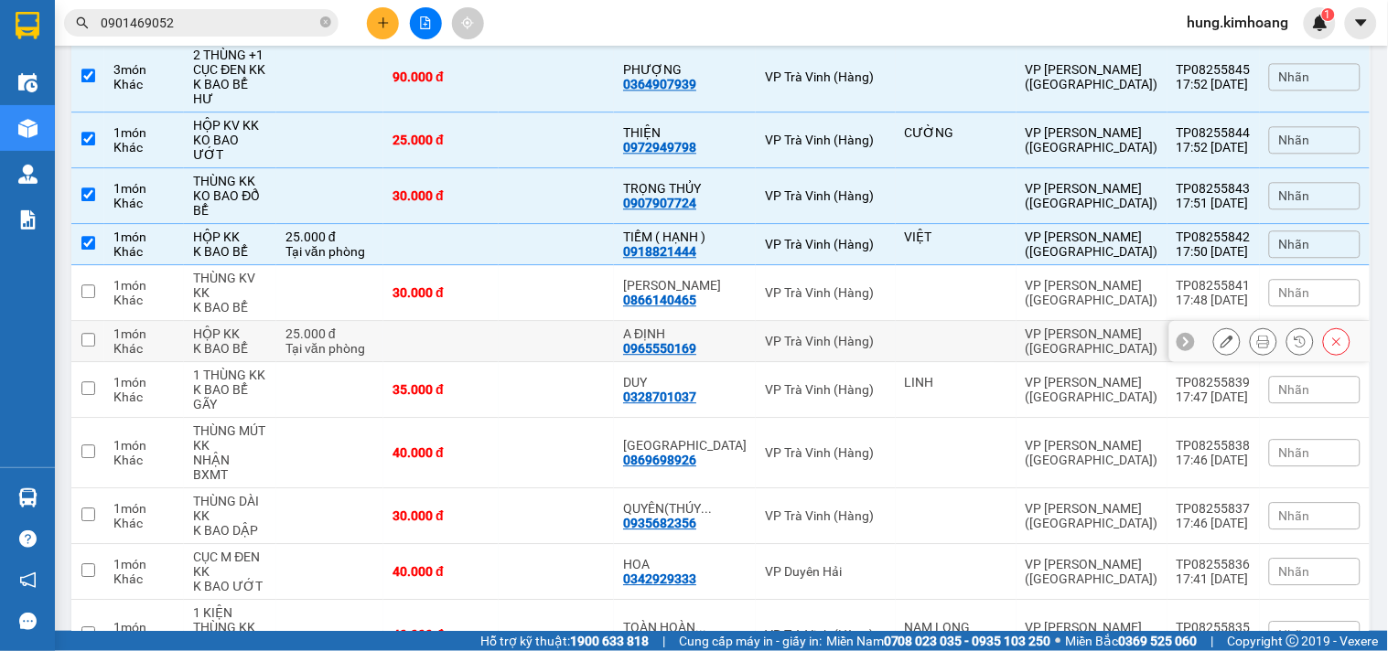
scroll to position [2745, 0]
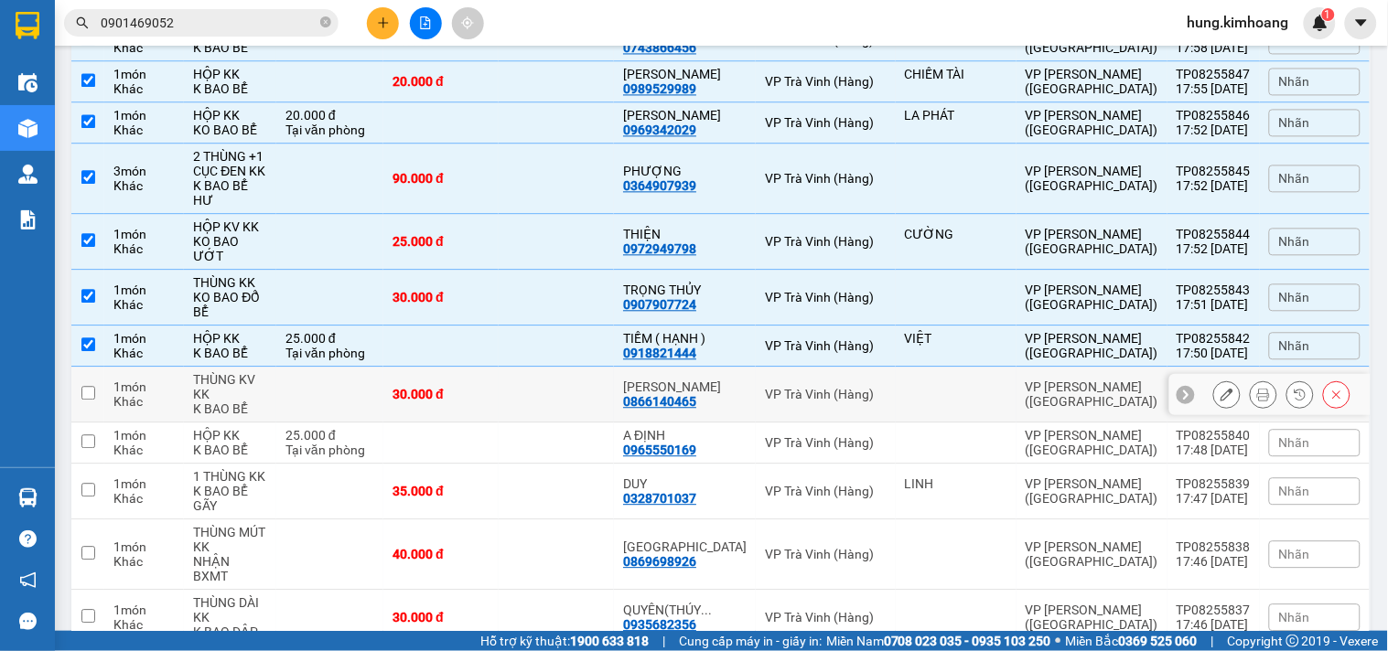
click at [679, 367] on td "[PERSON_NAME] 0866140465" at bounding box center [685, 395] width 142 height 56
checkbox input "true"
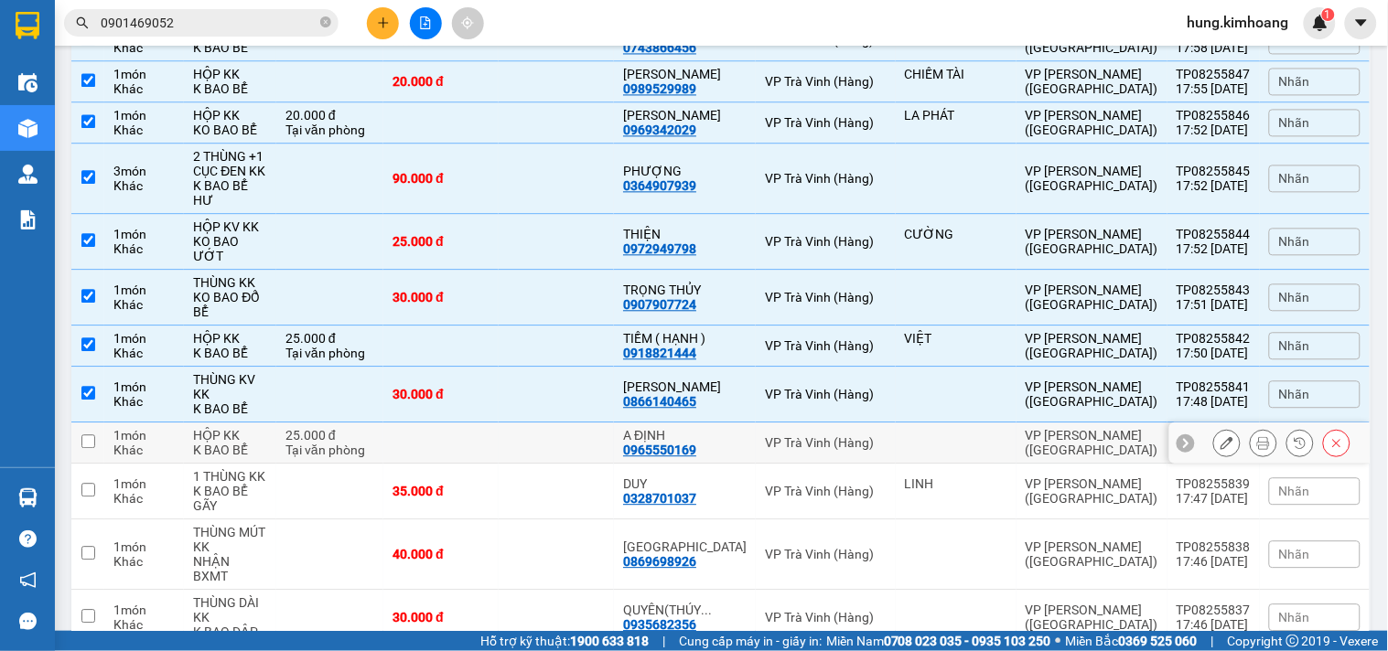
drag, startPoint x: 699, startPoint y: 214, endPoint x: 703, endPoint y: 244, distance: 30.4
click at [696, 443] on div "0965550169" at bounding box center [659, 450] width 73 height 15
click at [703, 477] on div "DUY" at bounding box center [685, 484] width 124 height 15
checkbox input "true"
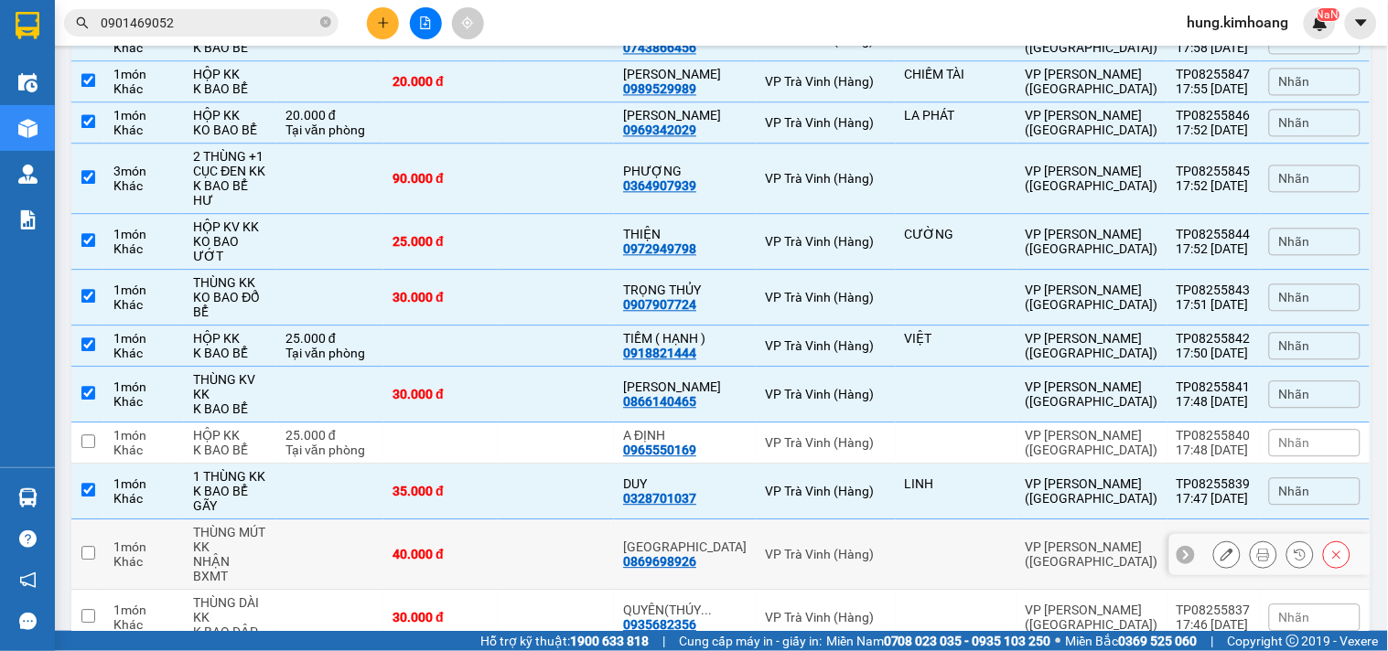
click at [717, 540] on div "[GEOGRAPHIC_DATA]" at bounding box center [685, 547] width 124 height 15
checkbox input "true"
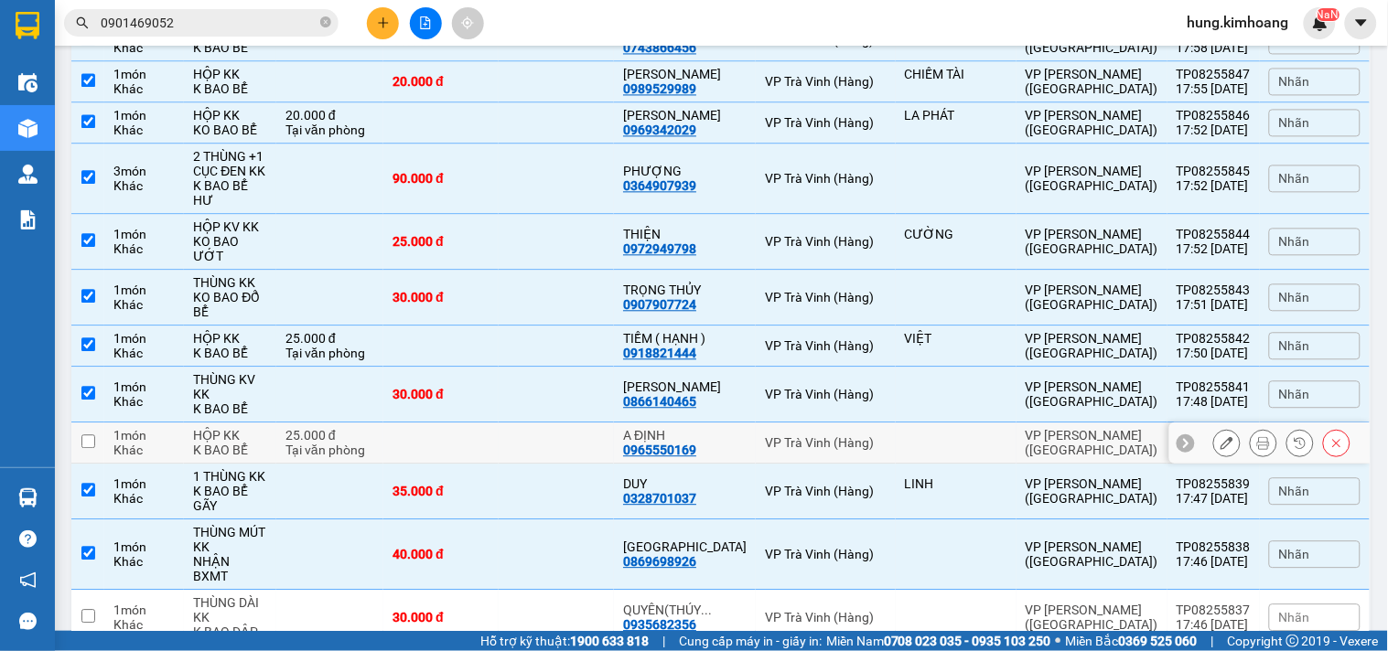
click at [723, 423] on td "A ĐỊNH 0965550169" at bounding box center [685, 443] width 142 height 41
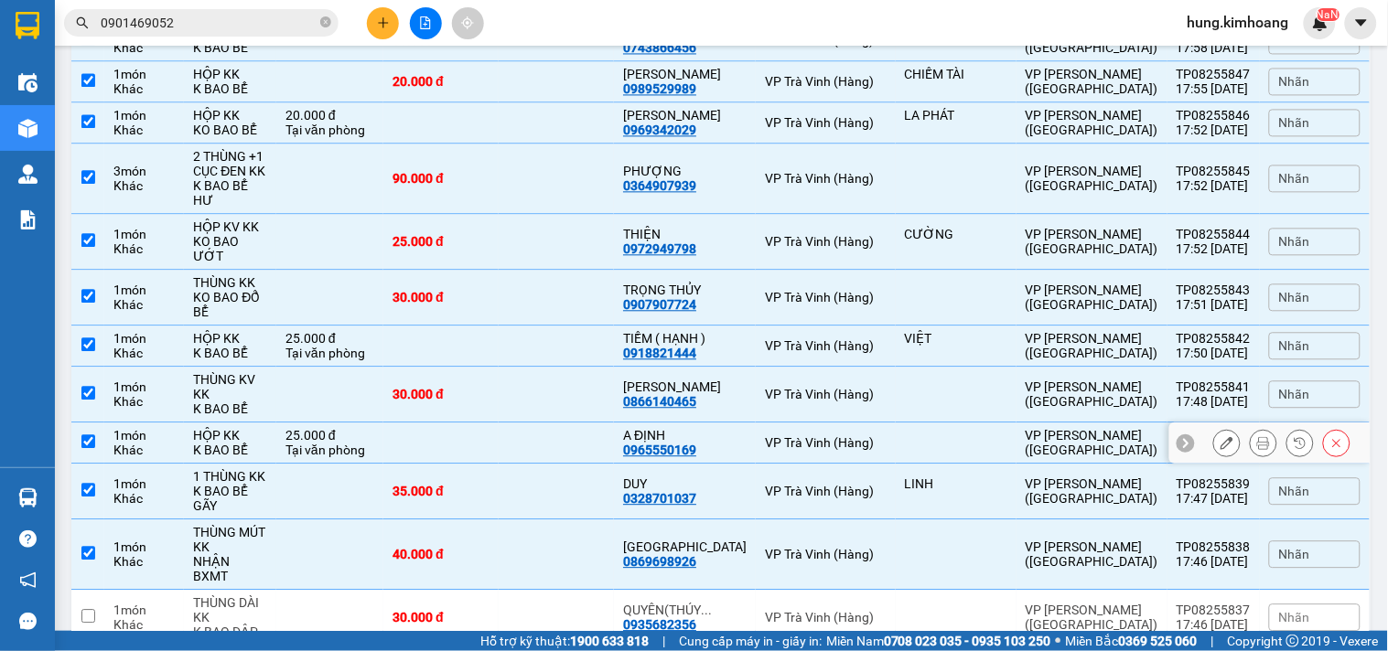
checkbox input "true"
click at [660, 590] on td "QUYÊN(THÚY ... 0935682356" at bounding box center [685, 618] width 142 height 56
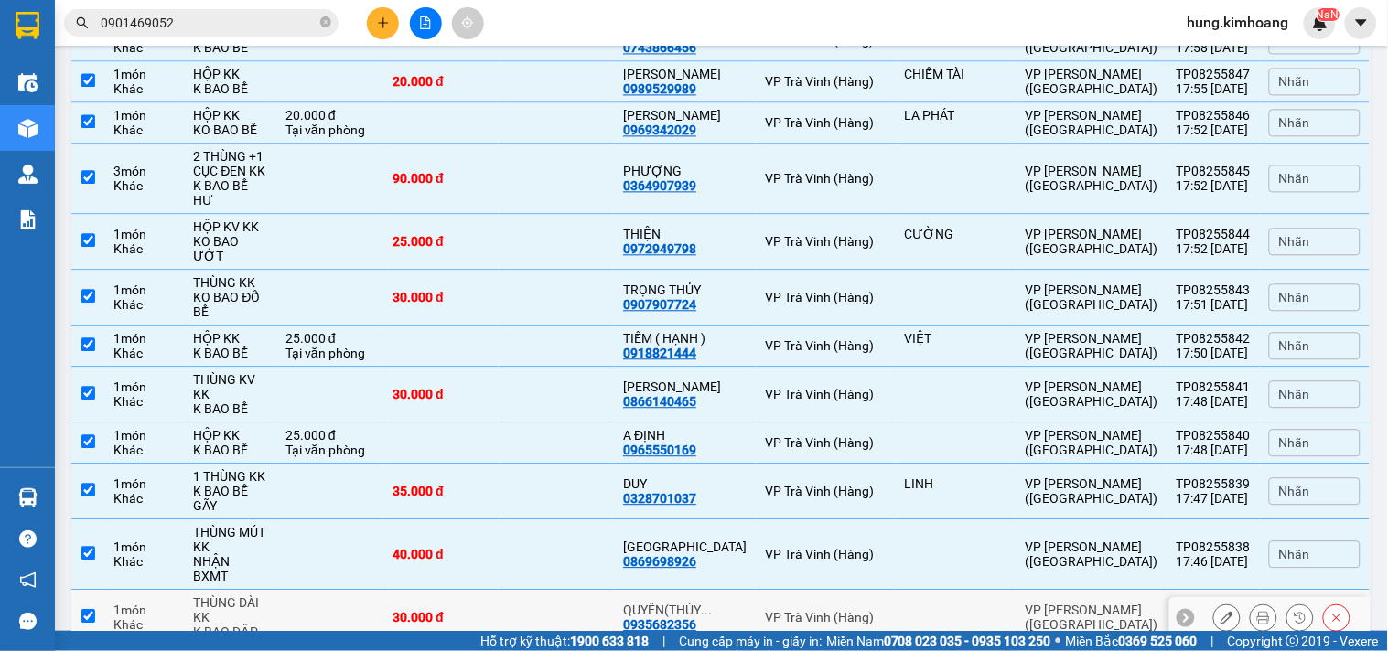
checkbox input "true"
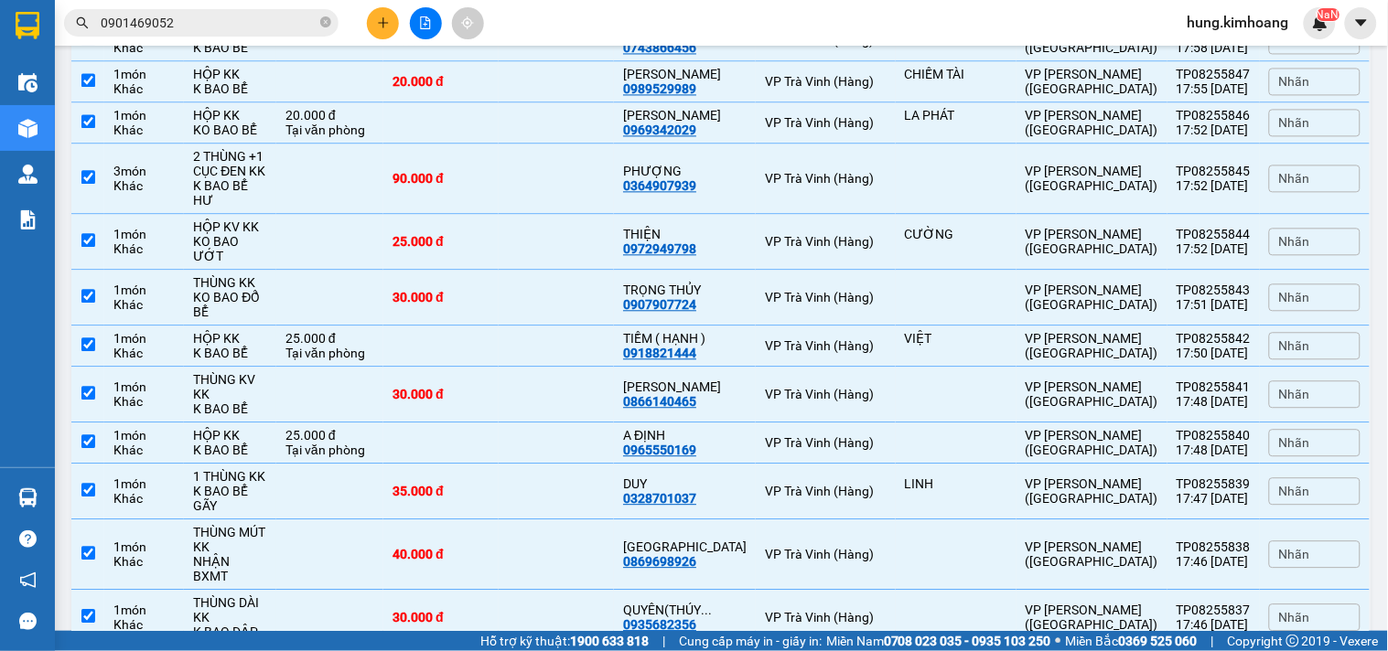
drag, startPoint x: 644, startPoint y: 401, endPoint x: 650, endPoint y: 457, distance: 57.1
checkbox input "true"
drag, startPoint x: 654, startPoint y: 467, endPoint x: 650, endPoint y: 504, distance: 37.8
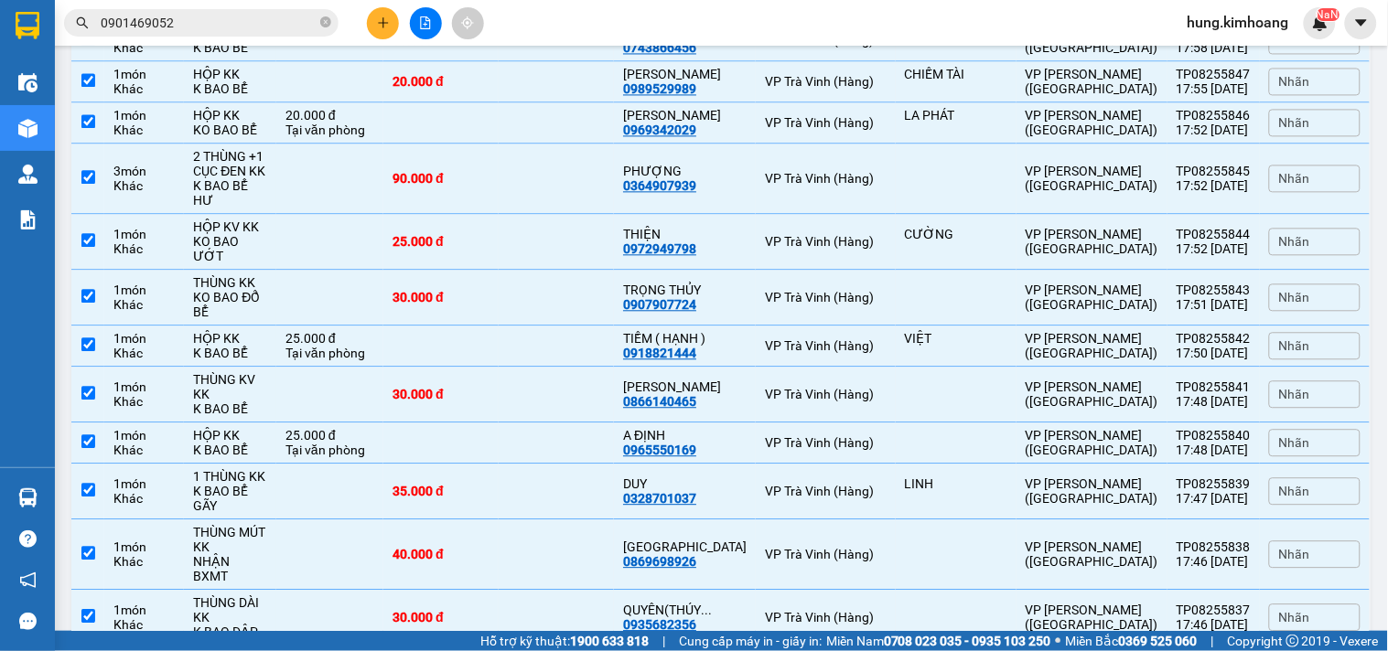
checkbox input "true"
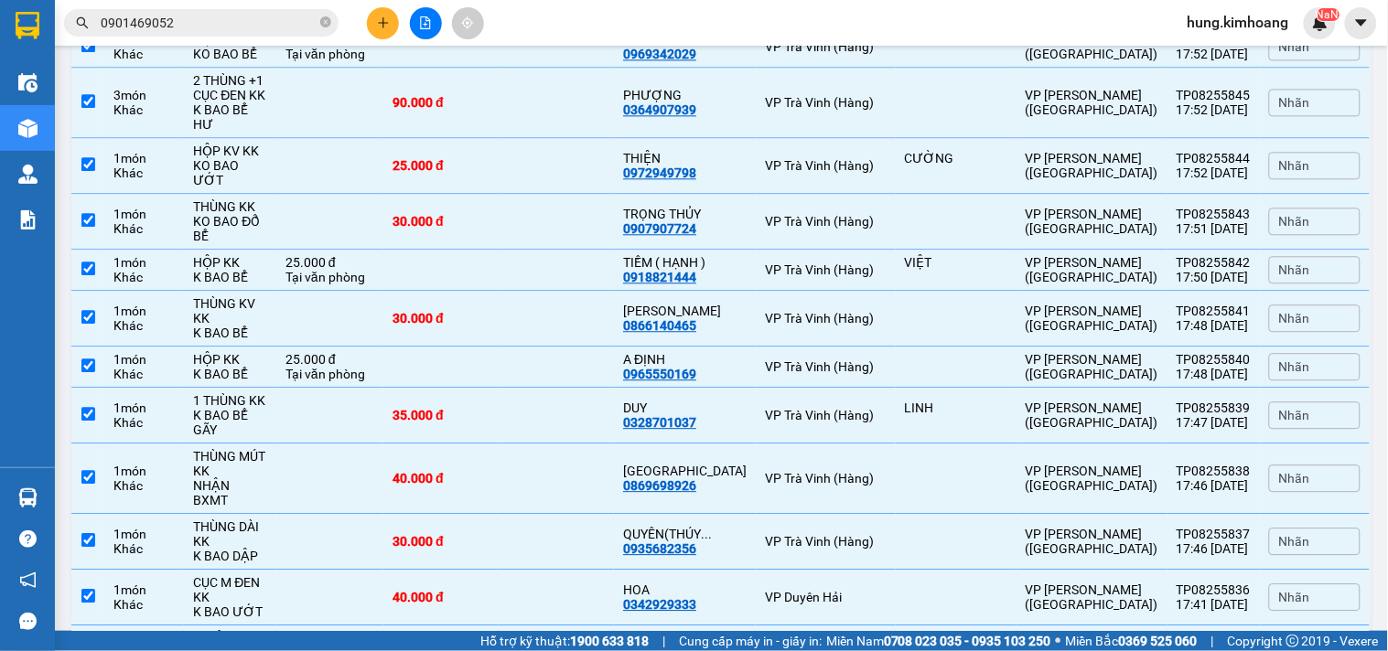
scroll to position [3049, 0]
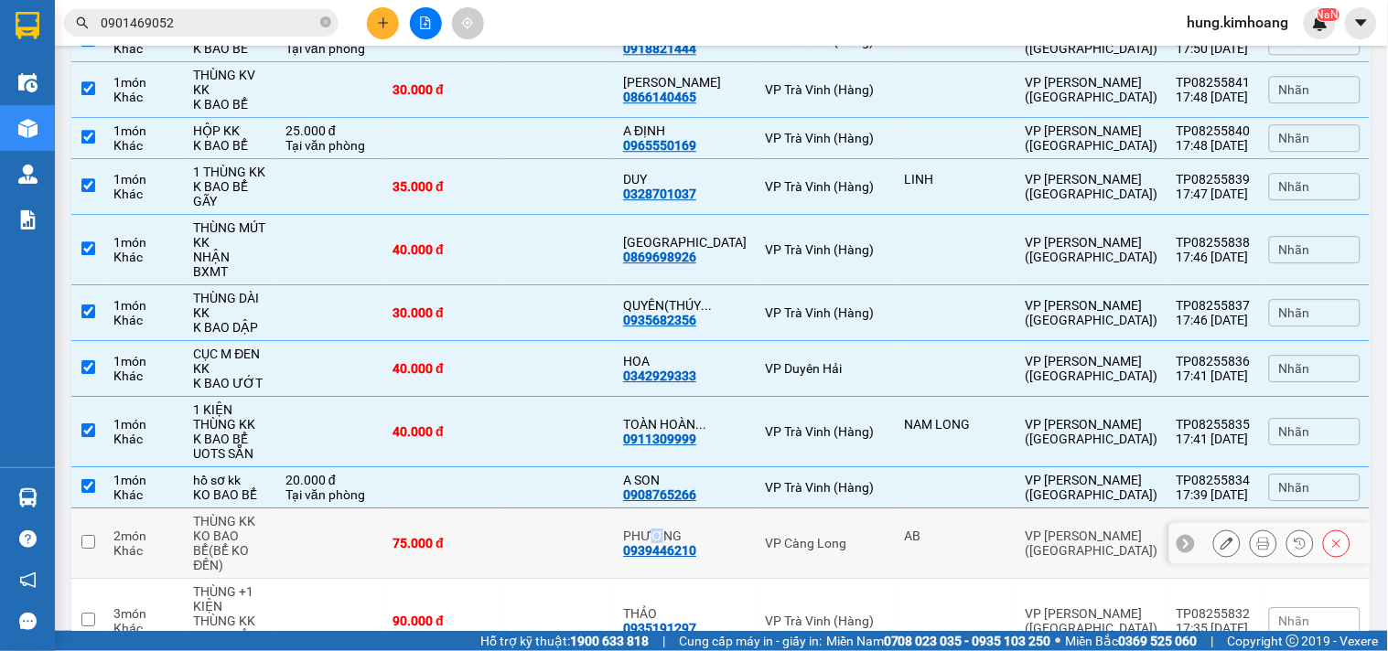
click at [693, 529] on div "PHƯƠNG" at bounding box center [685, 536] width 124 height 15
checkbox input "true"
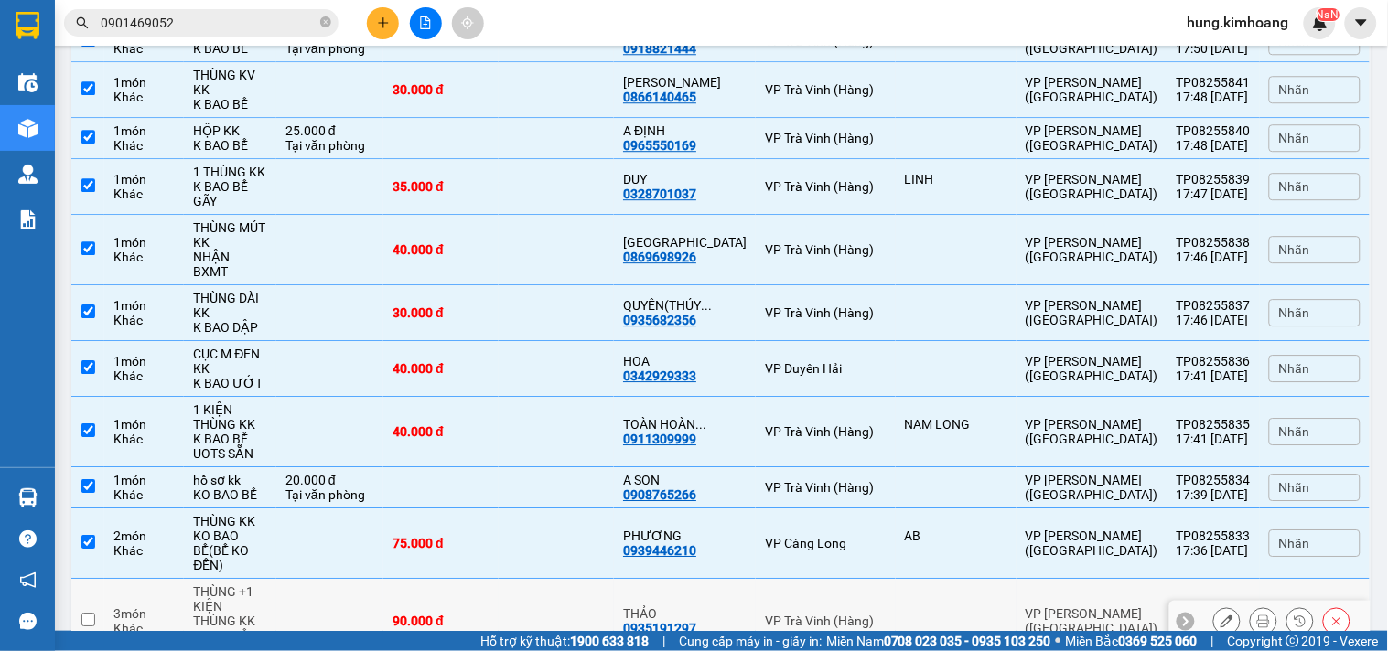
drag, startPoint x: 709, startPoint y: 329, endPoint x: 716, endPoint y: 353, distance: 24.9
click at [711, 607] on div "THẢO" at bounding box center [685, 614] width 124 height 15
checkbox input "true"
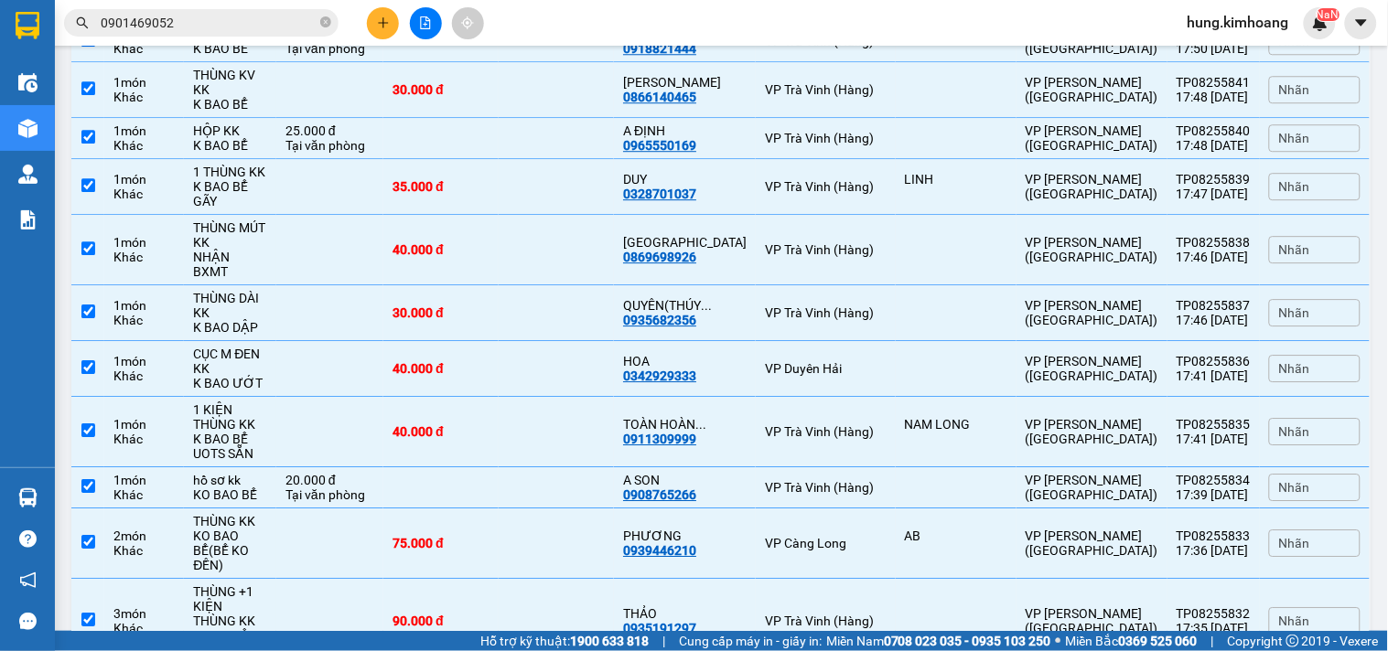
drag, startPoint x: 720, startPoint y: 388, endPoint x: 729, endPoint y: 441, distance: 53.8
checkbox input "true"
drag, startPoint x: 725, startPoint y: 467, endPoint x: 726, endPoint y: 479, distance: 11.9
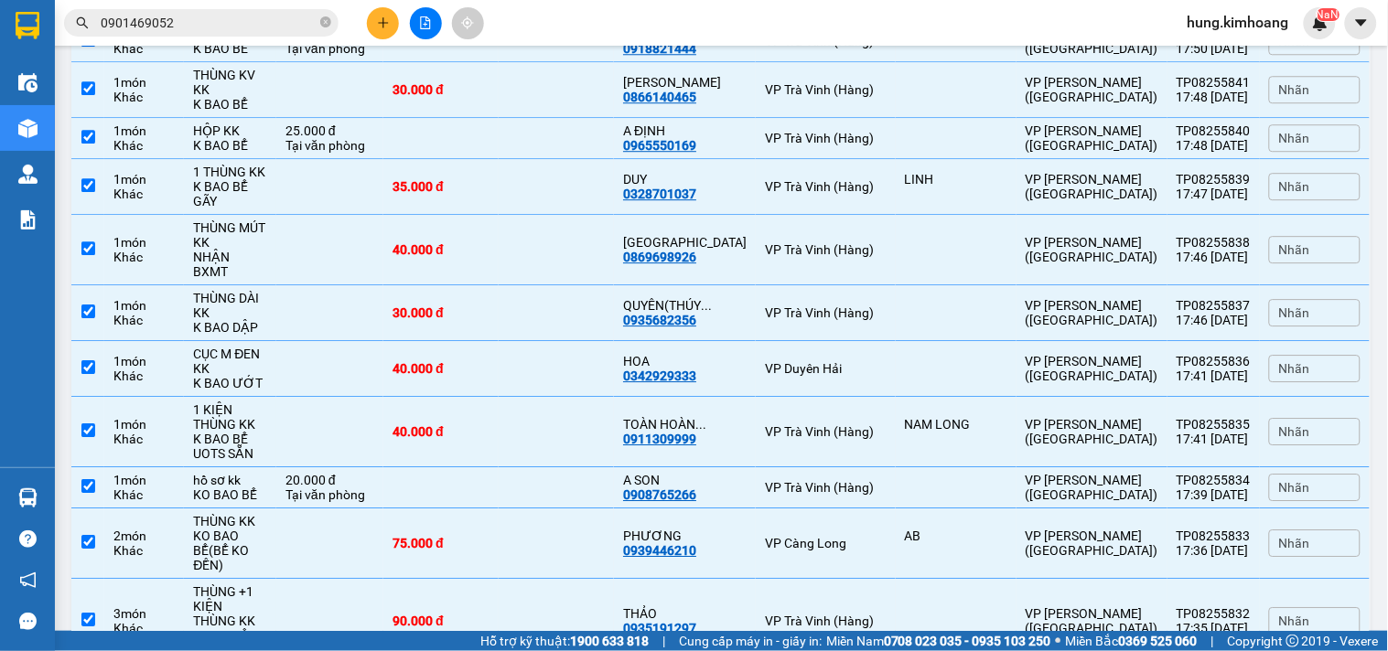
checkbox input "true"
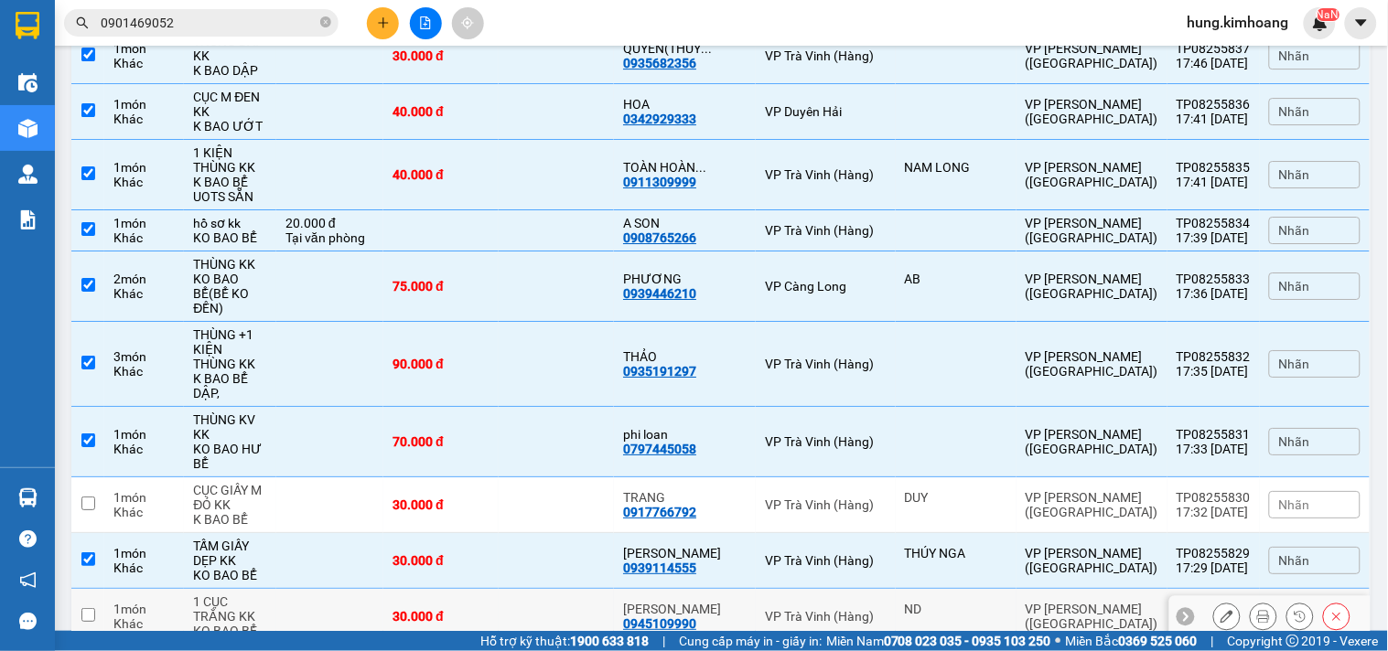
scroll to position [3455, 0]
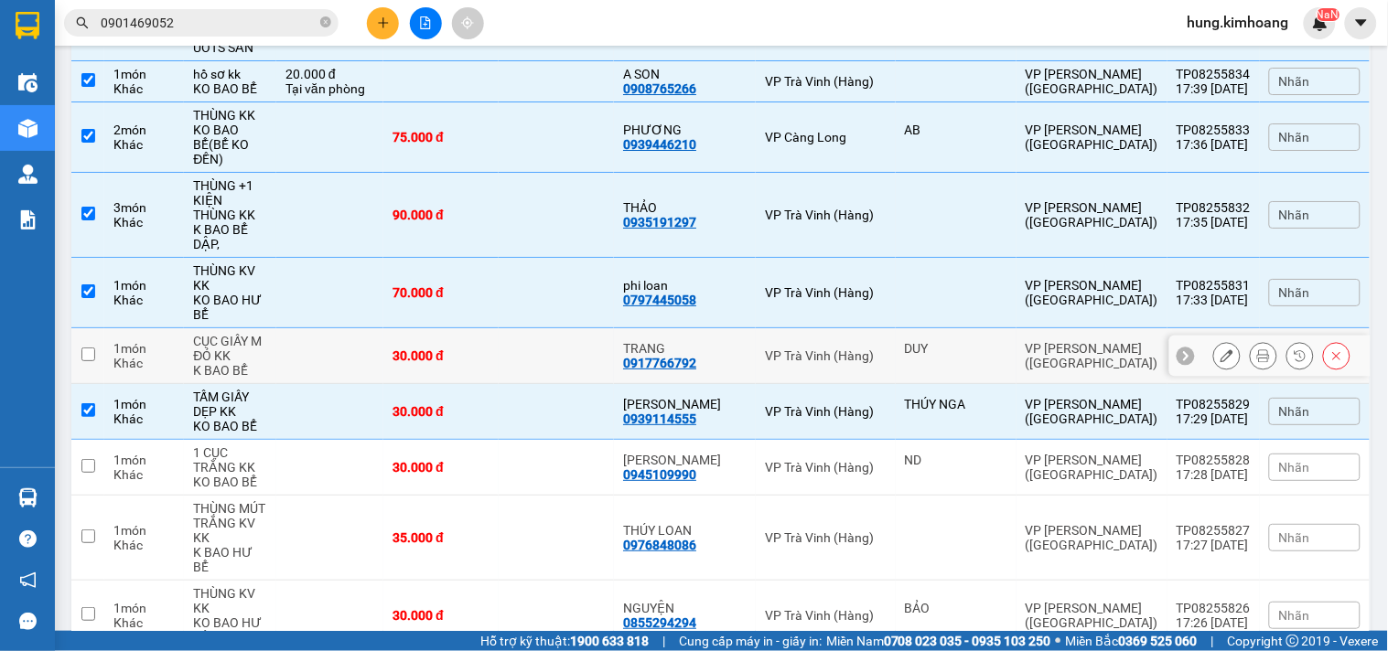
click at [606, 328] on td at bounding box center [556, 356] width 115 height 56
checkbox input "true"
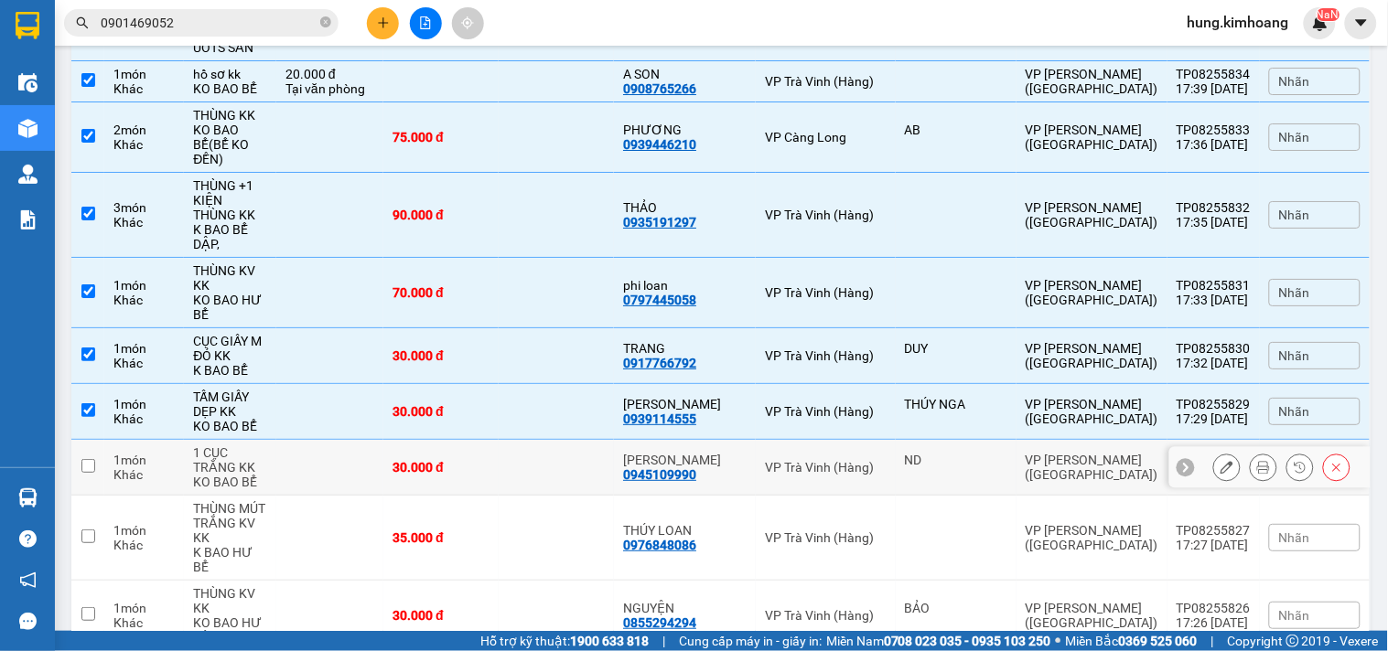
drag, startPoint x: 563, startPoint y: 160, endPoint x: 533, endPoint y: 206, distance: 54.3
click at [564, 440] on td at bounding box center [556, 468] width 115 height 56
checkbox input "true"
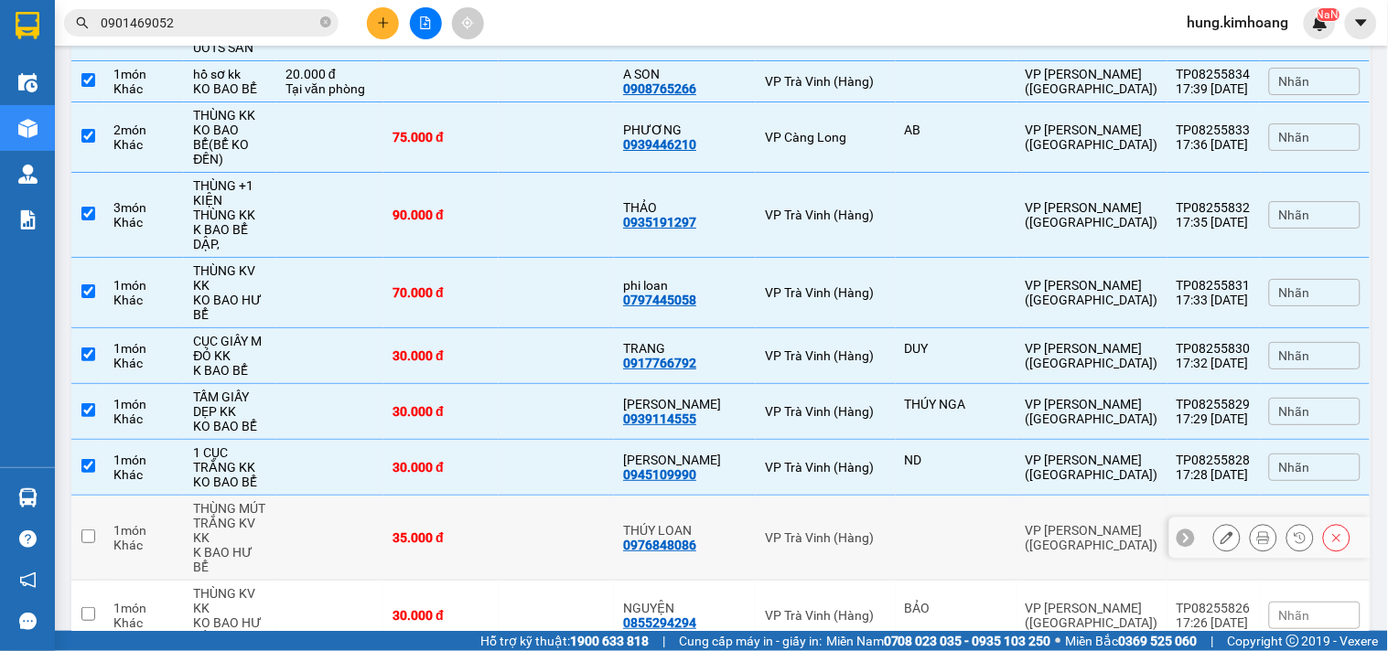
click at [499, 496] on td "35.000 đ" at bounding box center [440, 538] width 115 height 85
checkbox input "true"
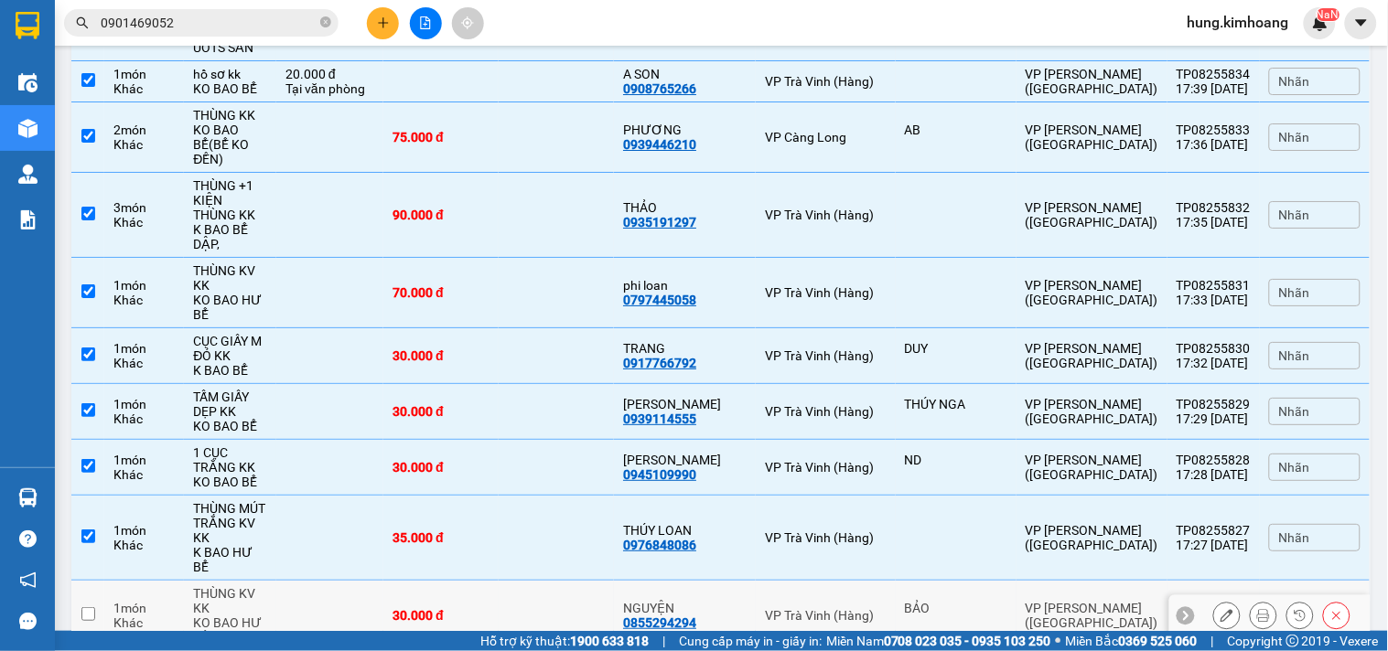
drag, startPoint x: 526, startPoint y: 276, endPoint x: 536, endPoint y: 317, distance: 41.5
click at [499, 581] on td "30.000 đ" at bounding box center [440, 616] width 115 height 70
checkbox input "true"
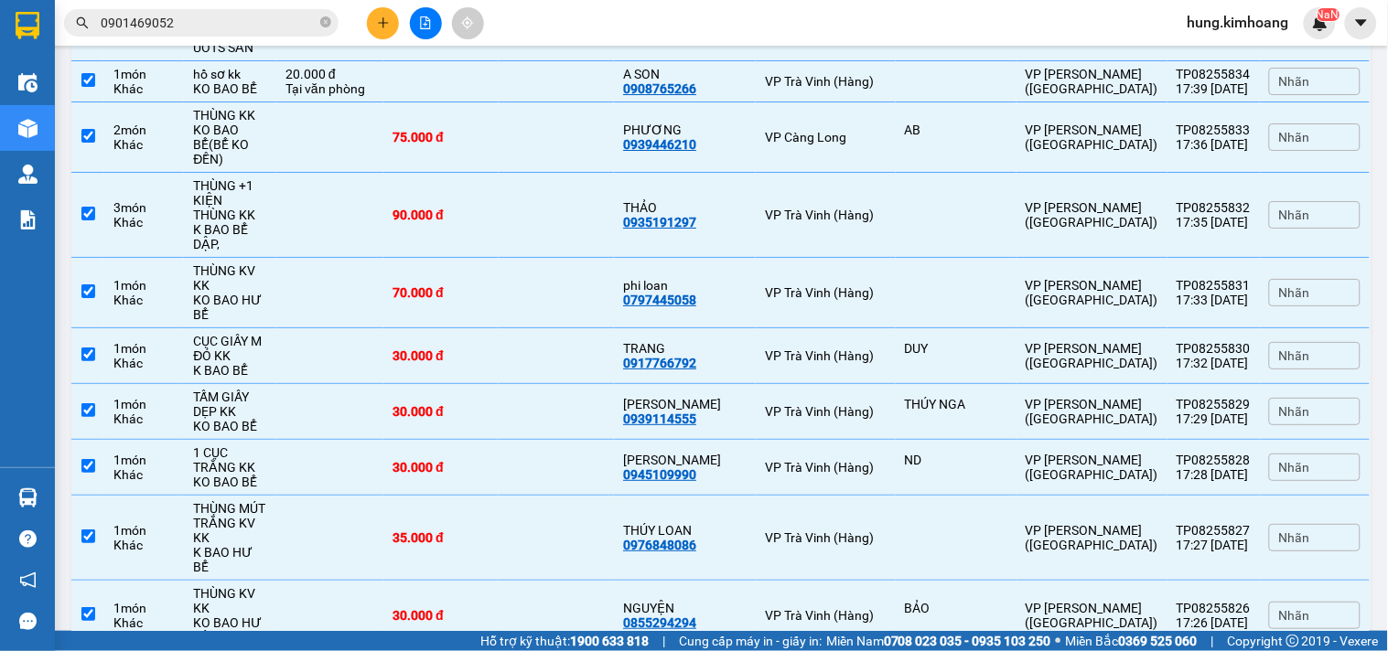
drag, startPoint x: 537, startPoint y: 325, endPoint x: 544, endPoint y: 346, distance: 22.3
checkbox input "true"
drag, startPoint x: 549, startPoint y: 362, endPoint x: 549, endPoint y: 395, distance: 32.9
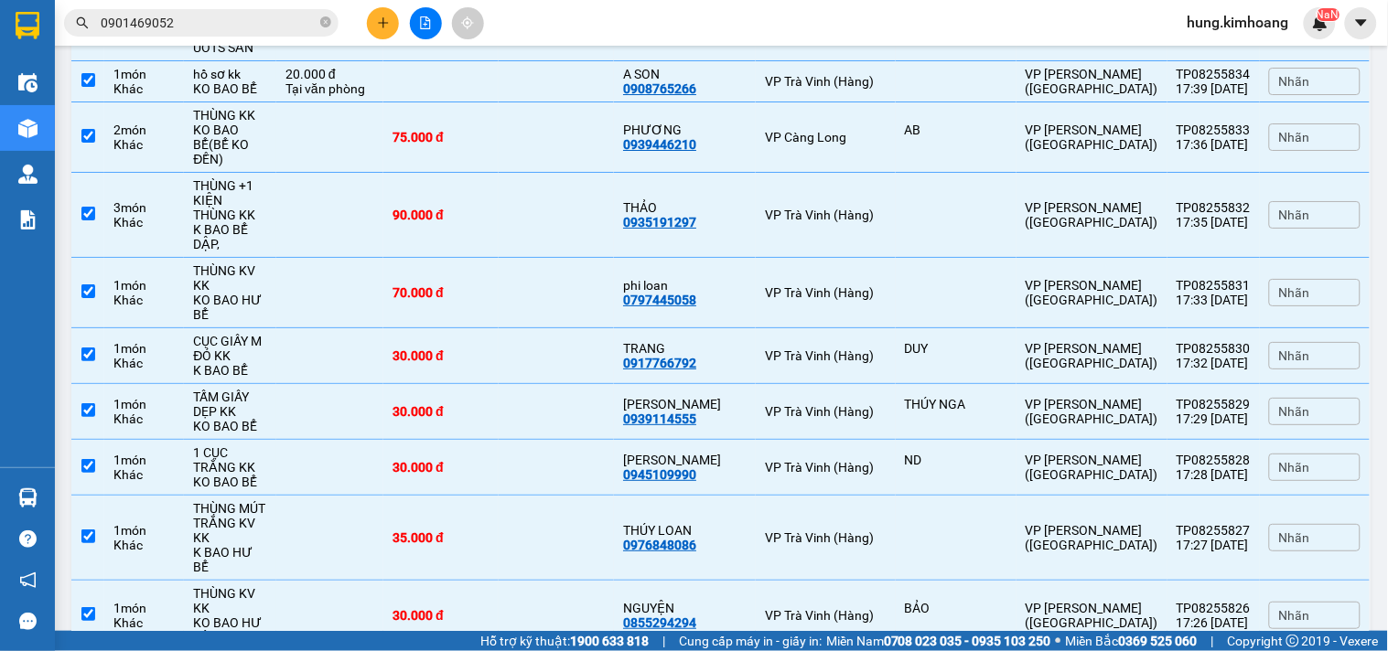
checkbox input "true"
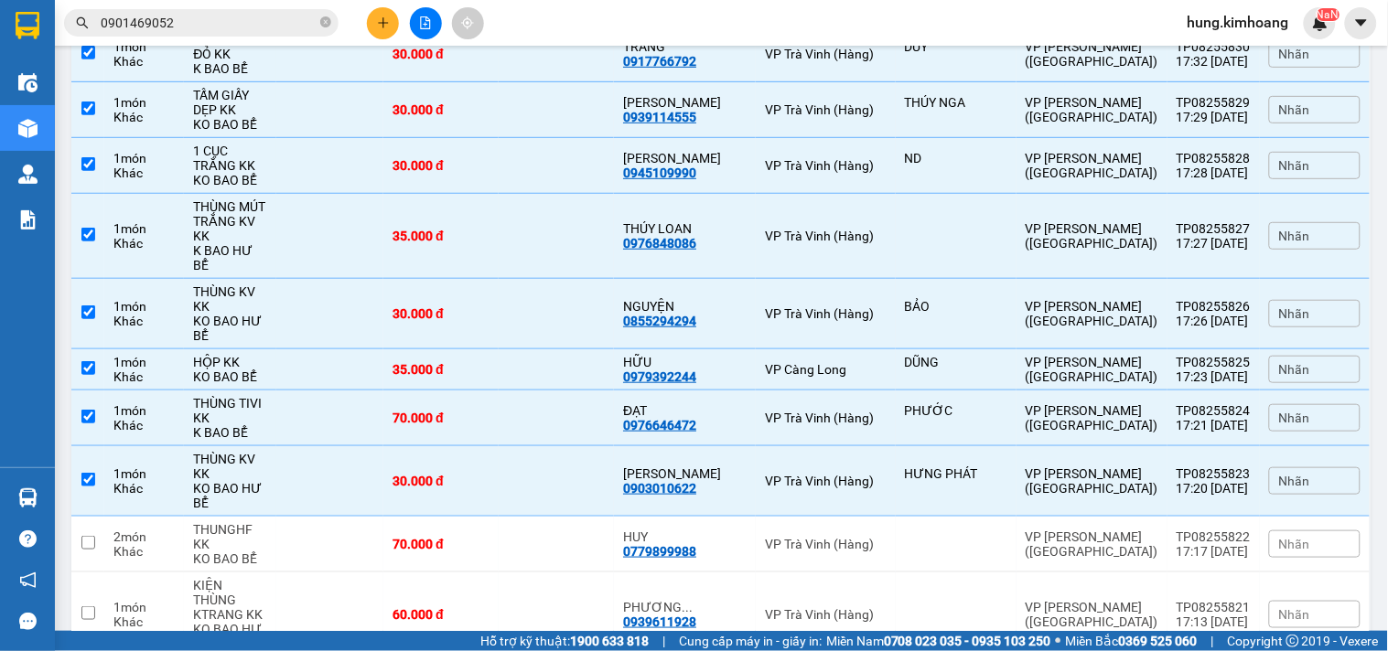
scroll to position [3761, 0]
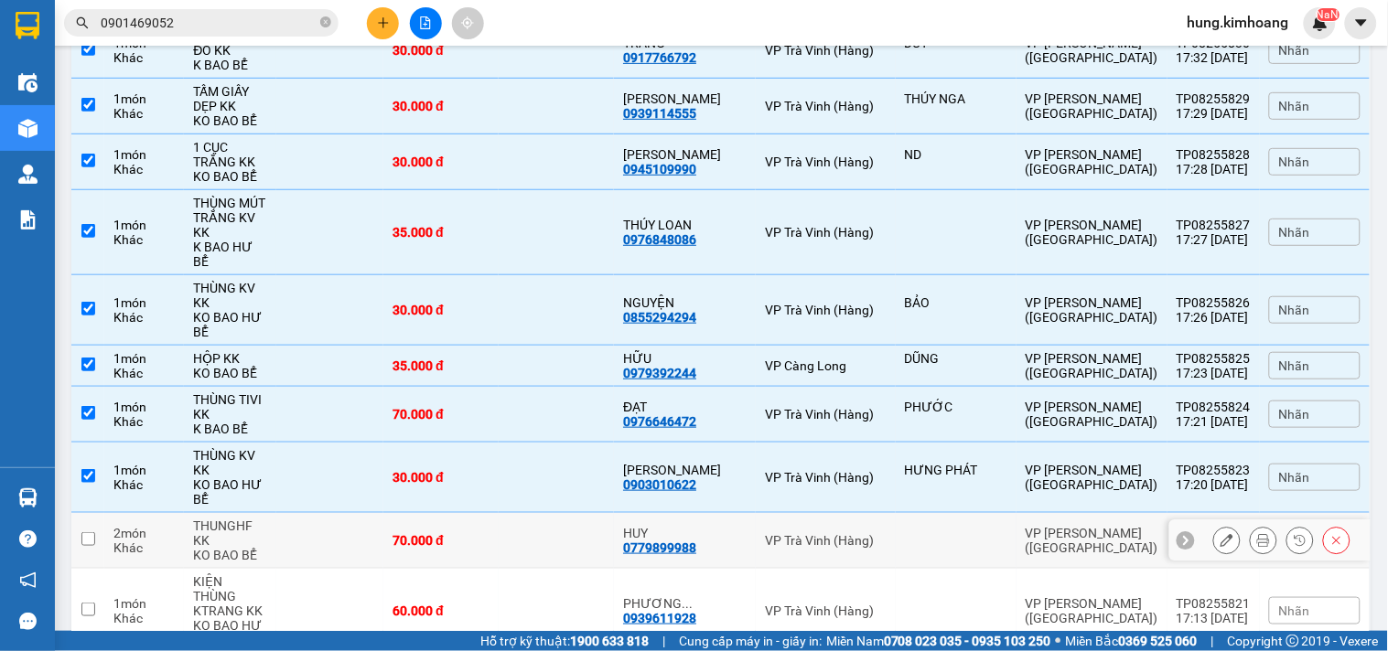
click at [607, 443] on td at bounding box center [556, 478] width 115 height 70
checkbox input "false"
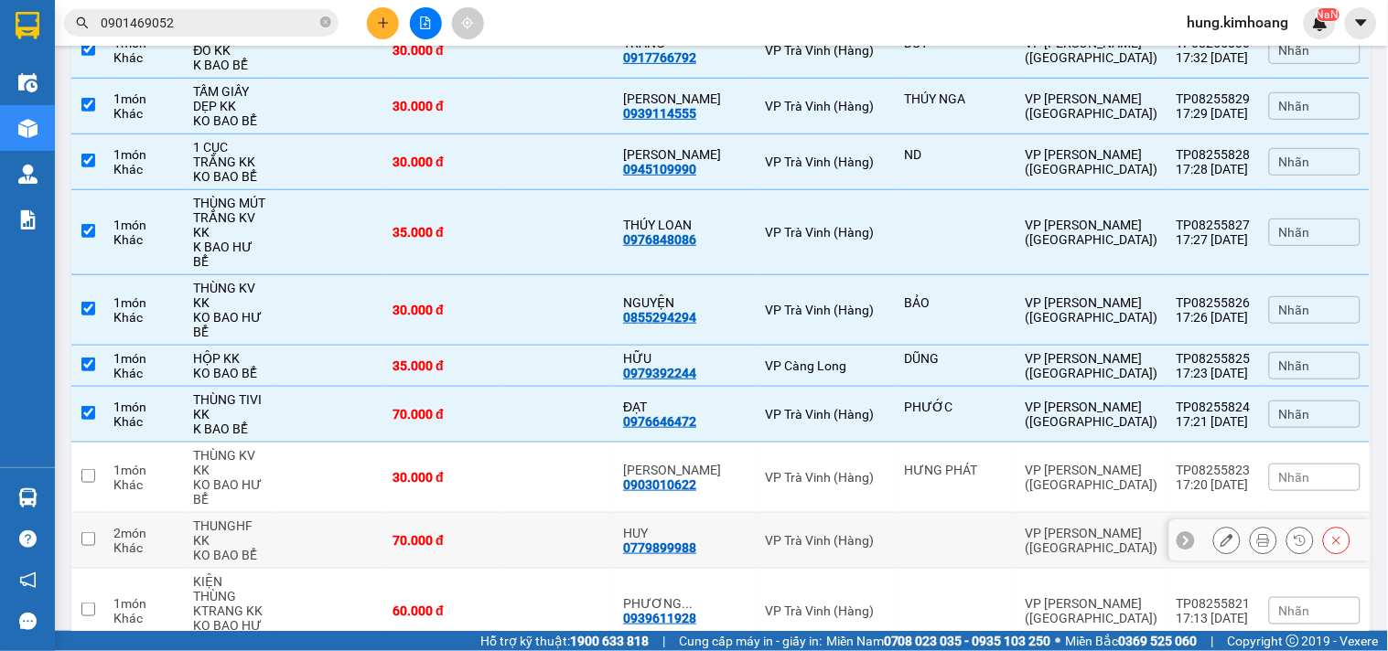
drag, startPoint x: 596, startPoint y: 179, endPoint x: 617, endPoint y: 138, distance: 45.8
click at [599, 513] on td at bounding box center [556, 541] width 115 height 56
checkbox input "true"
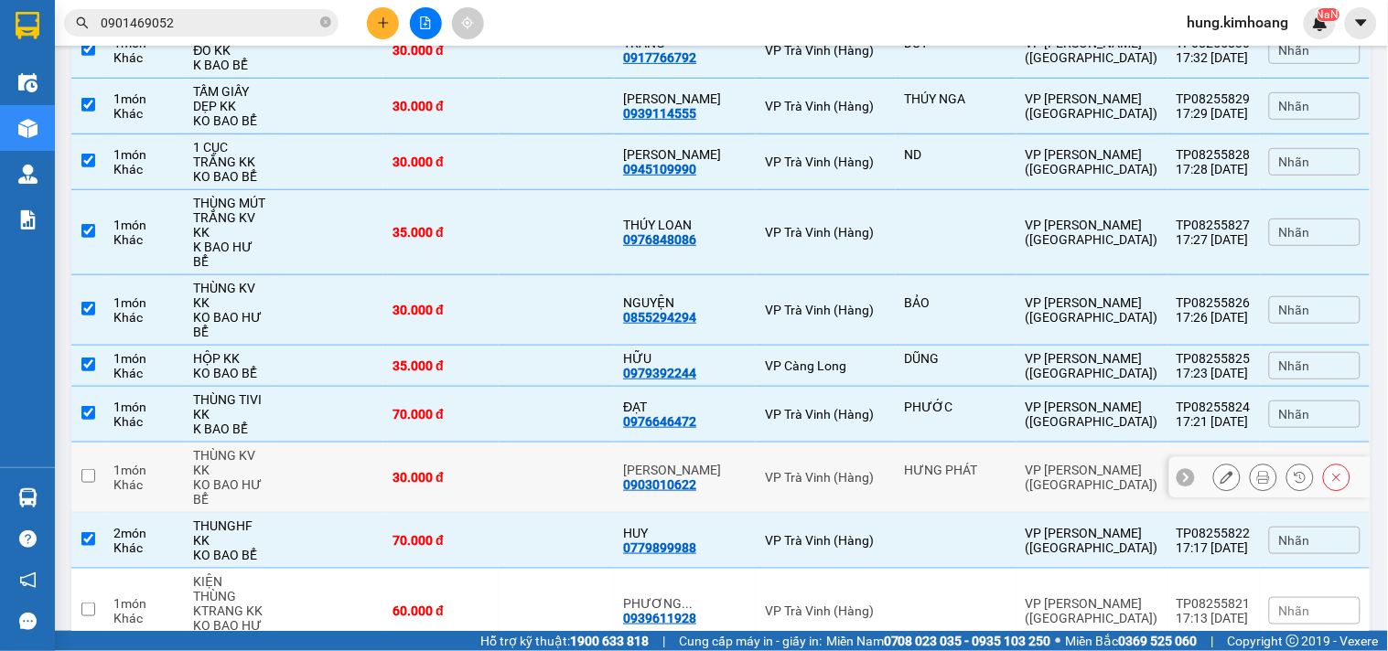
click at [614, 443] on td at bounding box center [556, 478] width 115 height 70
checkbox input "true"
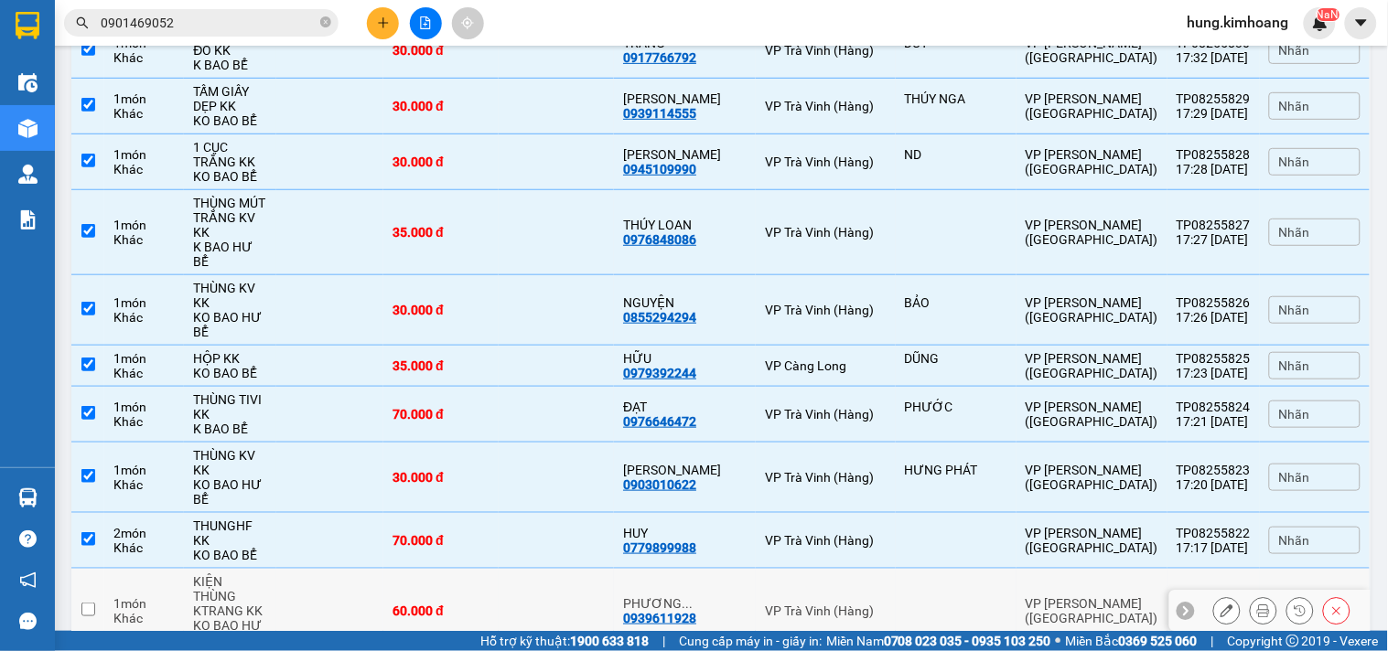
click at [583, 569] on td at bounding box center [556, 611] width 115 height 85
checkbox input "true"
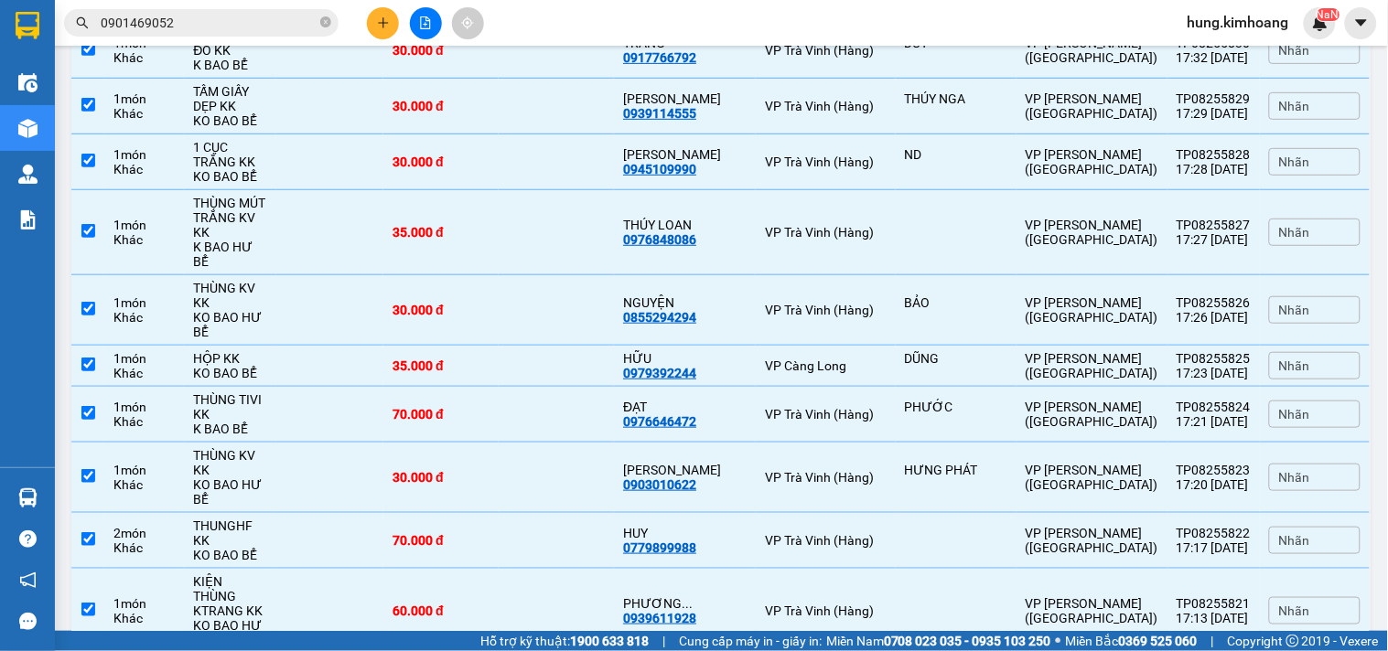
drag, startPoint x: 567, startPoint y: 308, endPoint x: 569, endPoint y: 361, distance: 53.1
checkbox input "true"
drag, startPoint x: 571, startPoint y: 364, endPoint x: 572, endPoint y: 407, distance: 43.0
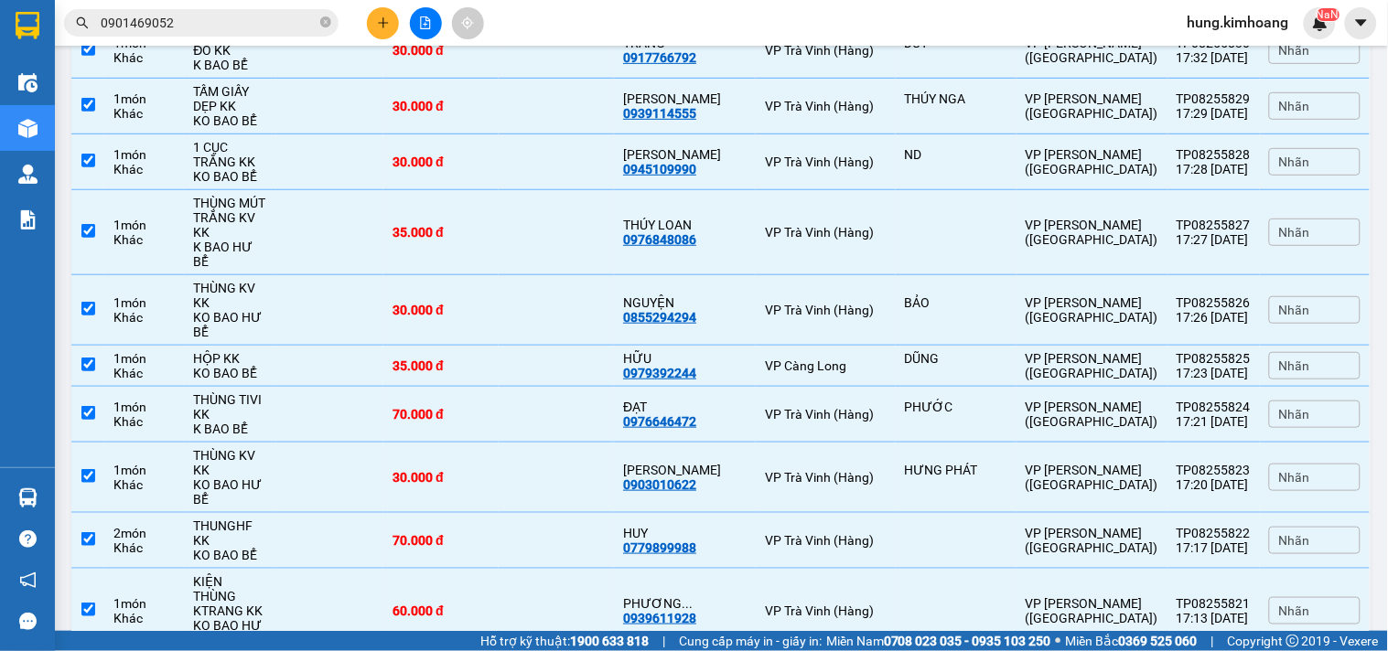
checkbox input "true"
drag, startPoint x: 573, startPoint y: 414, endPoint x: 575, endPoint y: 425, distance: 10.2
checkbox input "true"
drag, startPoint x: 578, startPoint y: 461, endPoint x: 584, endPoint y: 491, distance: 30.7
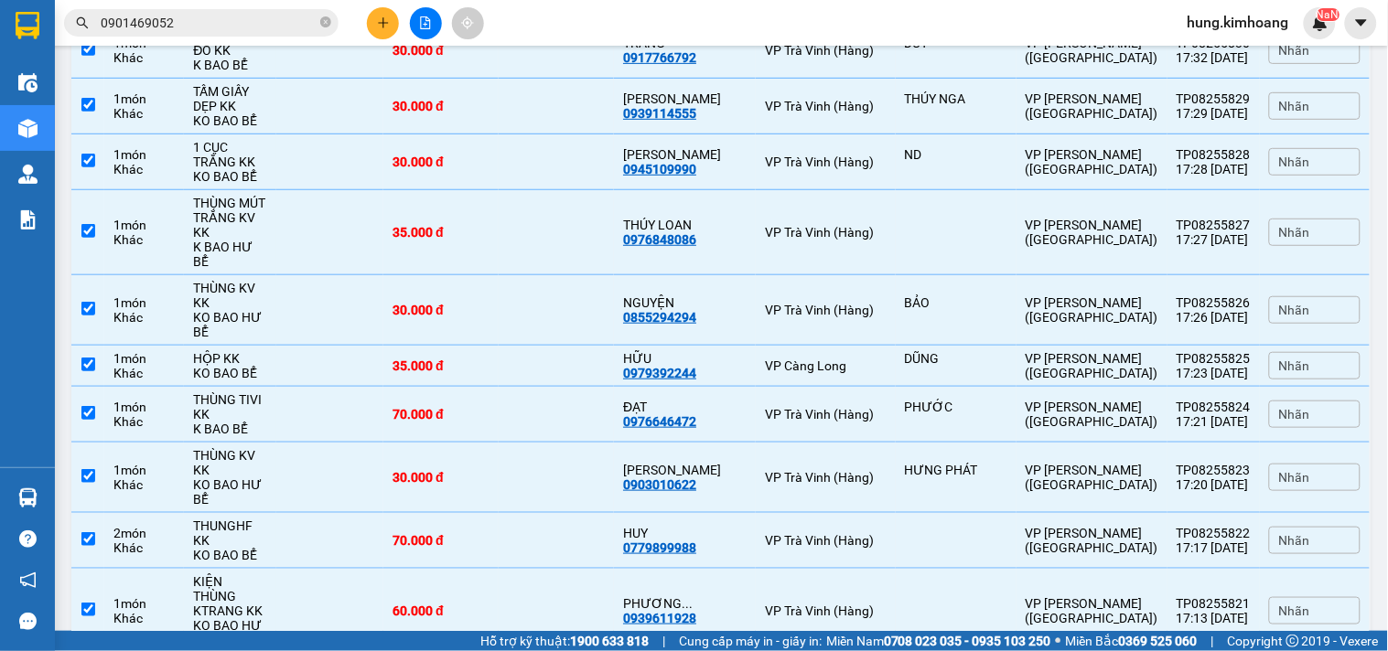
checkbox input "true"
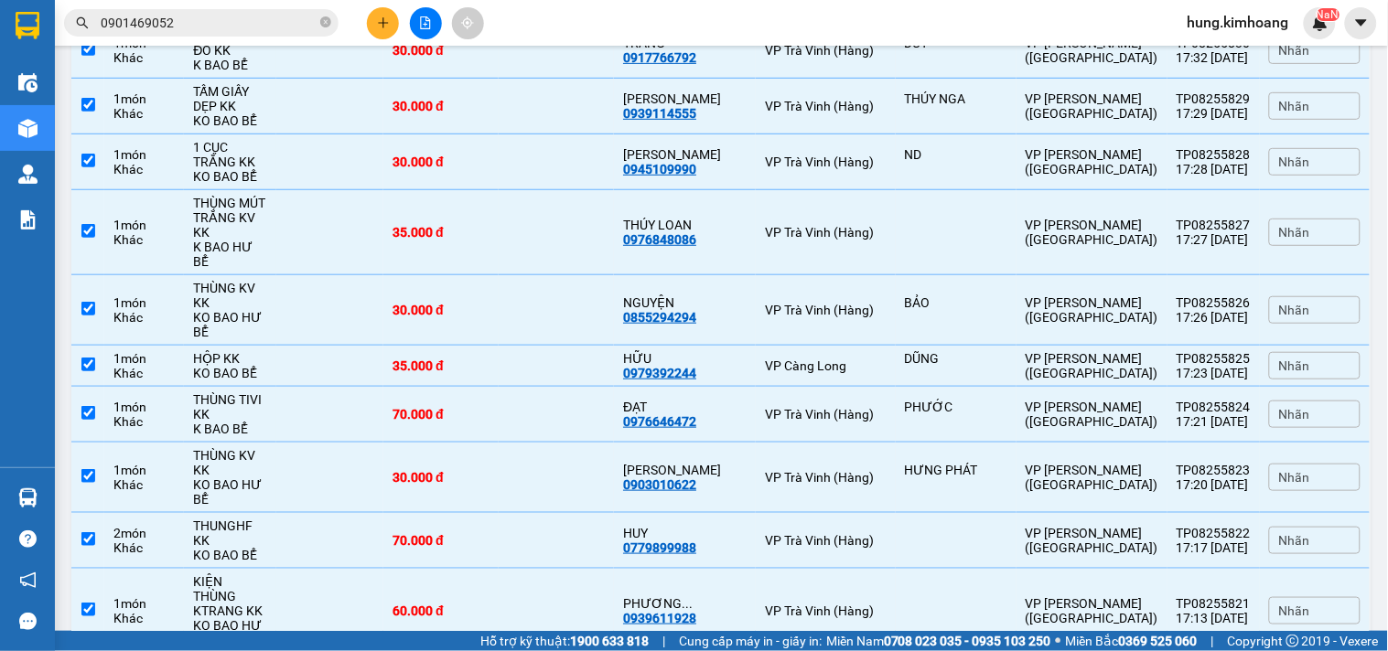
checkbox input "true"
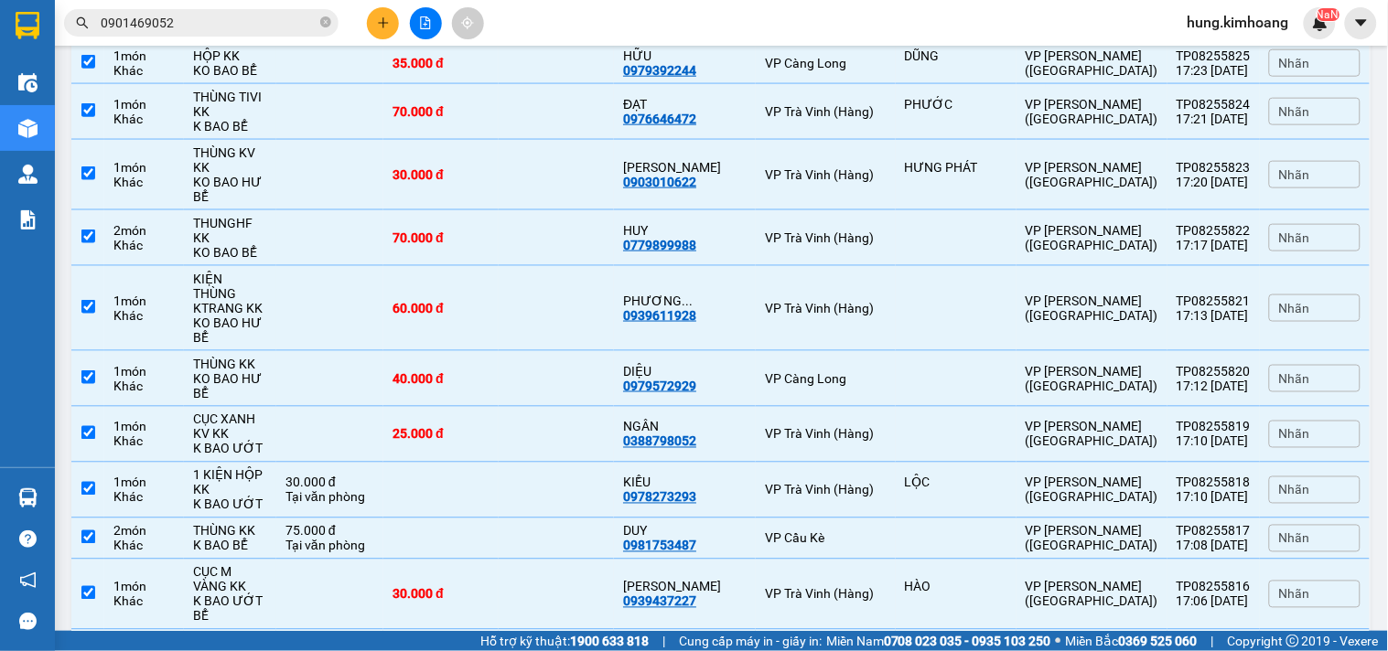
scroll to position [4066, 0]
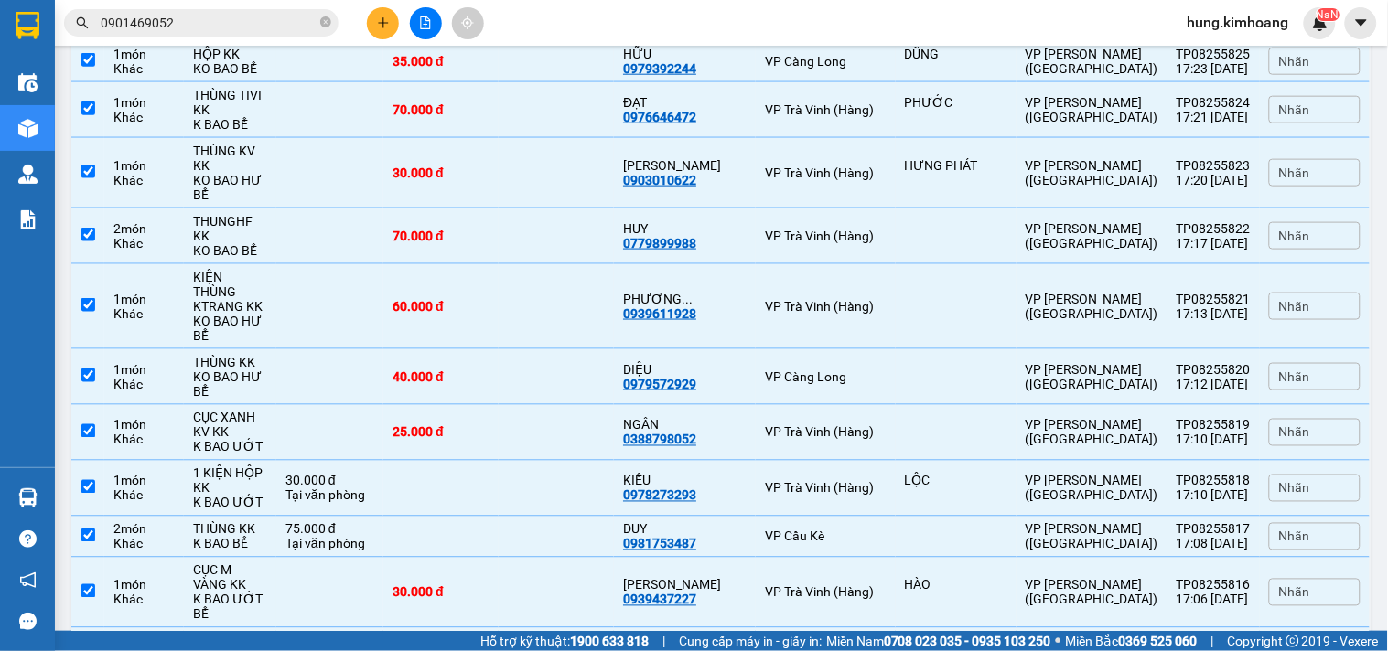
checkbox input "true"
drag, startPoint x: 604, startPoint y: 449, endPoint x: 606, endPoint y: 464, distance: 14.8
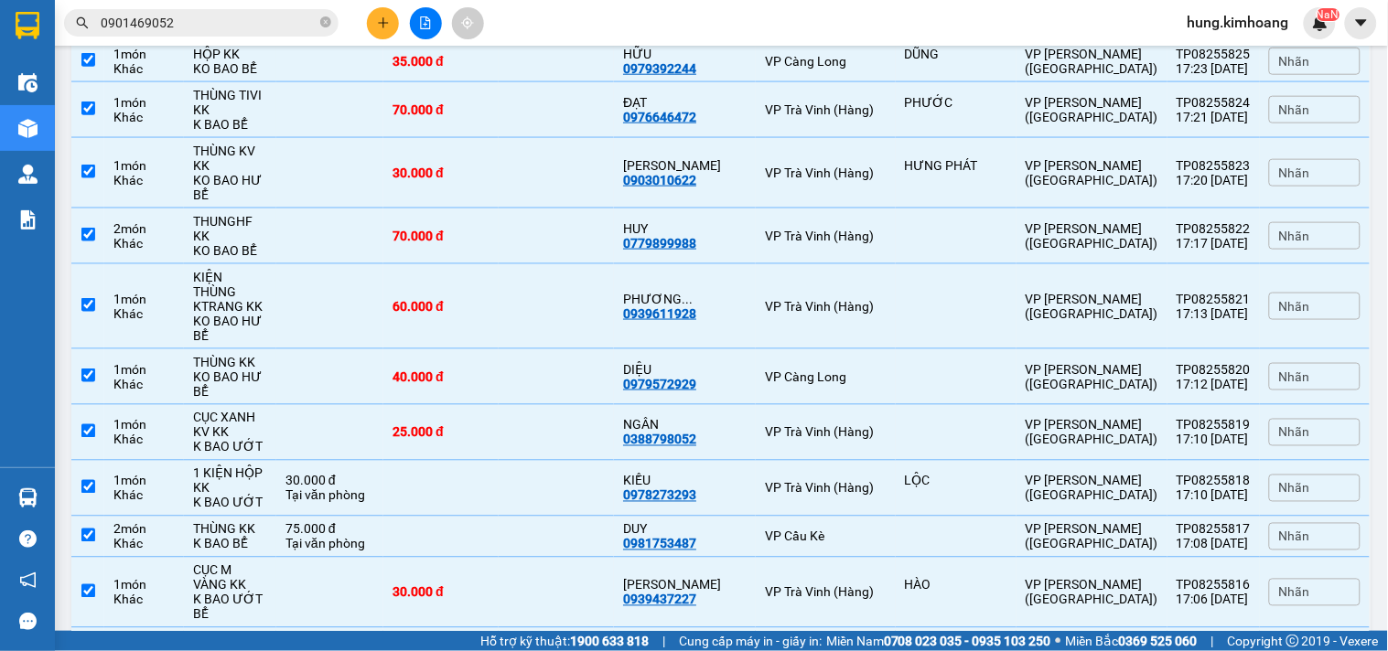
checkbox input "true"
drag, startPoint x: 610, startPoint y: 489, endPoint x: 614, endPoint y: 538, distance: 49.5
checkbox input "true"
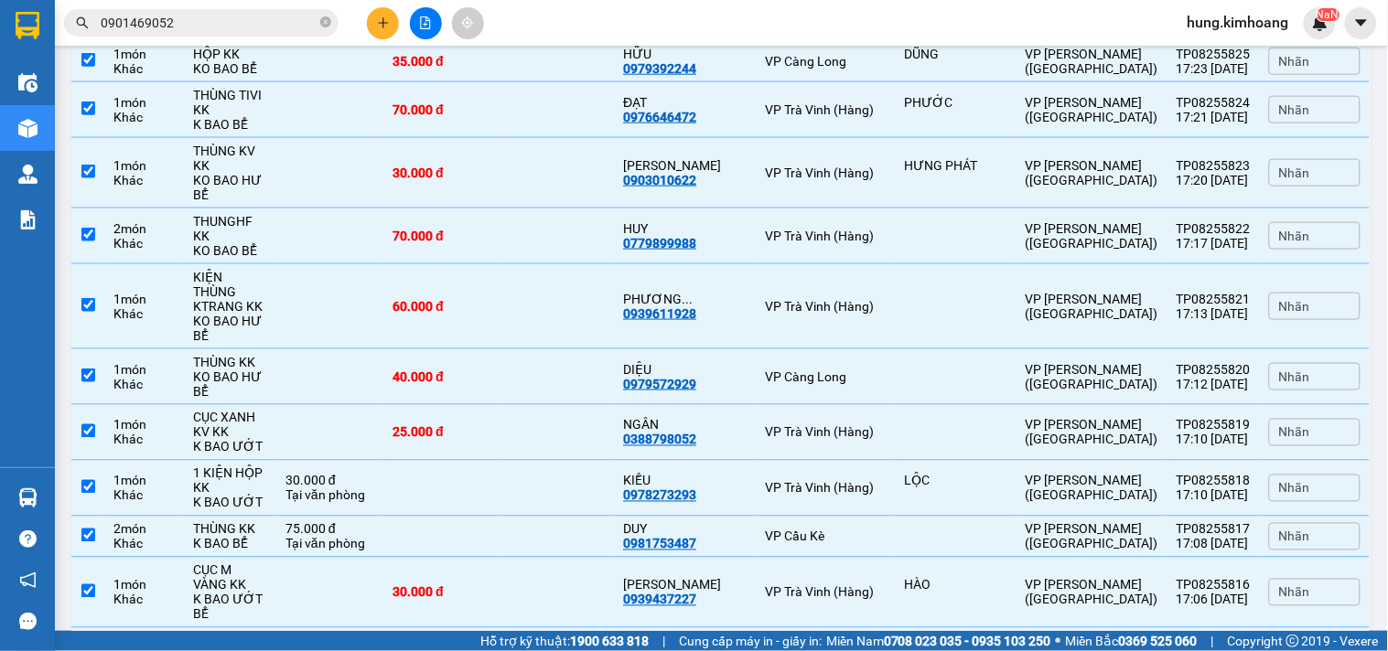
checkbox input "true"
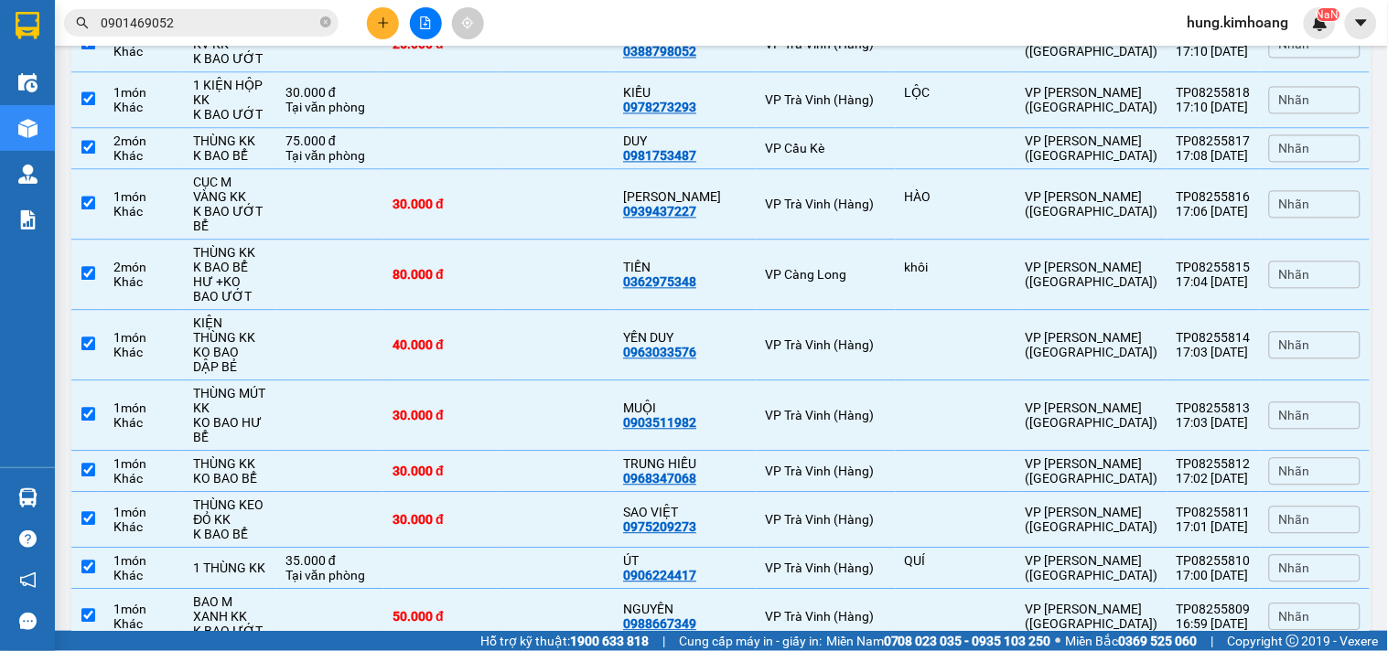
scroll to position [4472, 0]
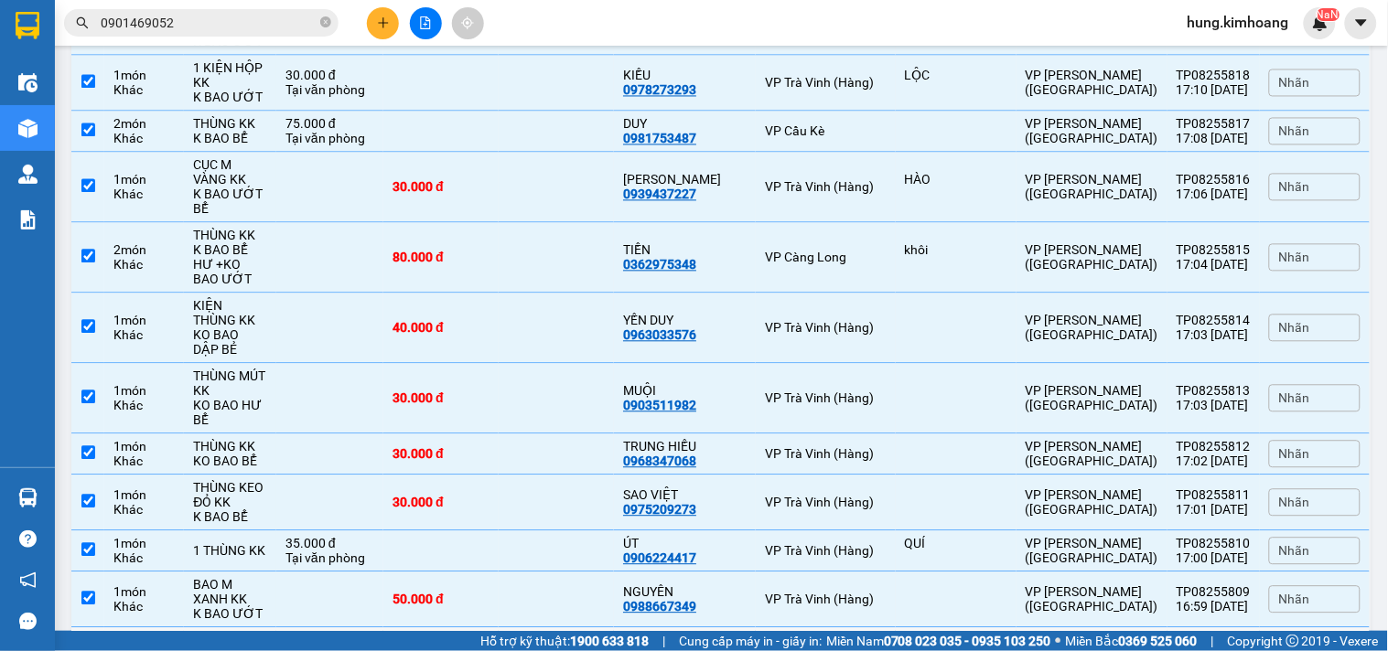
click at [614, 628] on td at bounding box center [556, 663] width 115 height 70
checkbox input "true"
drag, startPoint x: 629, startPoint y: 294, endPoint x: 629, endPoint y: 324, distance: 30.2
checkbox input "true"
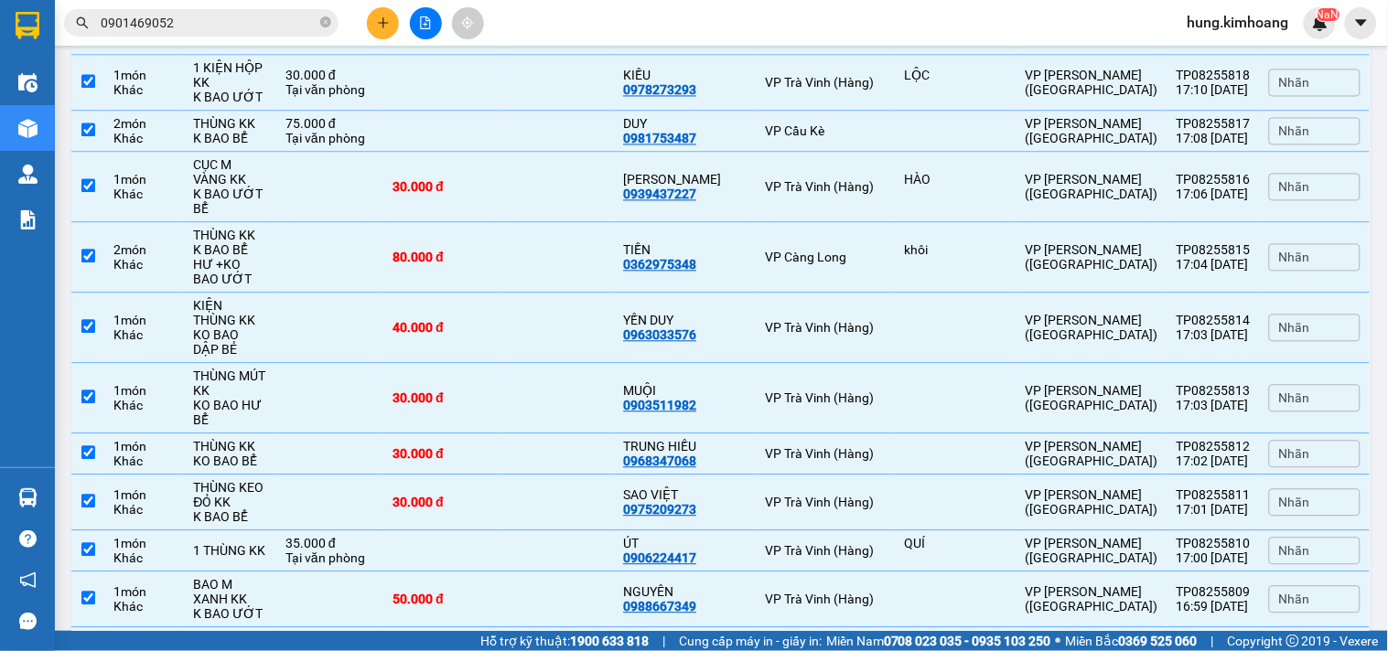
checkbox input "true"
drag, startPoint x: 629, startPoint y: 388, endPoint x: 636, endPoint y: 444, distance: 56.2
checkbox input "true"
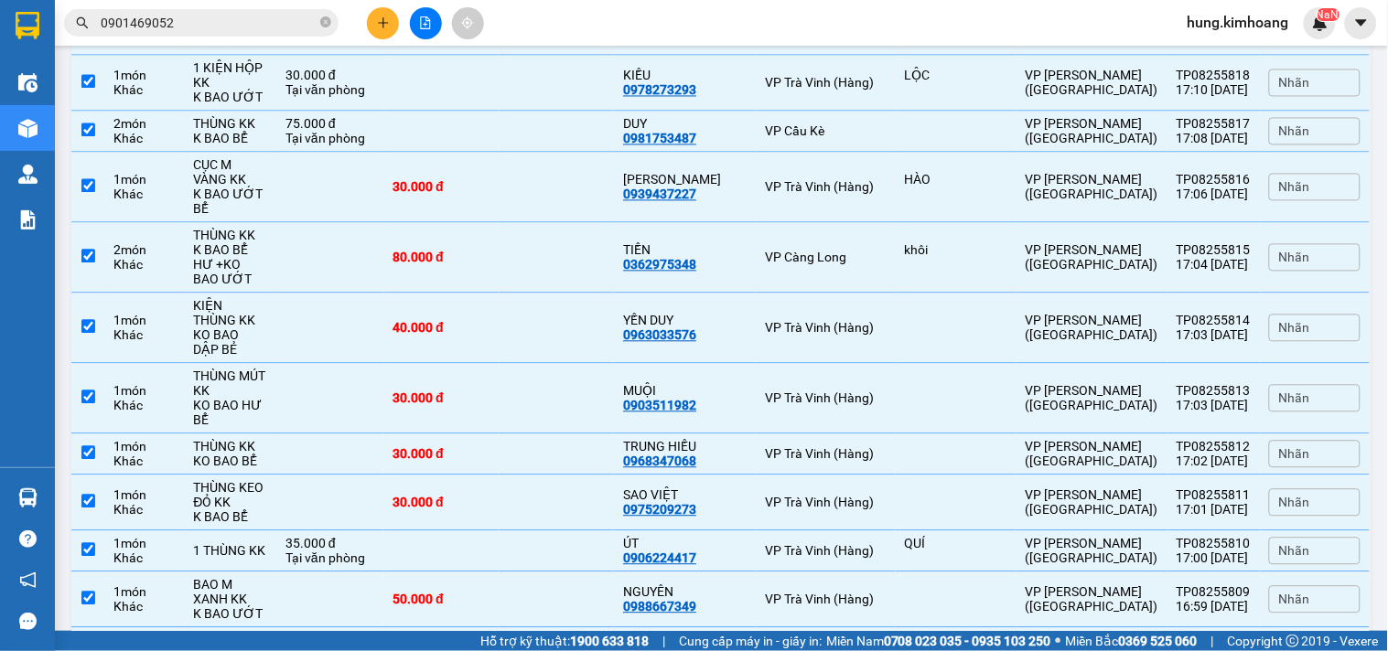
drag, startPoint x: 637, startPoint y: 446, endPoint x: 627, endPoint y: 470, distance: 25.8
checkbox input "true"
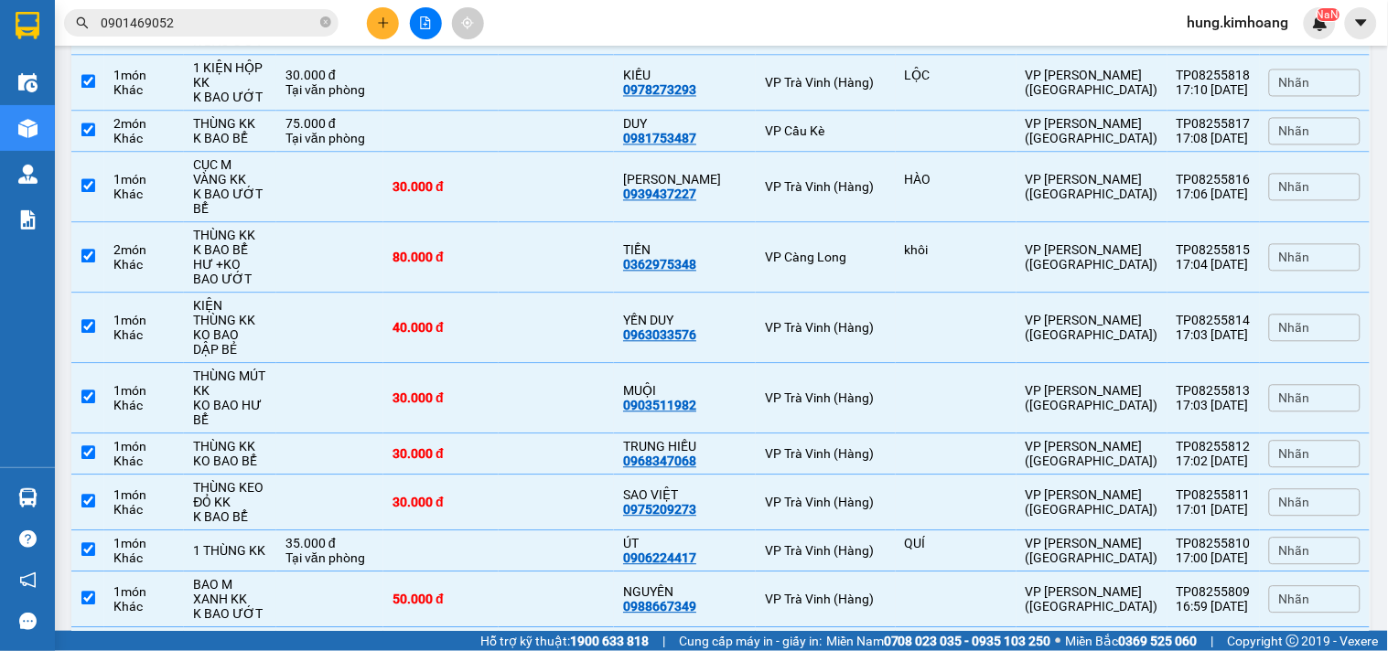
checkbox input "true"
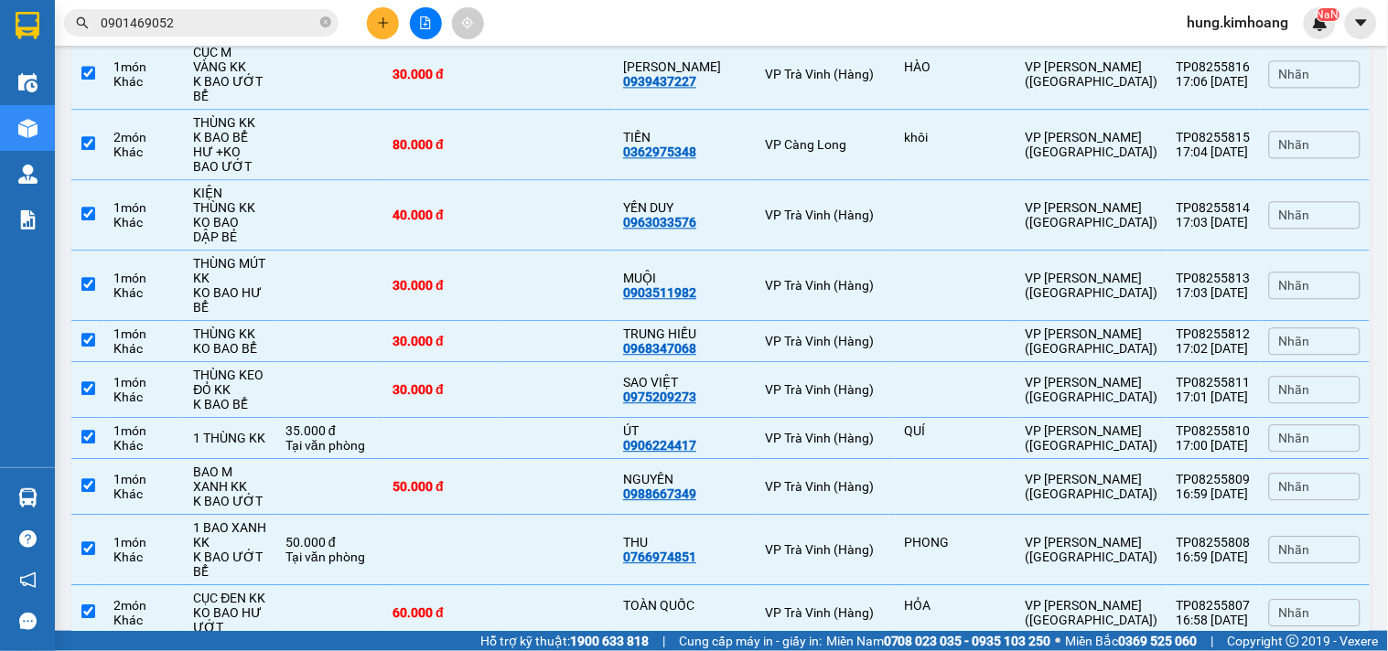
scroll to position [4777, 0]
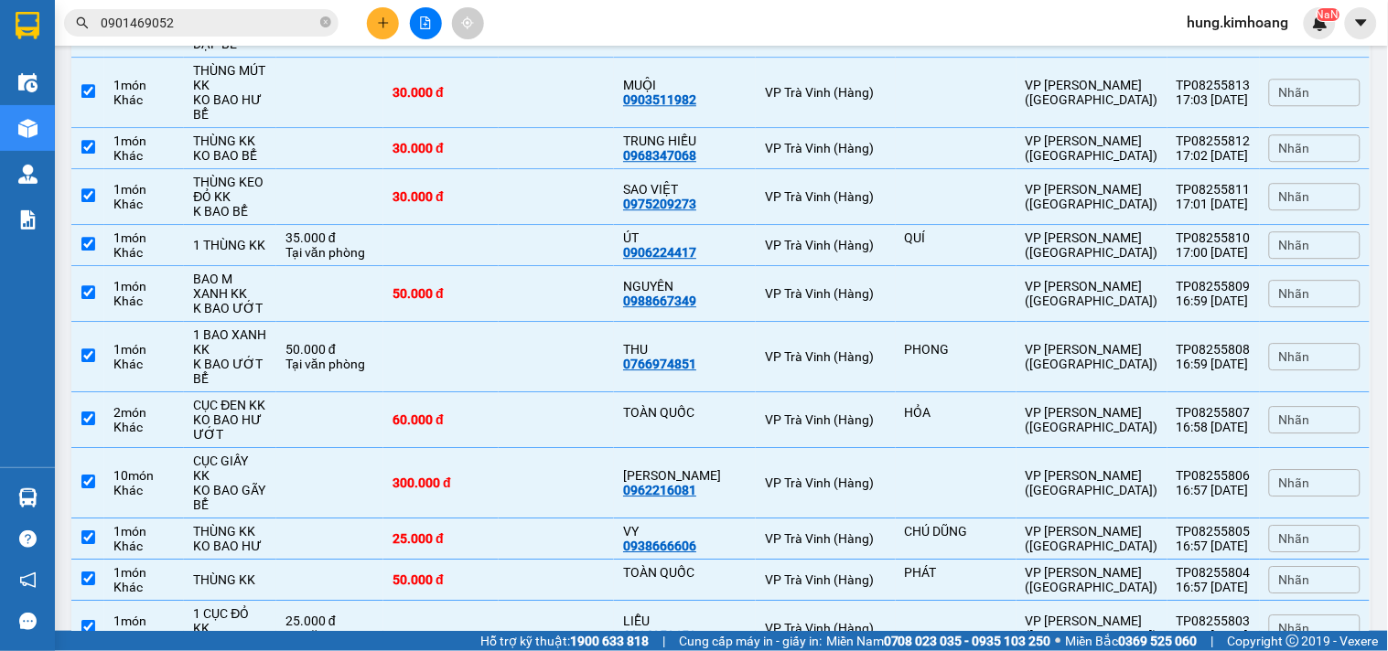
checkbox input "true"
drag, startPoint x: 605, startPoint y: 324, endPoint x: 607, endPoint y: 351, distance: 27.5
checkbox input "true"
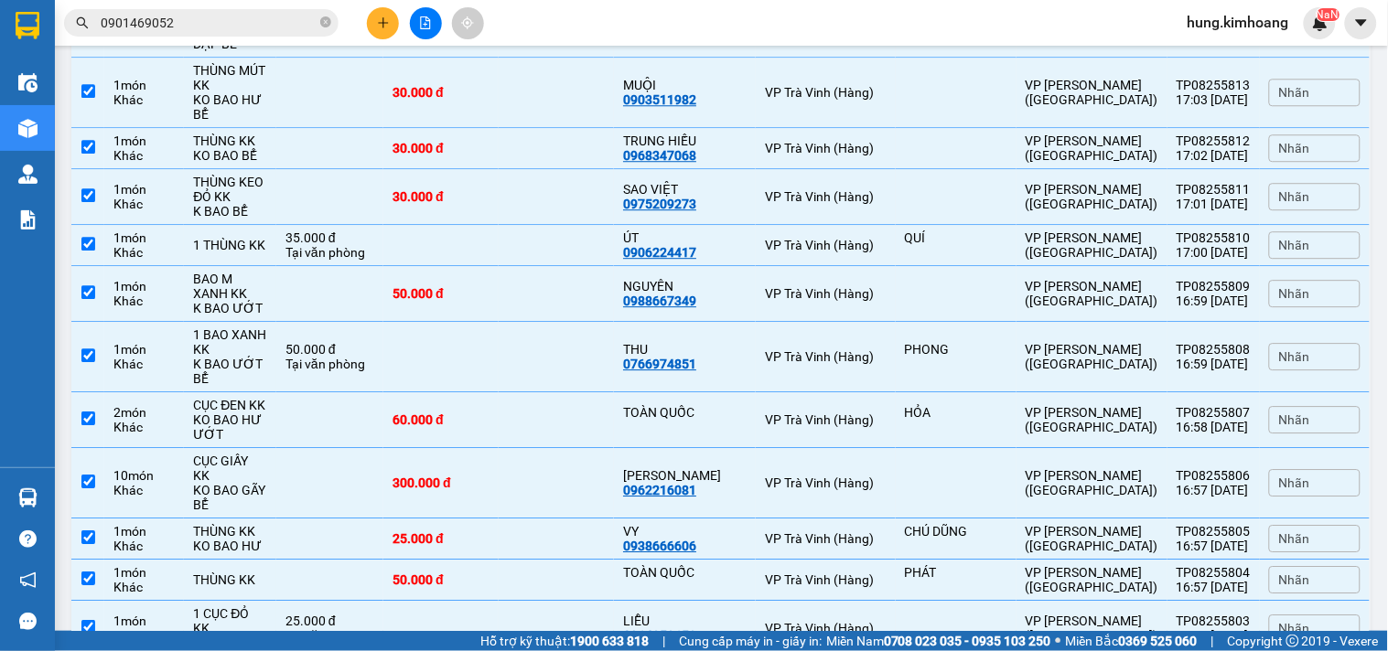
drag, startPoint x: 607, startPoint y: 368, endPoint x: 606, endPoint y: 401, distance: 32.9
checkbox input "true"
drag
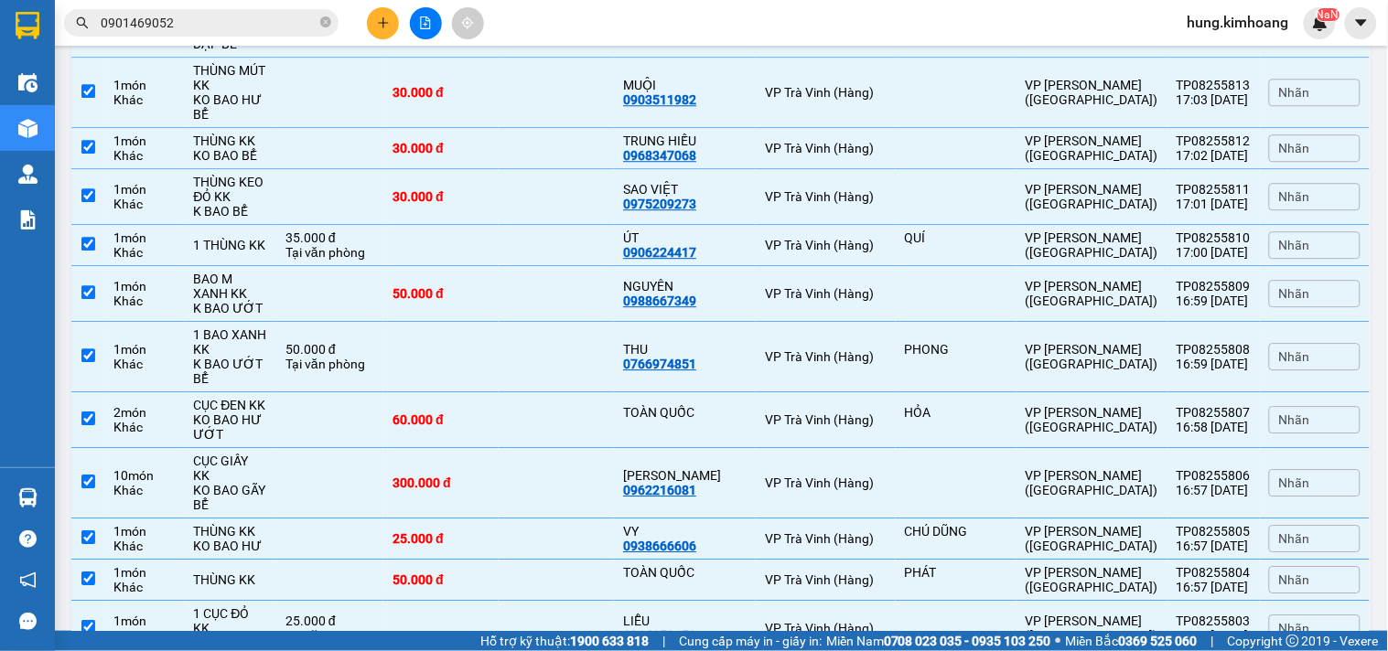
checkbox input "true"
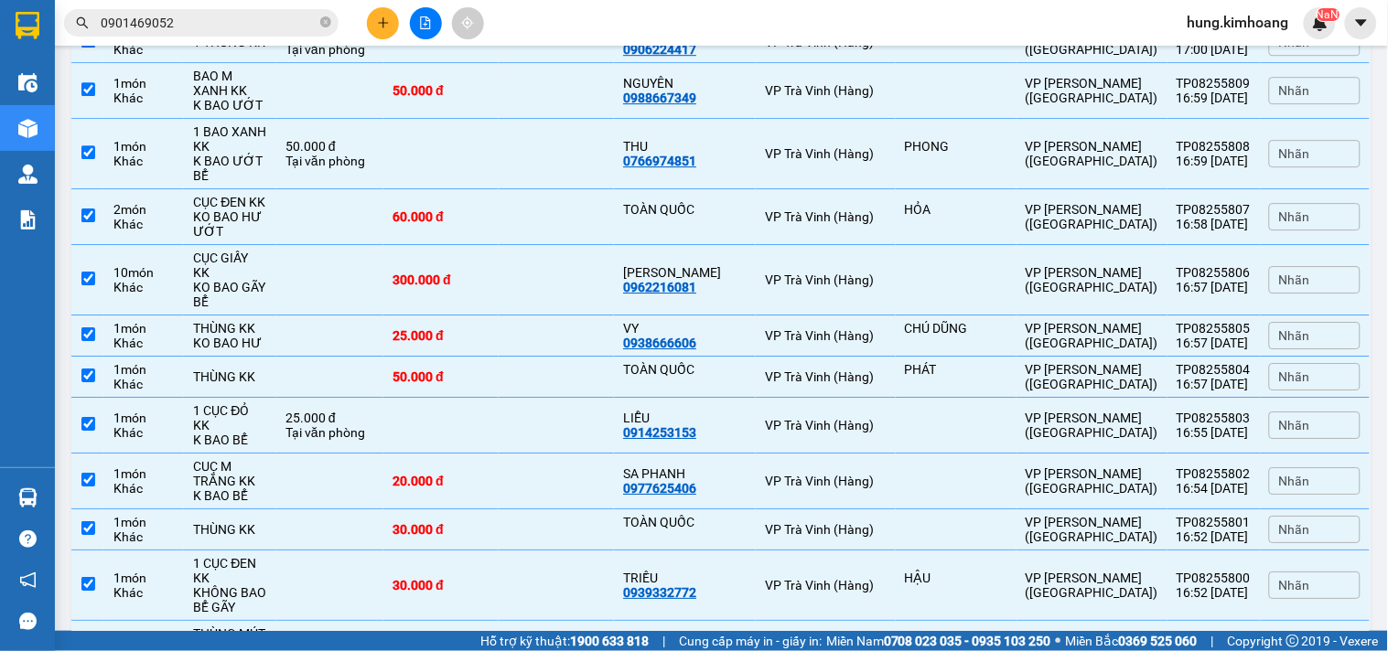
checkbox input "true"
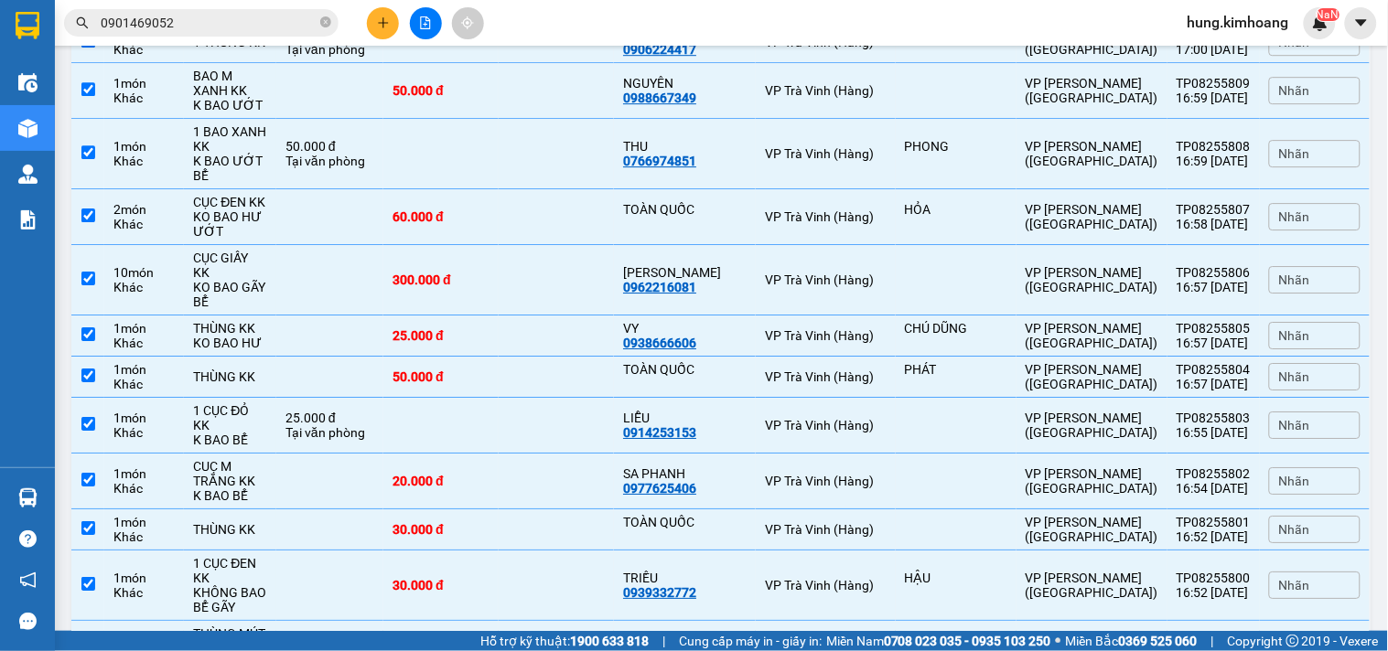
checkbox input "true"
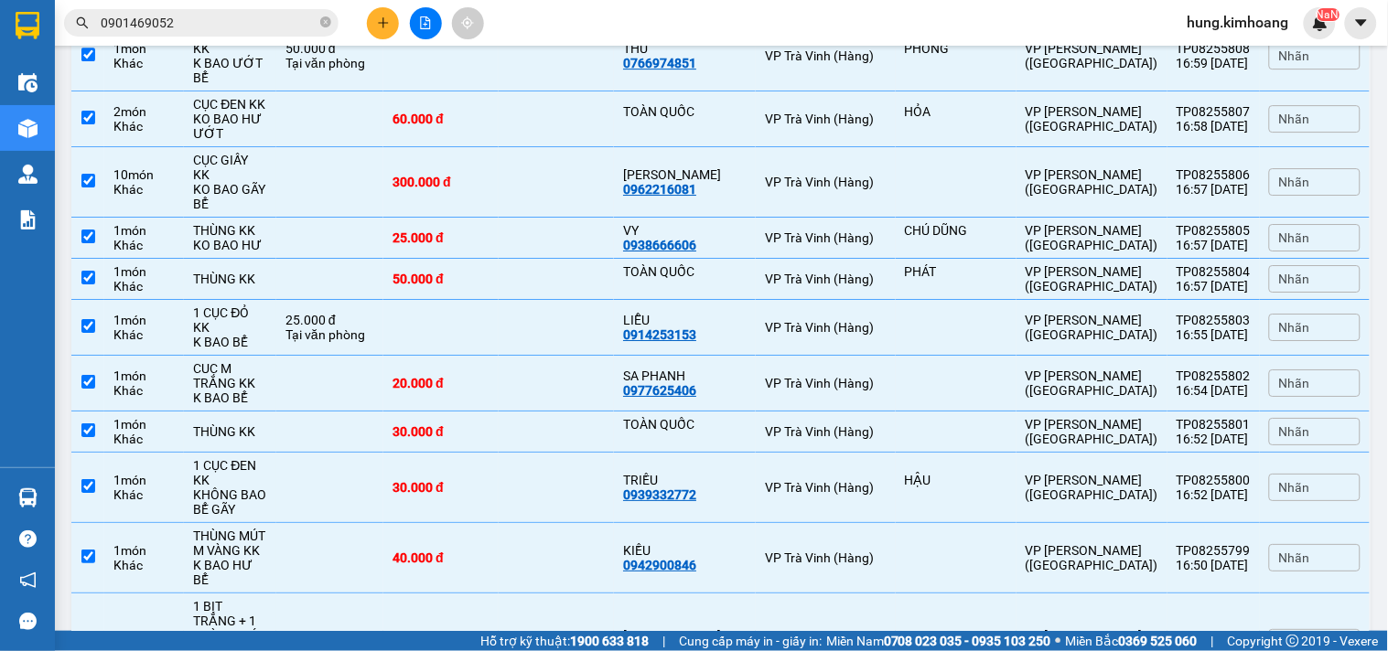
checkbox input "true"
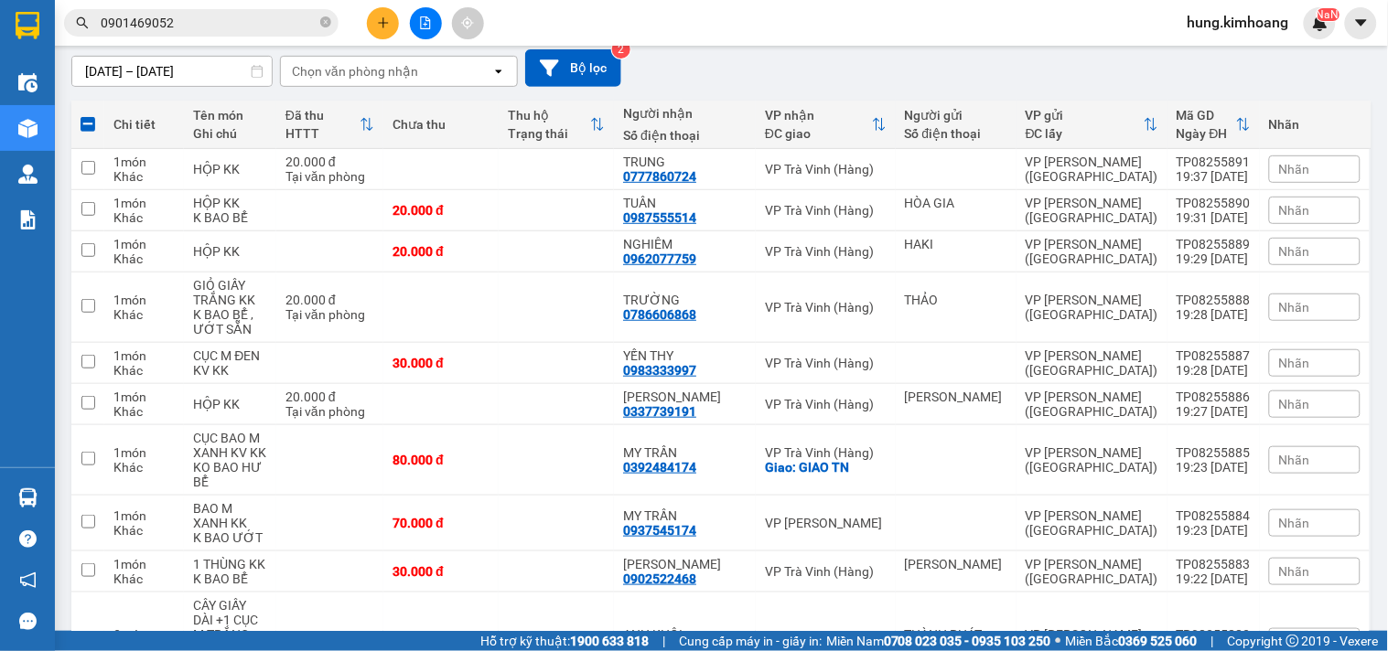
scroll to position [0, 0]
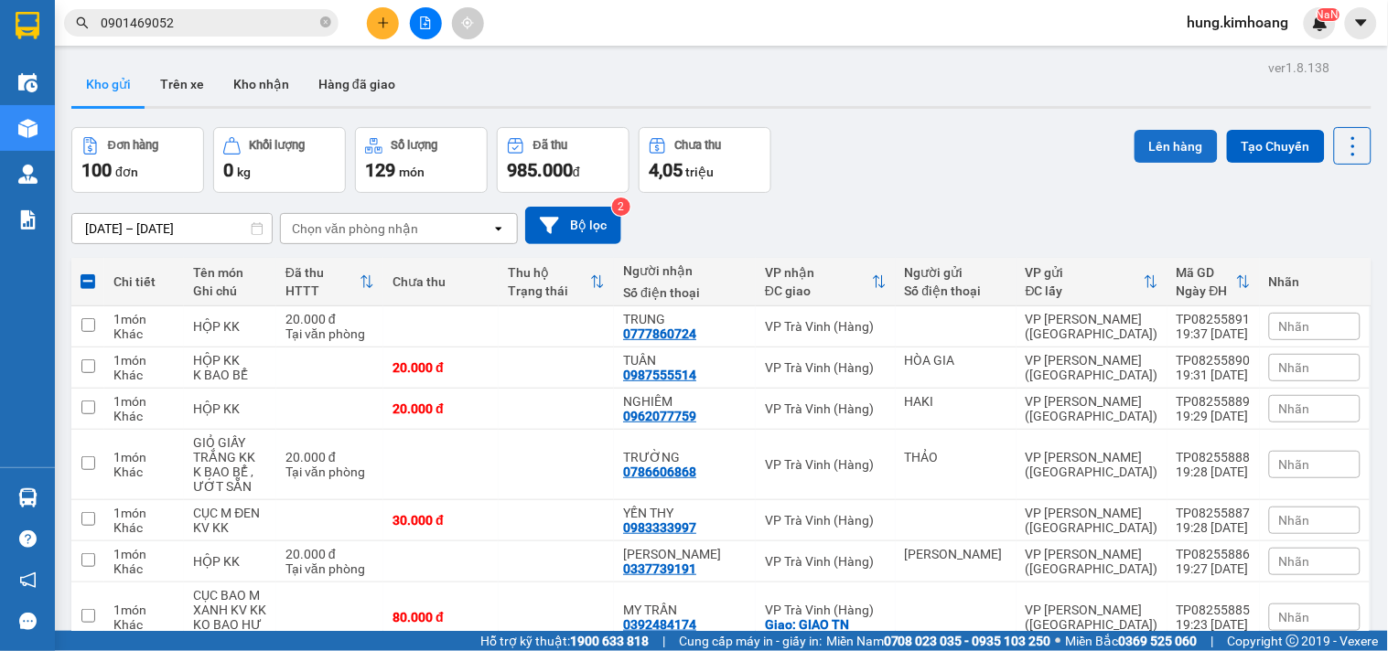
click at [1176, 147] on button "Lên hàng" at bounding box center [1175, 146] width 83 height 33
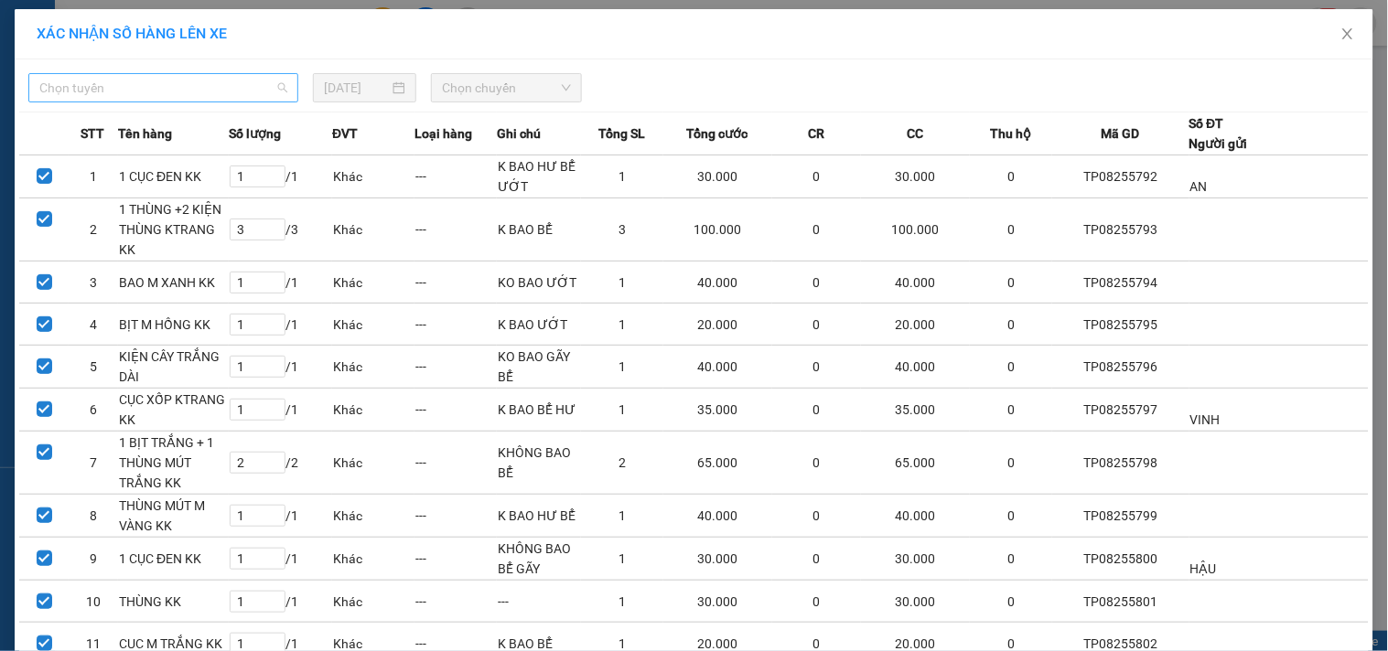
click at [163, 91] on span "Chọn tuyến" at bounding box center [163, 87] width 248 height 27
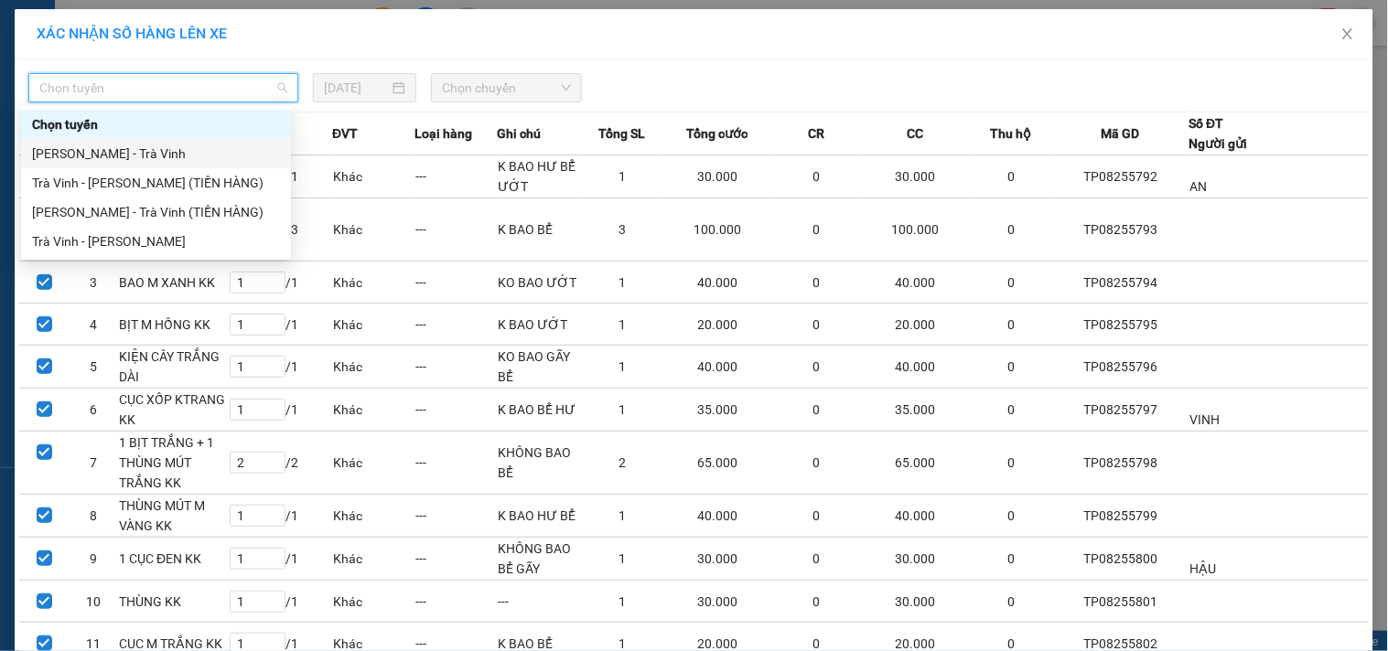
click at [98, 156] on div "[PERSON_NAME] - Trà Vinh" at bounding box center [156, 154] width 248 height 20
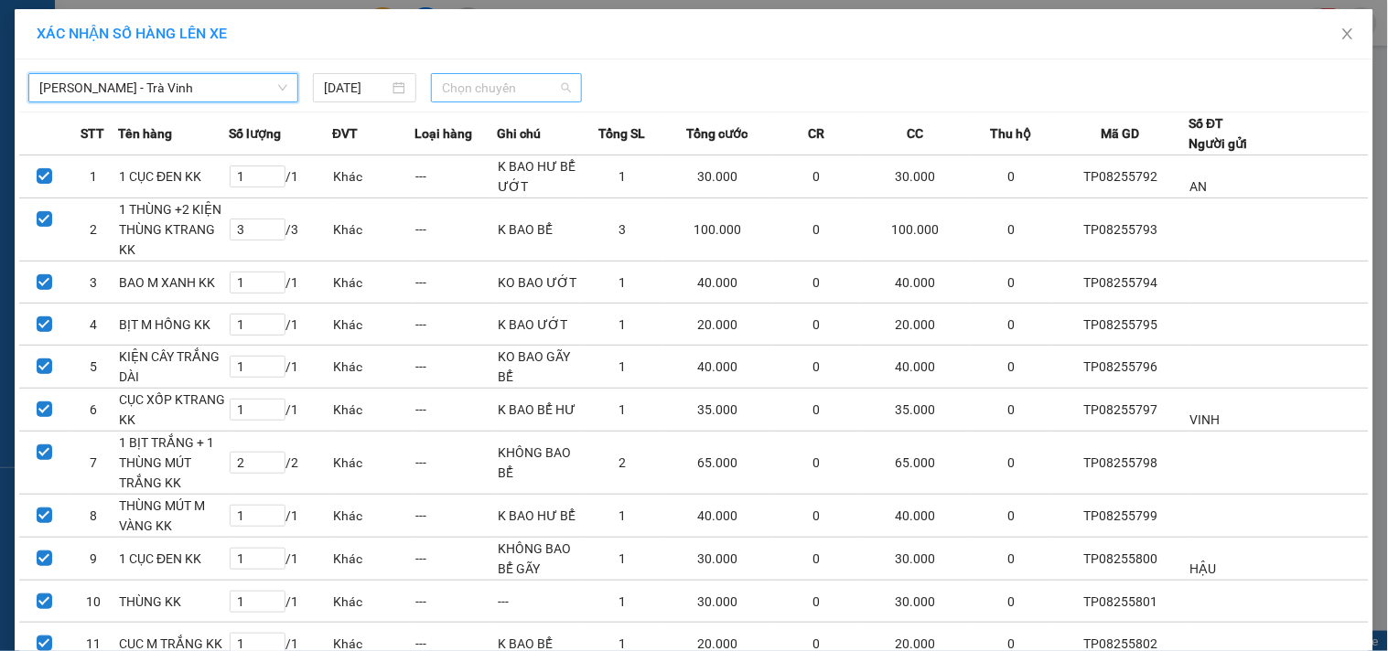
click at [507, 86] on span "Chọn chuyến" at bounding box center [506, 87] width 129 height 27
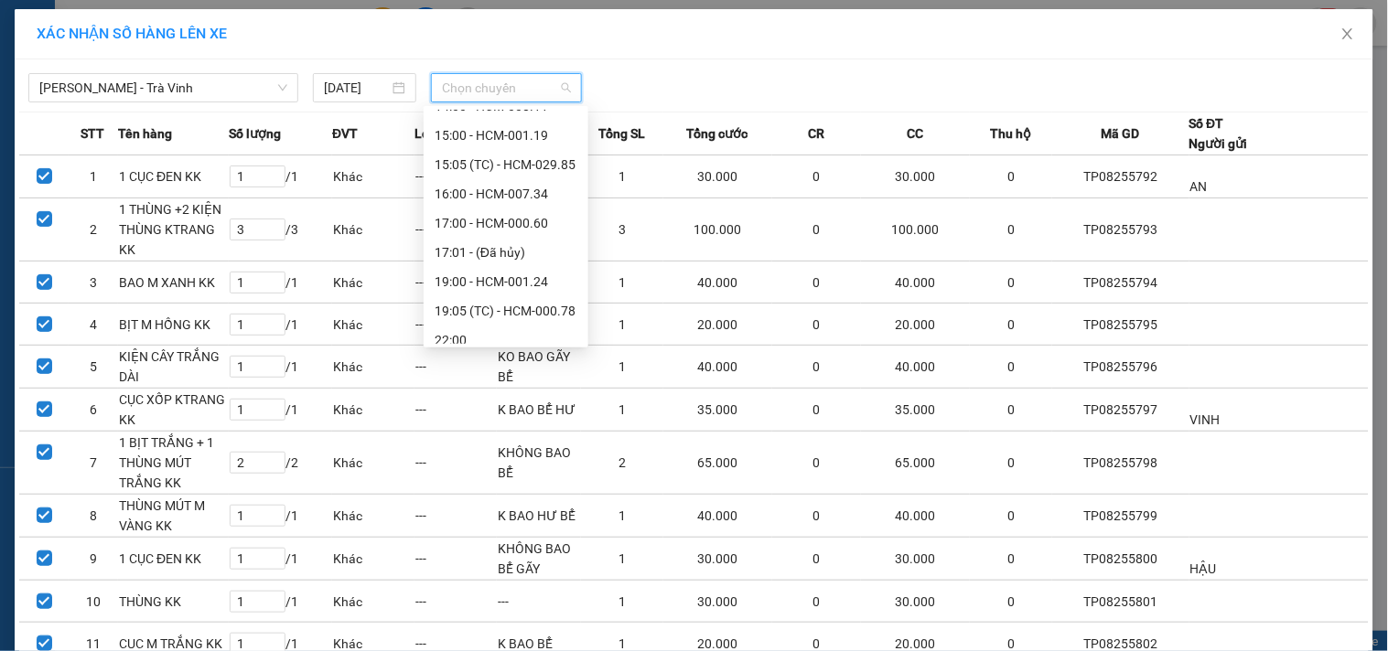
scroll to position [439, 0]
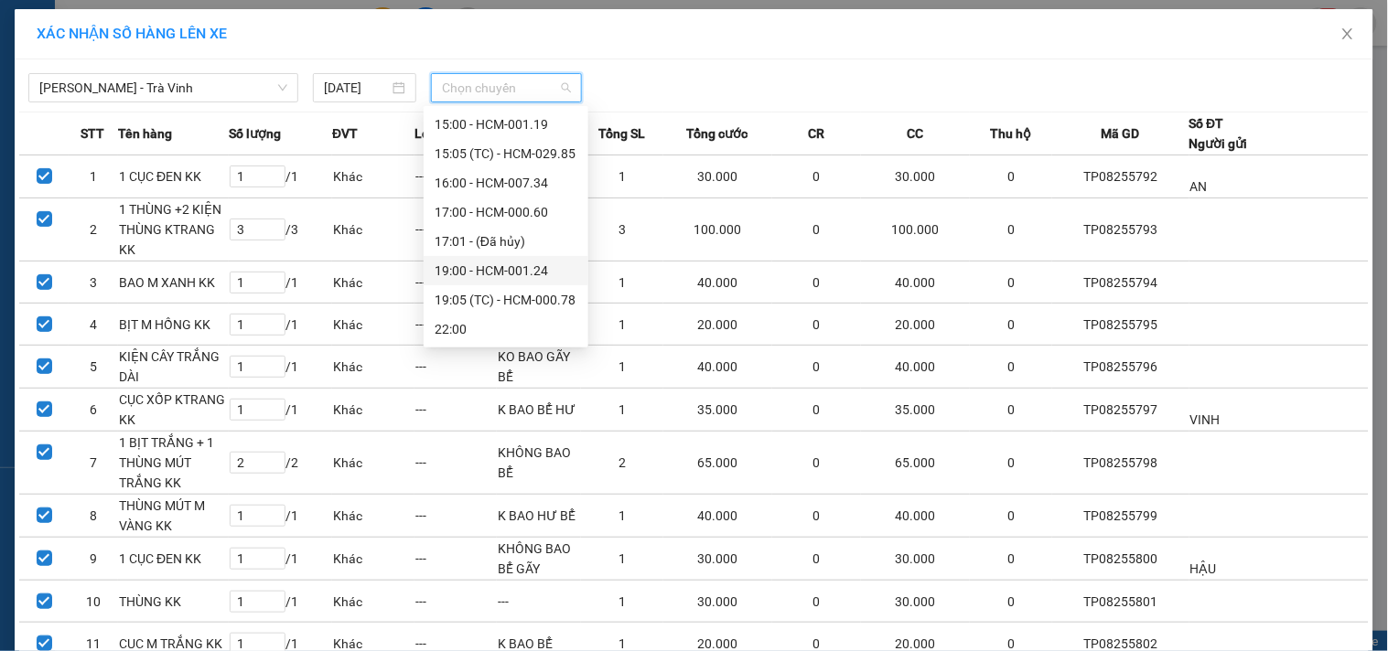
click at [469, 275] on div "19:00 - HCM-001.24" at bounding box center [506, 271] width 143 height 20
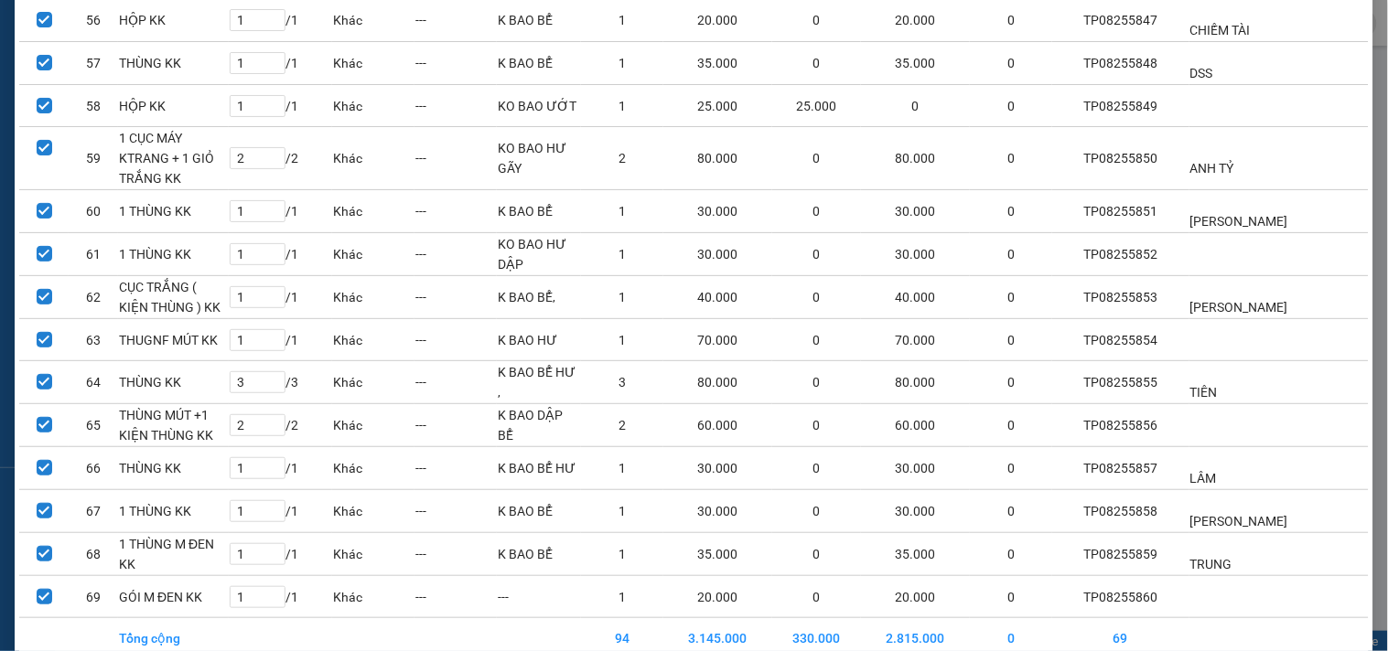
scroll to position [2628, 0]
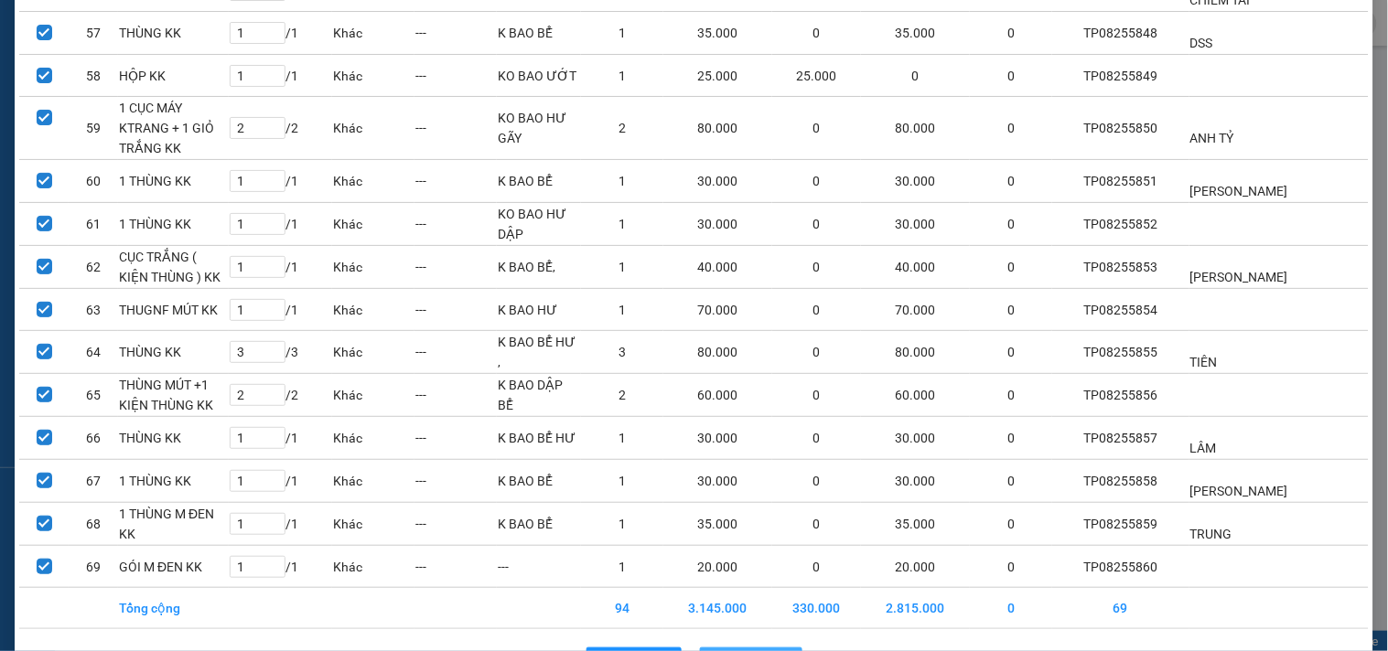
click at [725, 648] on button "Lên hàng" at bounding box center [751, 662] width 102 height 29
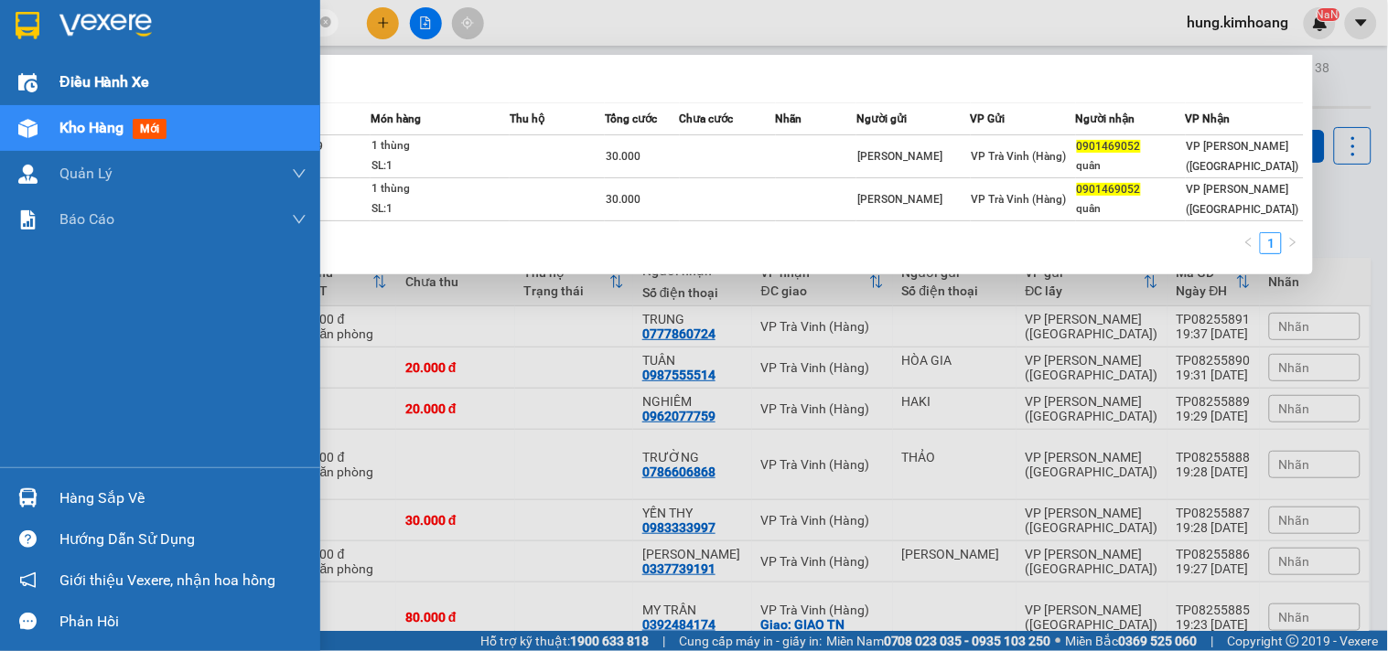
drag, startPoint x: 218, startPoint y: 25, endPoint x: 0, endPoint y: 86, distance: 226.2
click at [0, 86] on section "Kết quả tìm kiếm ( 2 ) Bộ lọc Mã ĐH Trạng thái Món hàng Thu hộ Tổng cước Chưa c…" at bounding box center [694, 325] width 1388 height 651
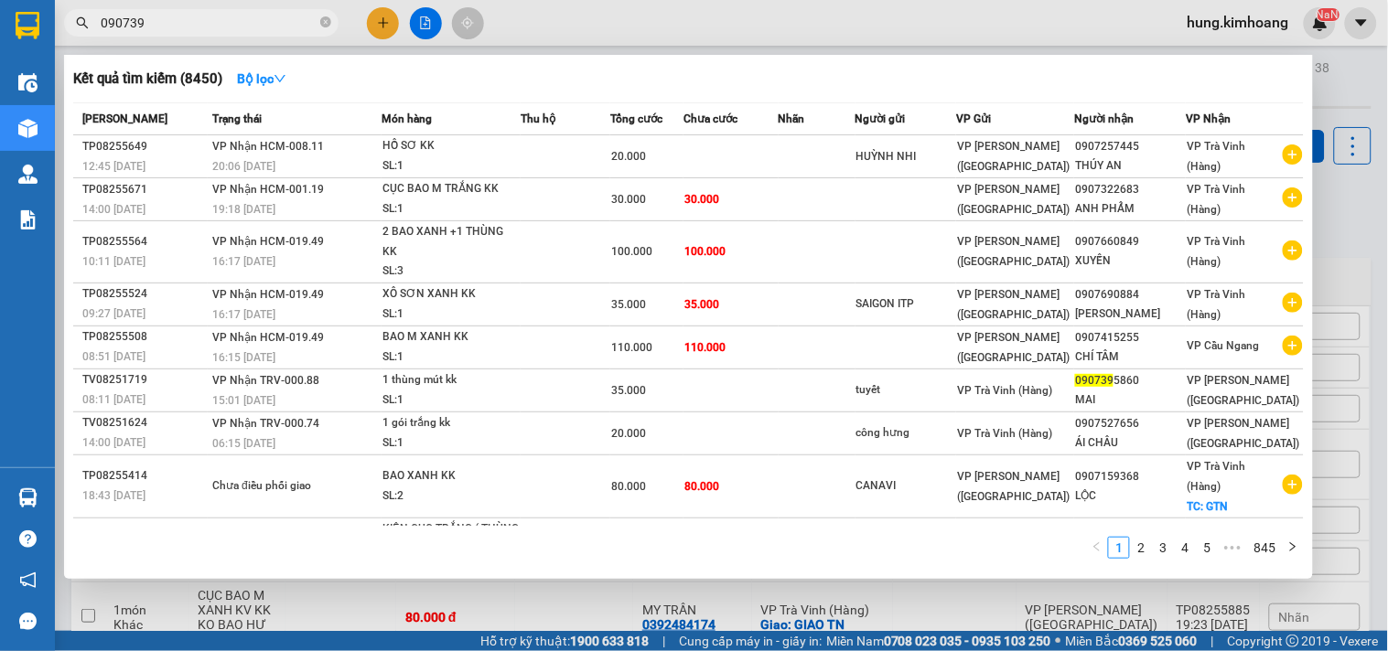
type input "0907395"
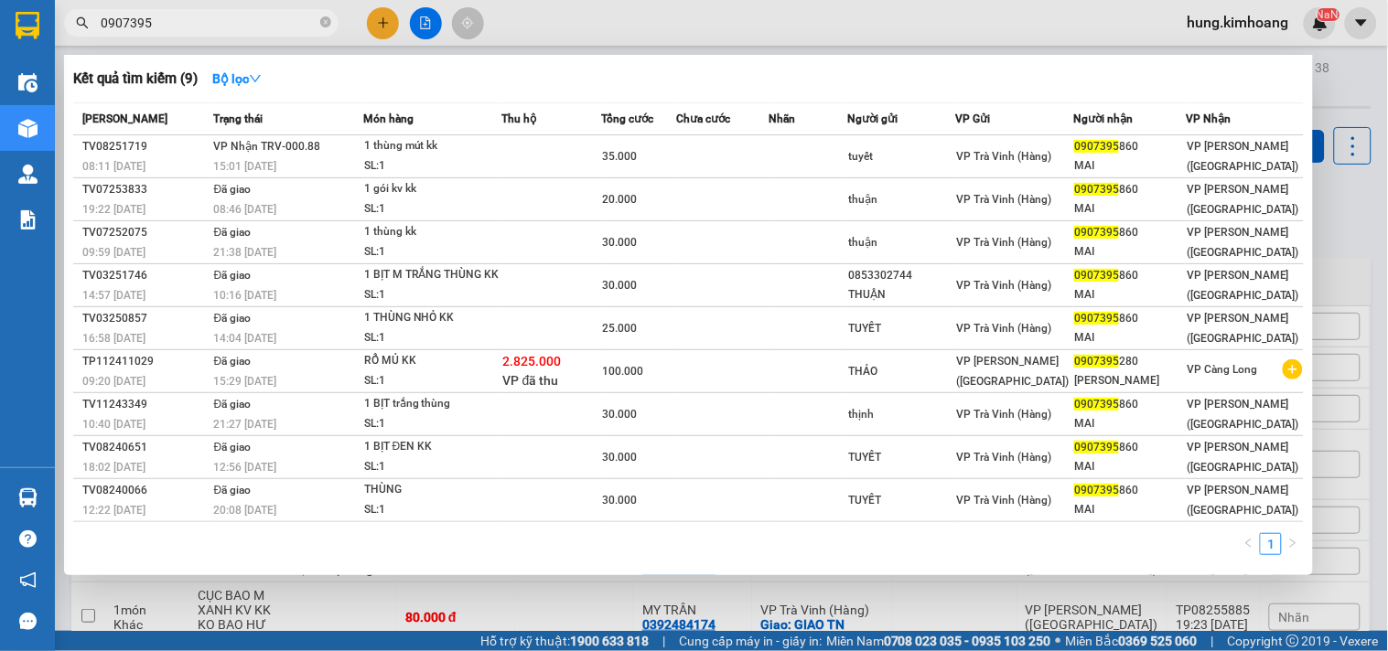
drag, startPoint x: 326, startPoint y: 14, endPoint x: 285, endPoint y: 16, distance: 40.3
click at [324, 15] on span at bounding box center [325, 23] width 11 height 17
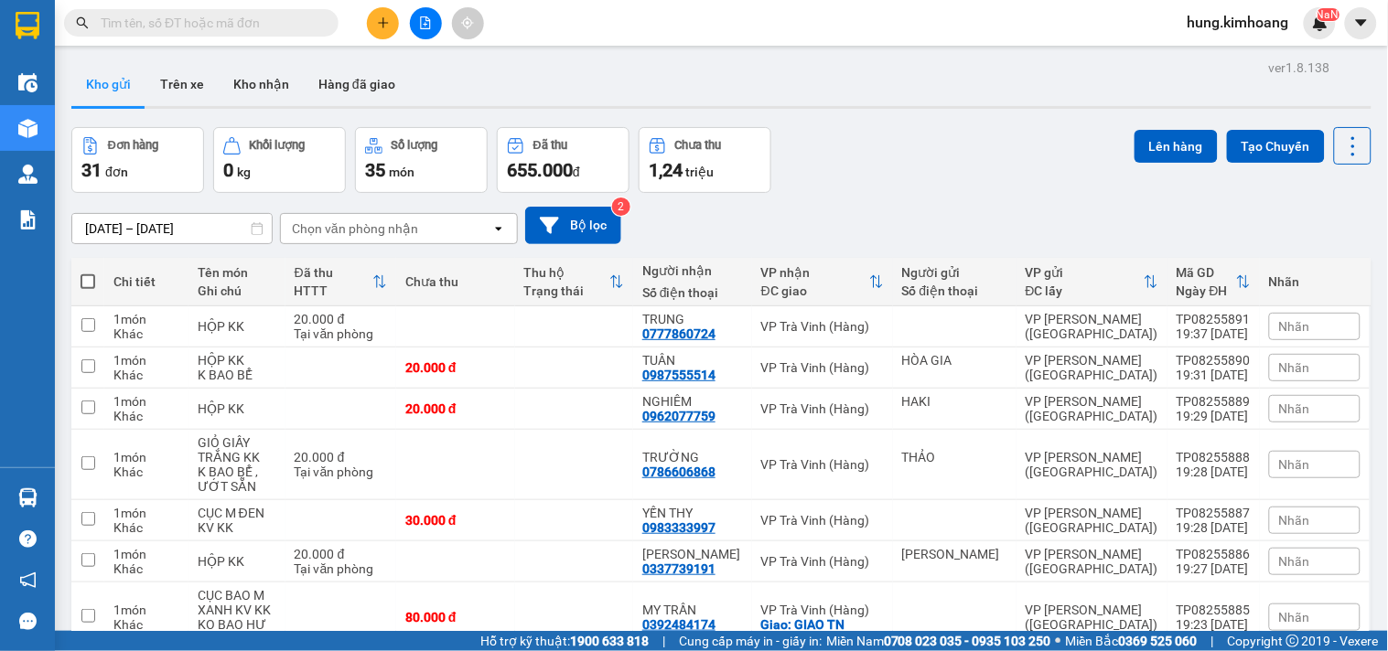
click at [284, 16] on input "text" at bounding box center [209, 23] width 216 height 20
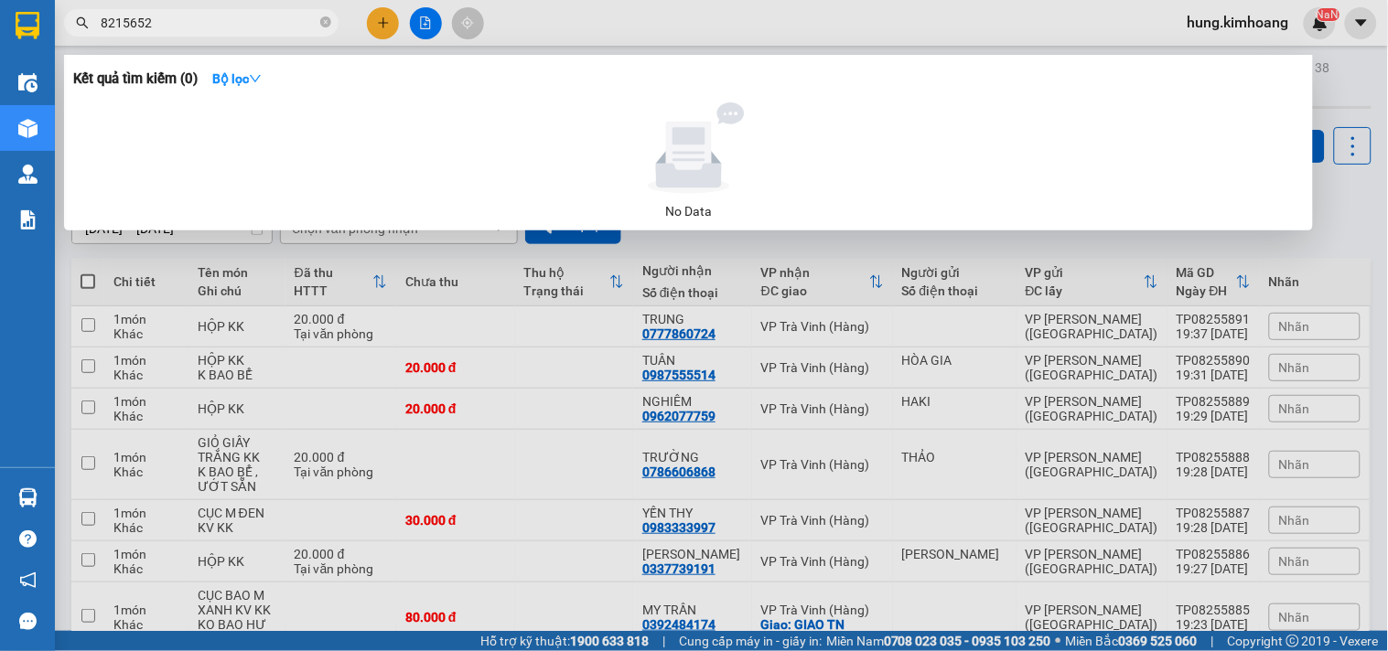
click at [113, 16] on input "8215652" at bounding box center [209, 23] width 216 height 20
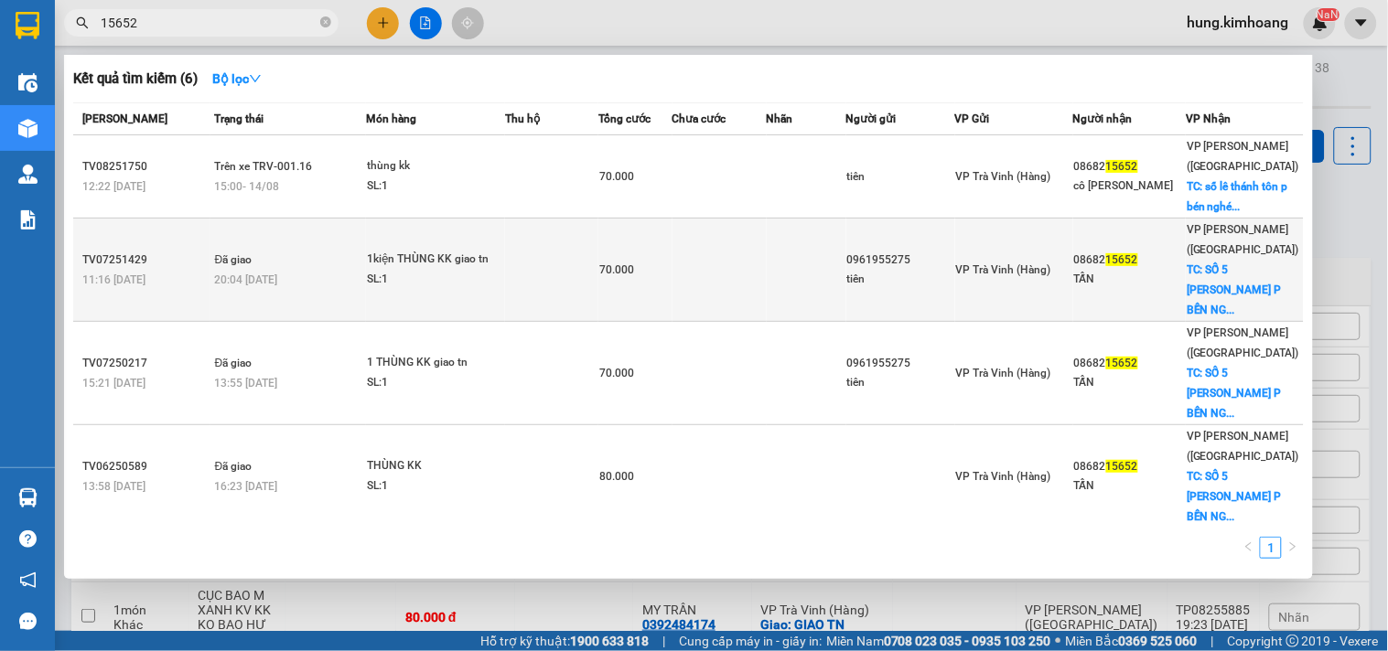
type input "15652"
